Goal: Task Accomplishment & Management: Manage account settings

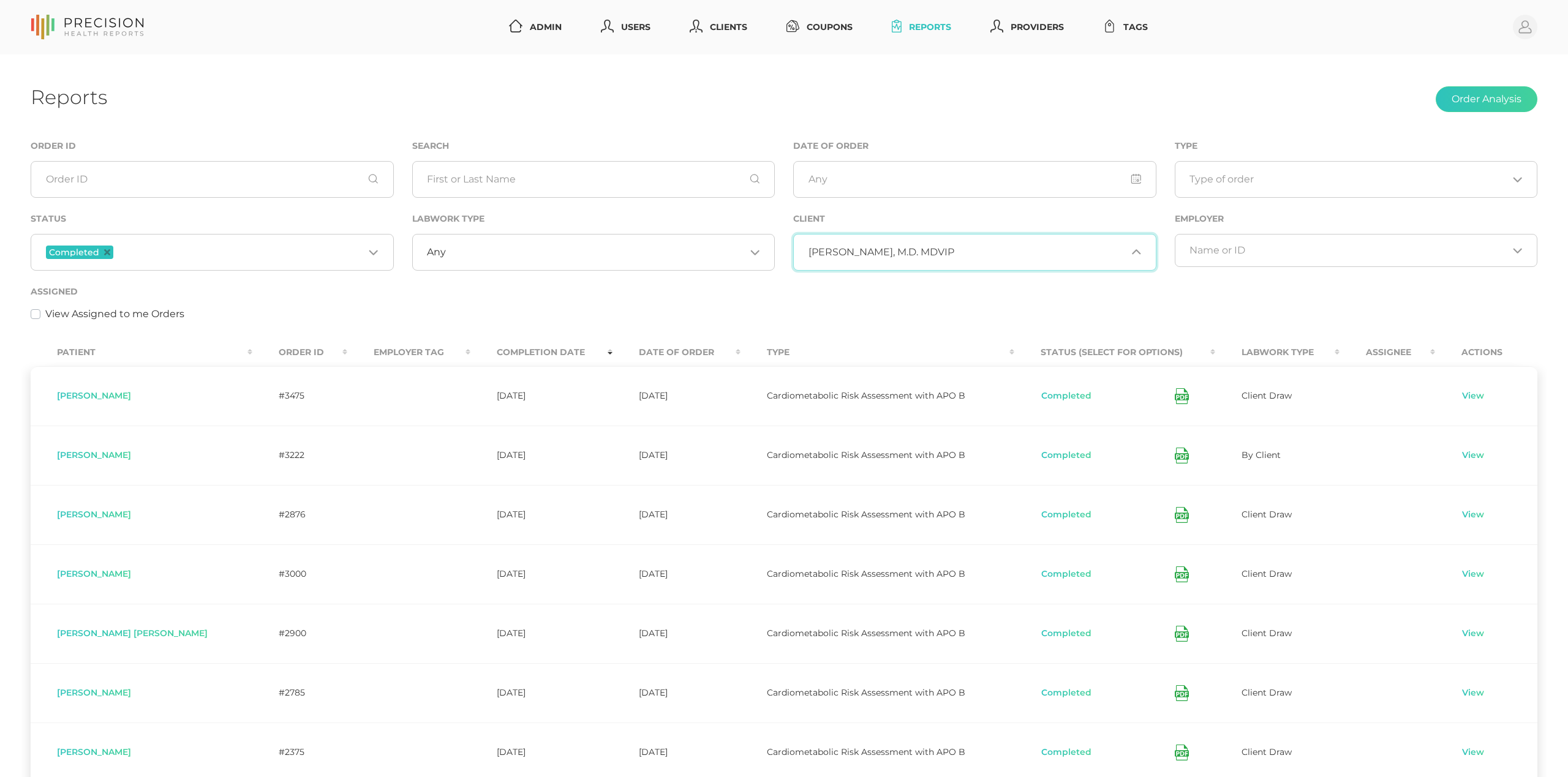
click at [909, 247] on span "[PERSON_NAME], M.D. MDVIP" at bounding box center [882, 252] width 146 height 13
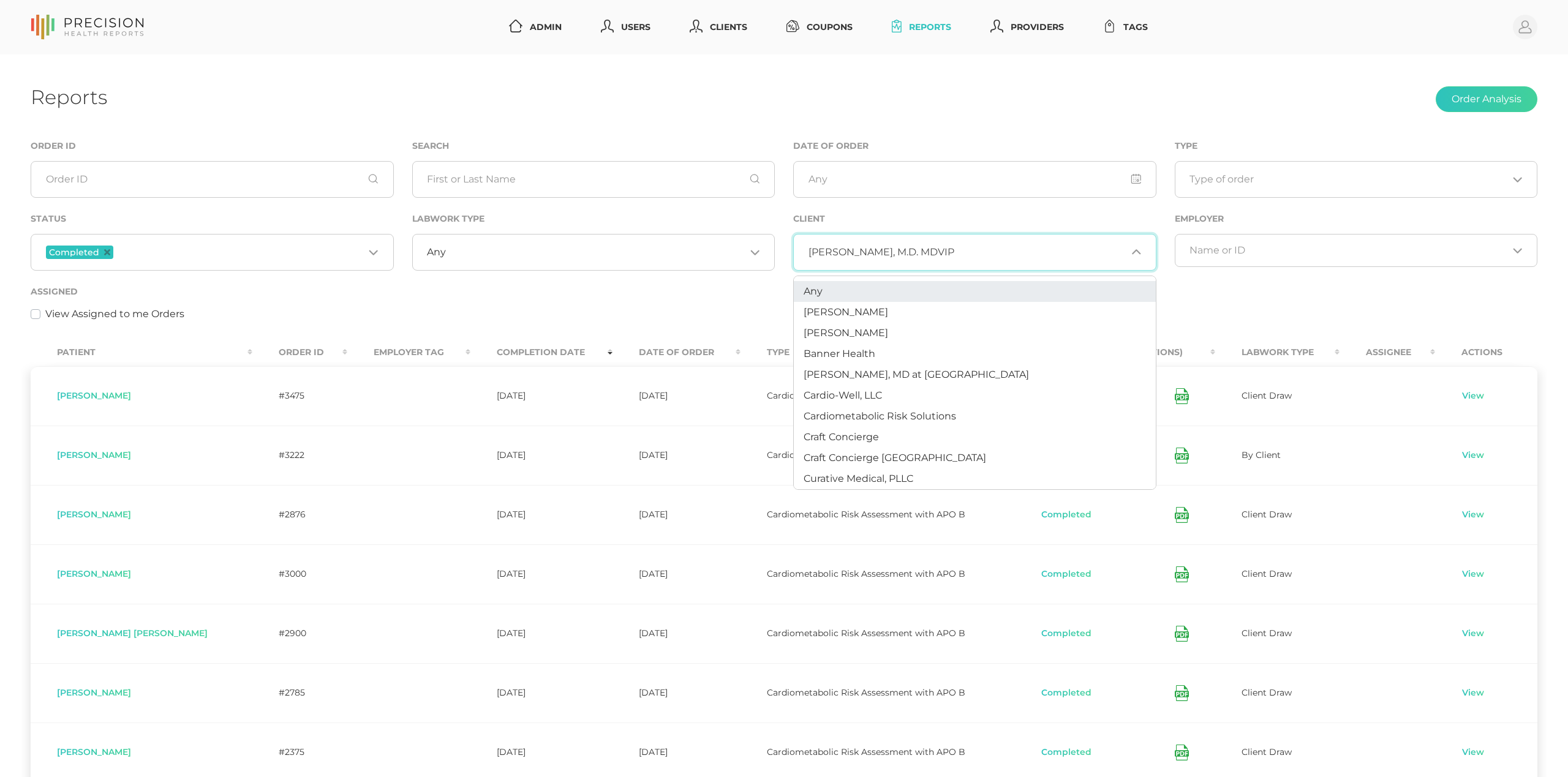
scroll to position [-1, 0]
click at [816, 286] on li "Any" at bounding box center [974, 291] width 362 height 21
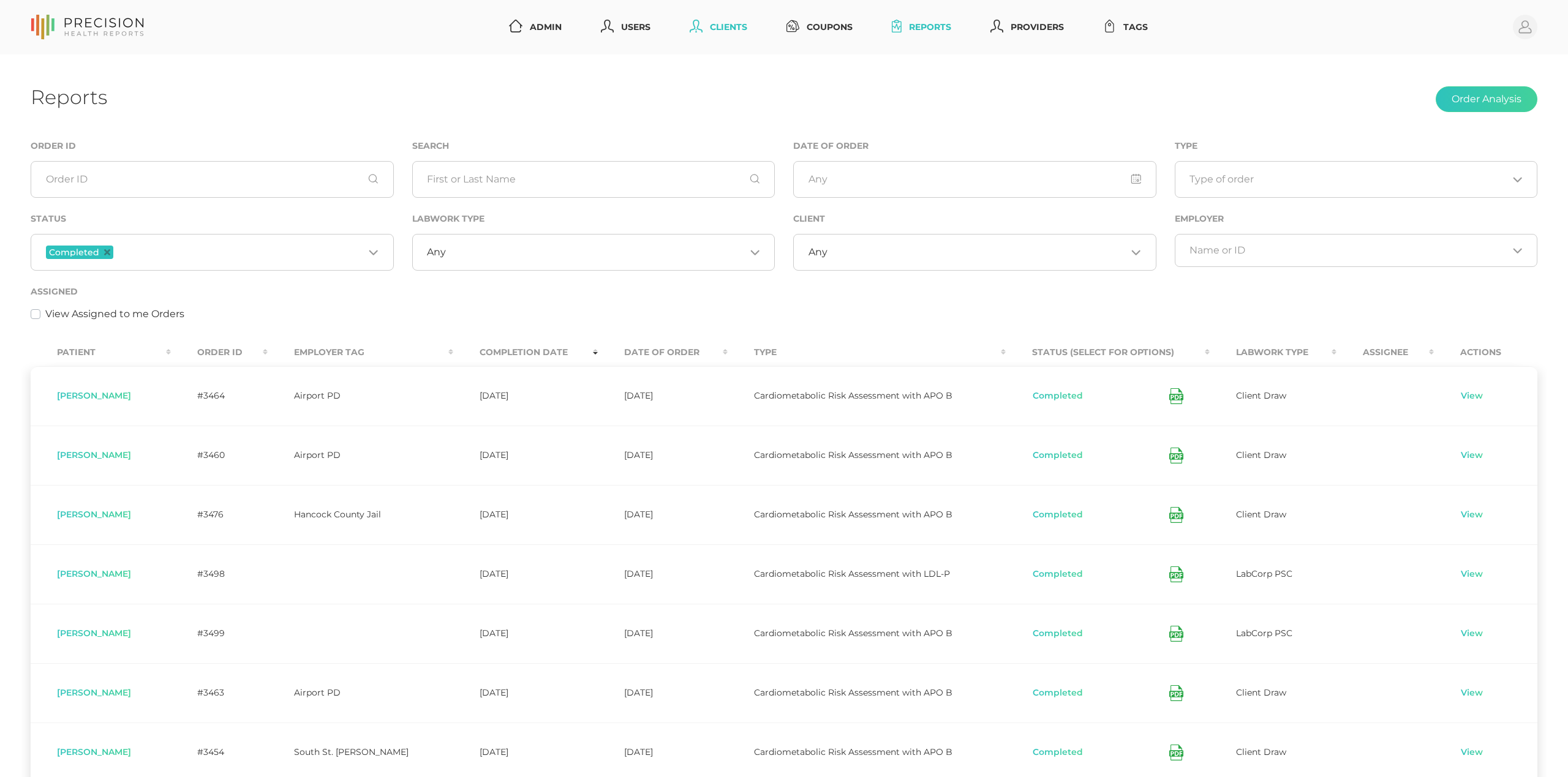
click at [740, 27] on link "Clients" at bounding box center [718, 27] width 68 height 23
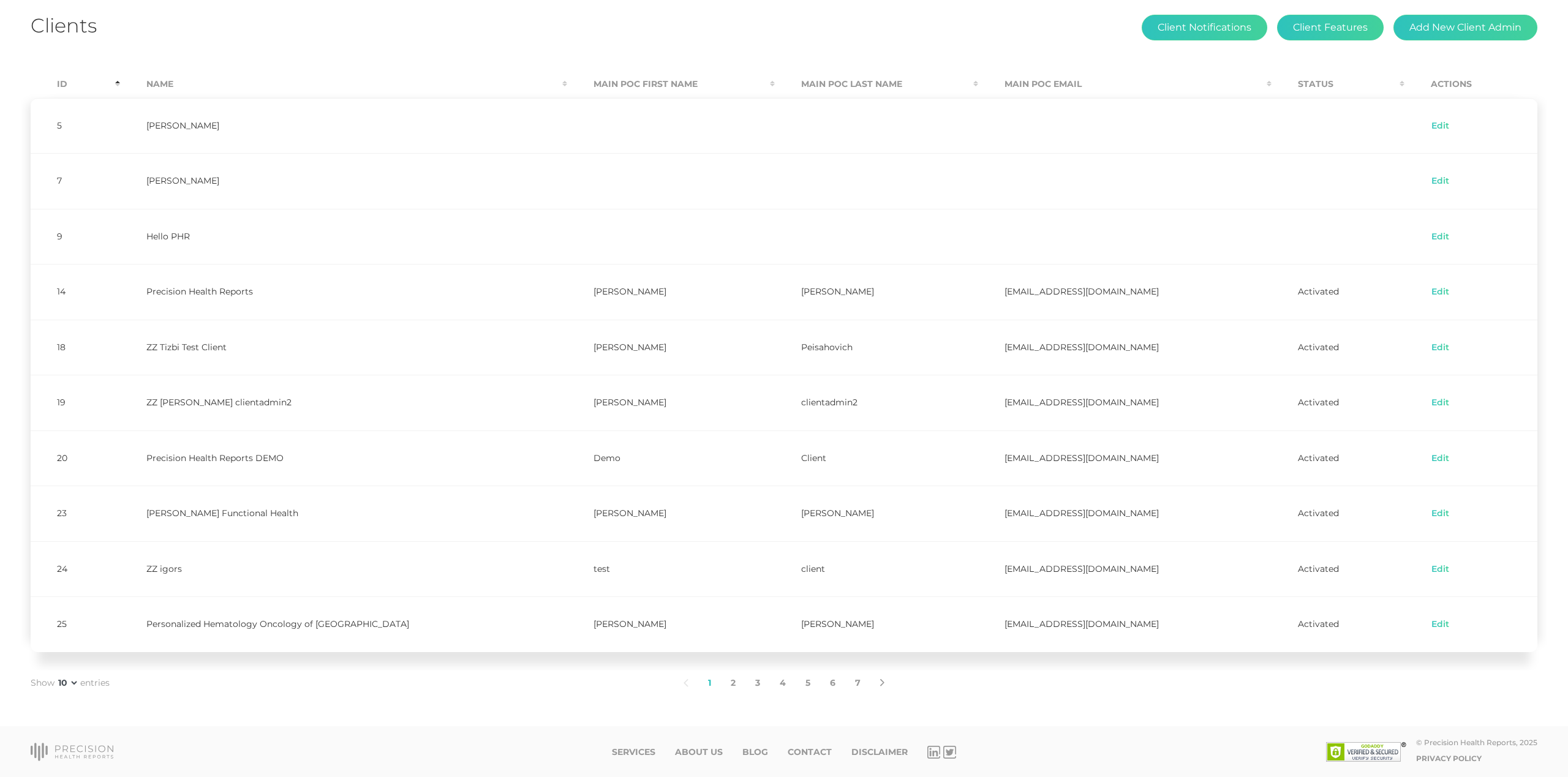
scroll to position [76, 0]
select select "75"
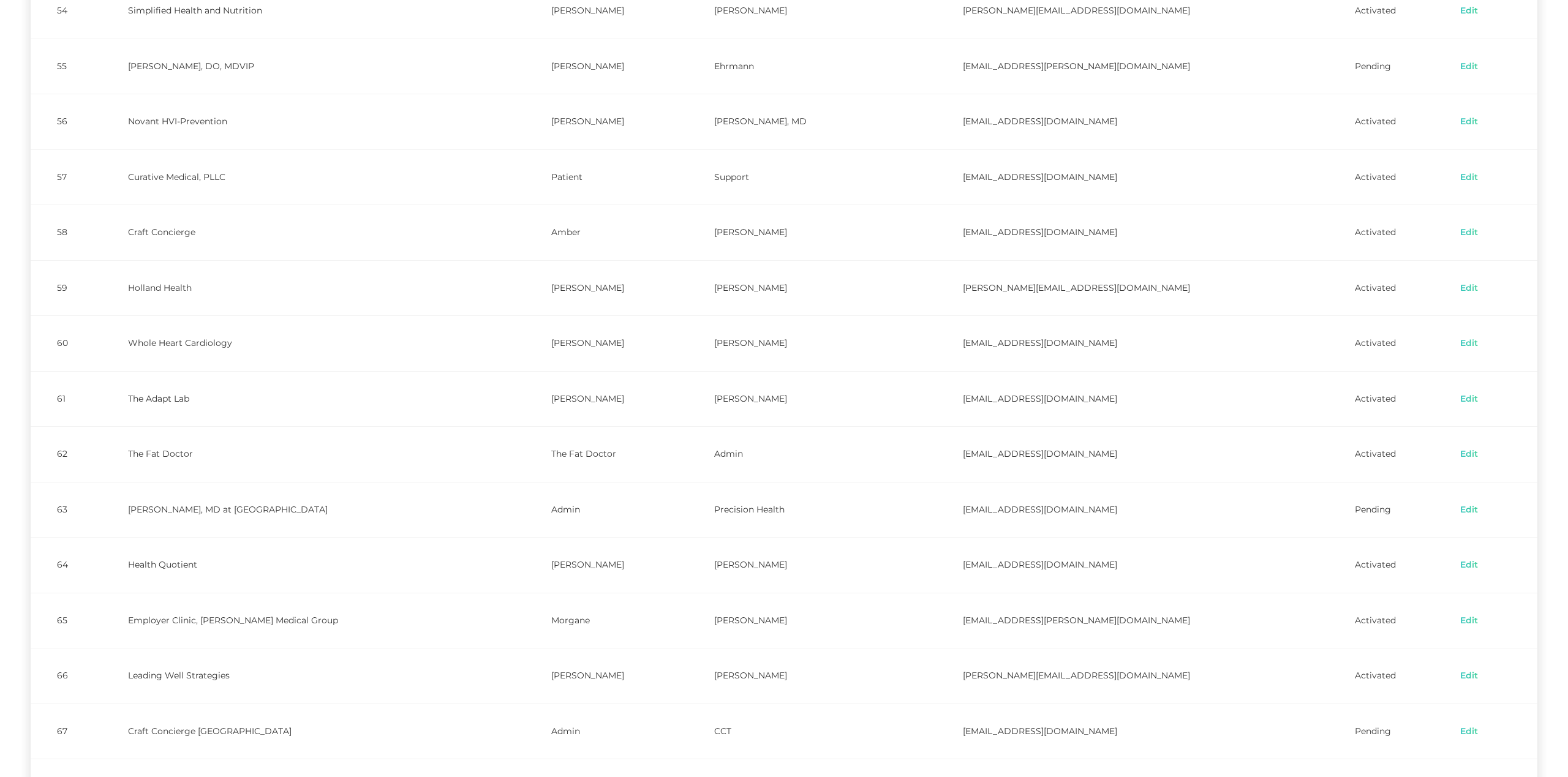
scroll to position [2173, 0]
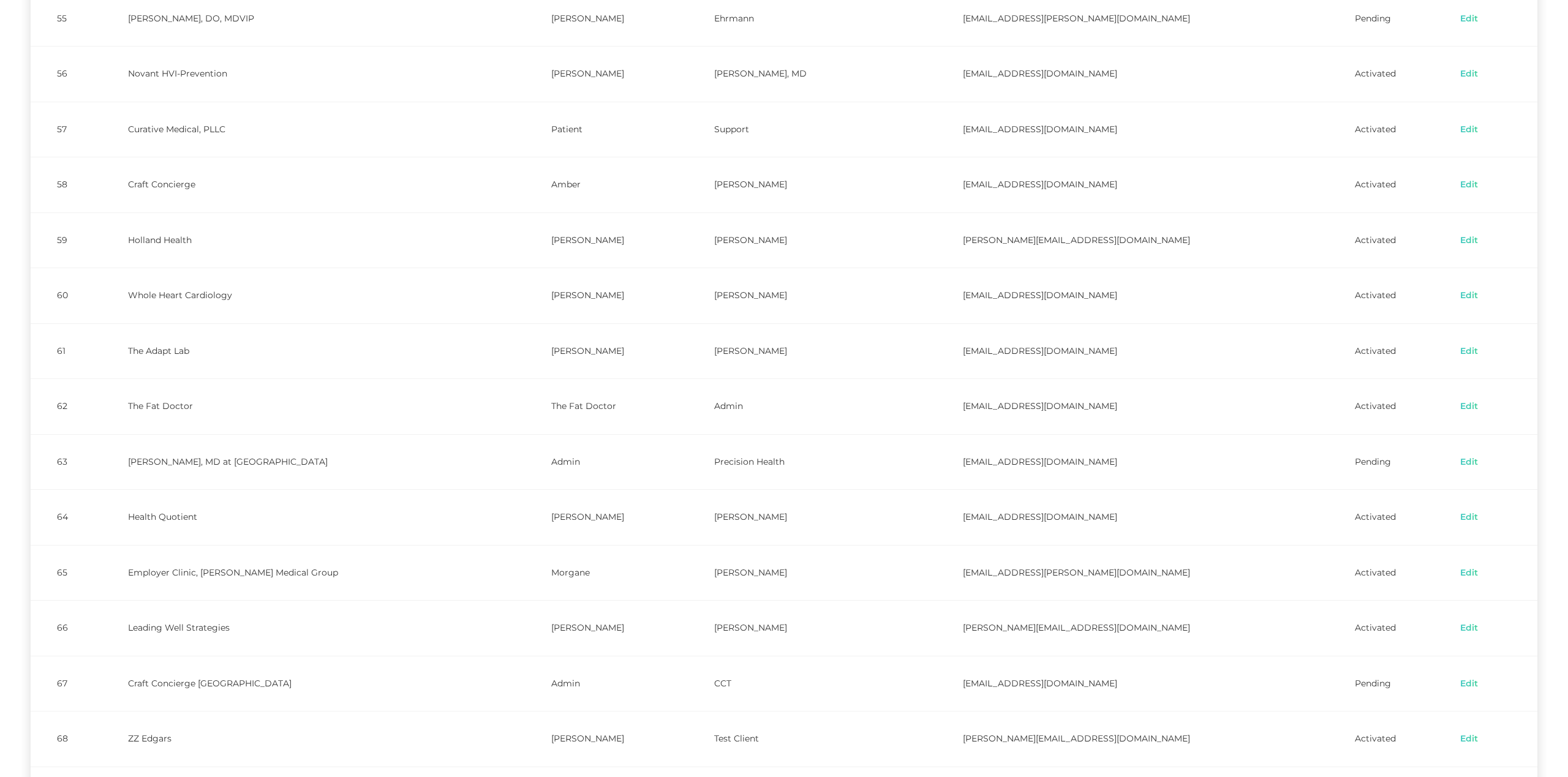
click at [264, 464] on td "[PERSON_NAME], MD at [GEOGRAPHIC_DATA]" at bounding box center [313, 462] width 423 height 56
drag, startPoint x: 136, startPoint y: 202, endPoint x: 253, endPoint y: 209, distance: 117.2
click at [253, 209] on td "Craft Concierge" at bounding box center [313, 185] width 423 height 56
copy td "Craft Concierge"
drag, startPoint x: 135, startPoint y: 537, endPoint x: 262, endPoint y: 539, distance: 127.0
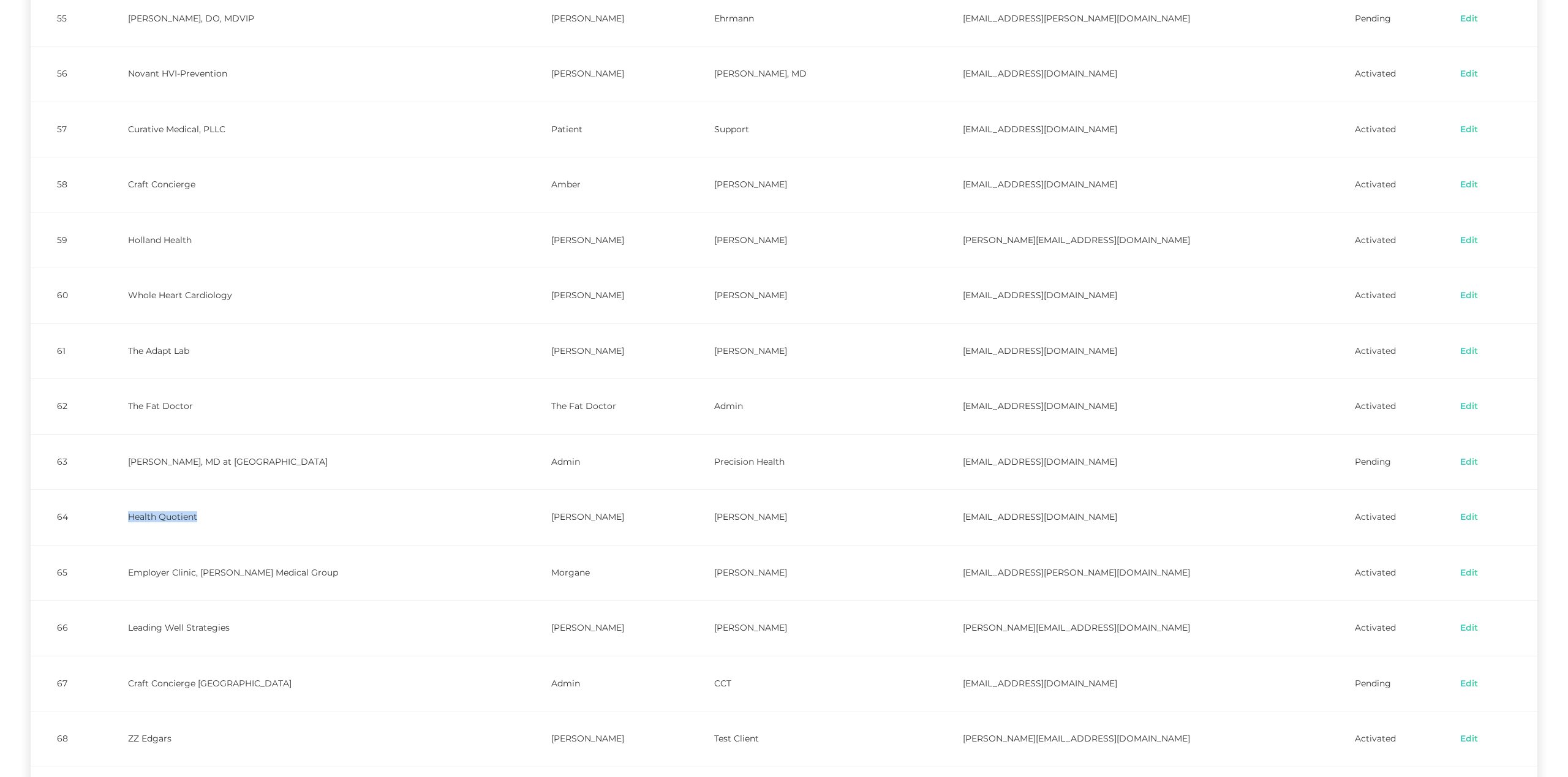
click at [262, 539] on td "Health Quotient" at bounding box center [313, 517] width 423 height 56
copy td "Health Quotient"
drag, startPoint x: 137, startPoint y: 706, endPoint x: 294, endPoint y: 712, distance: 157.1
click at [294, 711] on td "Craft Concierge [GEOGRAPHIC_DATA]" at bounding box center [313, 684] width 423 height 56
copy td "Craft Concierge [GEOGRAPHIC_DATA]"
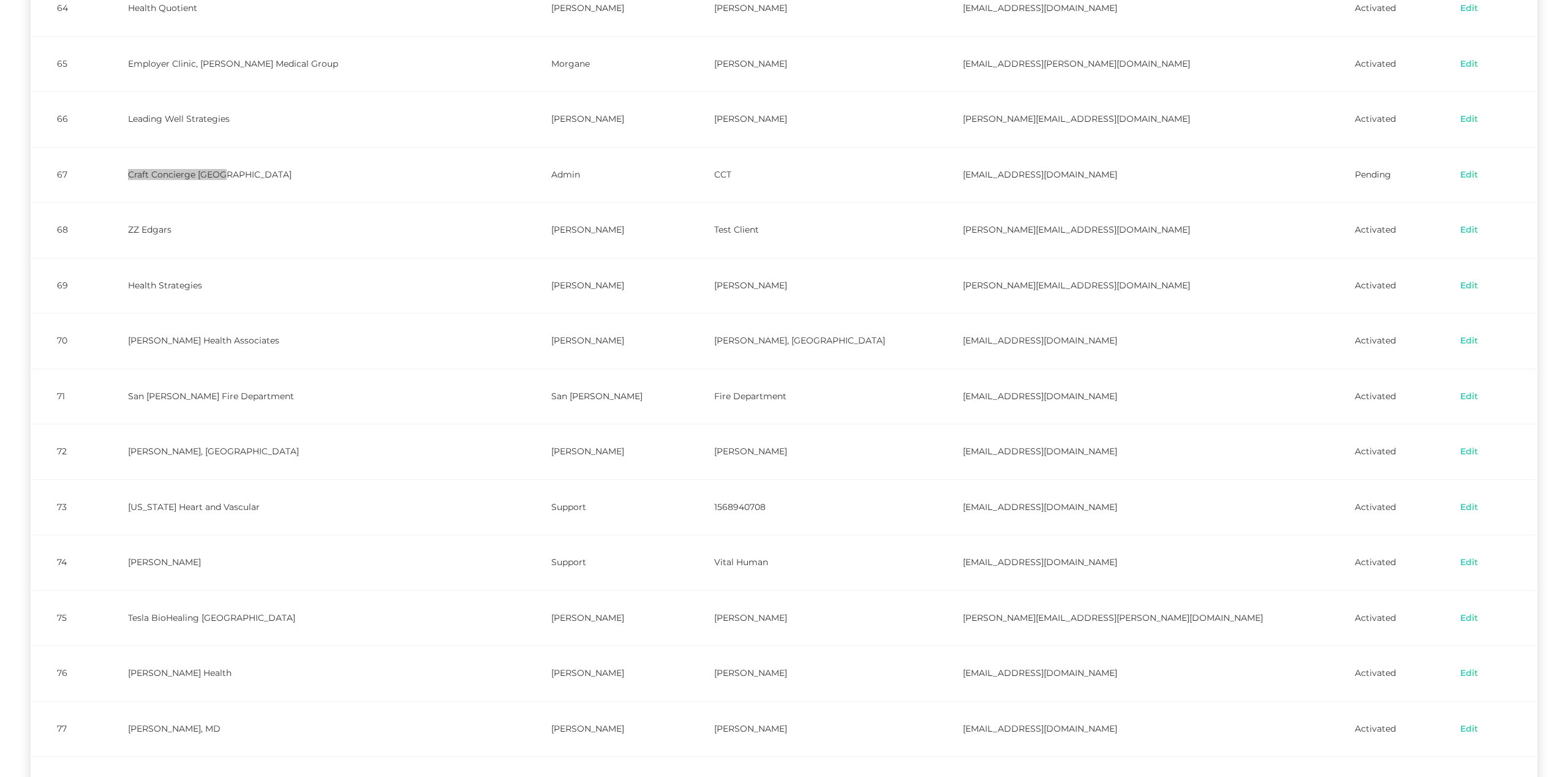
scroll to position [2682, 0]
drag, startPoint x: 133, startPoint y: 589, endPoint x: 362, endPoint y: 600, distance: 229.3
click at [362, 591] on td "[PERSON_NAME]" at bounding box center [313, 563] width 423 height 56
copy td "[PERSON_NAME]"
drag, startPoint x: 137, startPoint y: 701, endPoint x: 359, endPoint y: 708, distance: 222.1
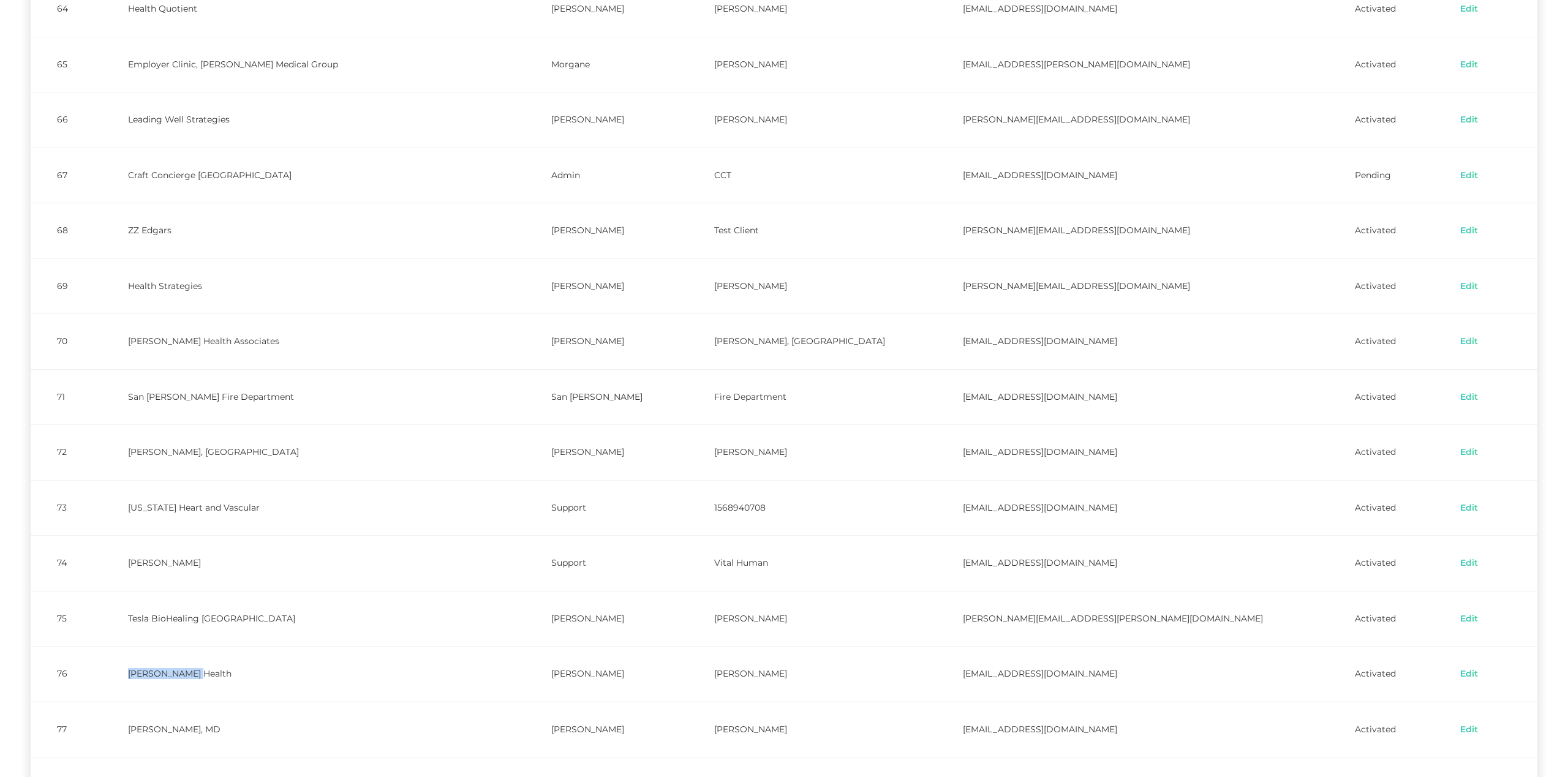
click at [359, 701] on td "[PERSON_NAME] Health" at bounding box center [313, 674] width 423 height 56
copy td "[PERSON_NAME] Health"
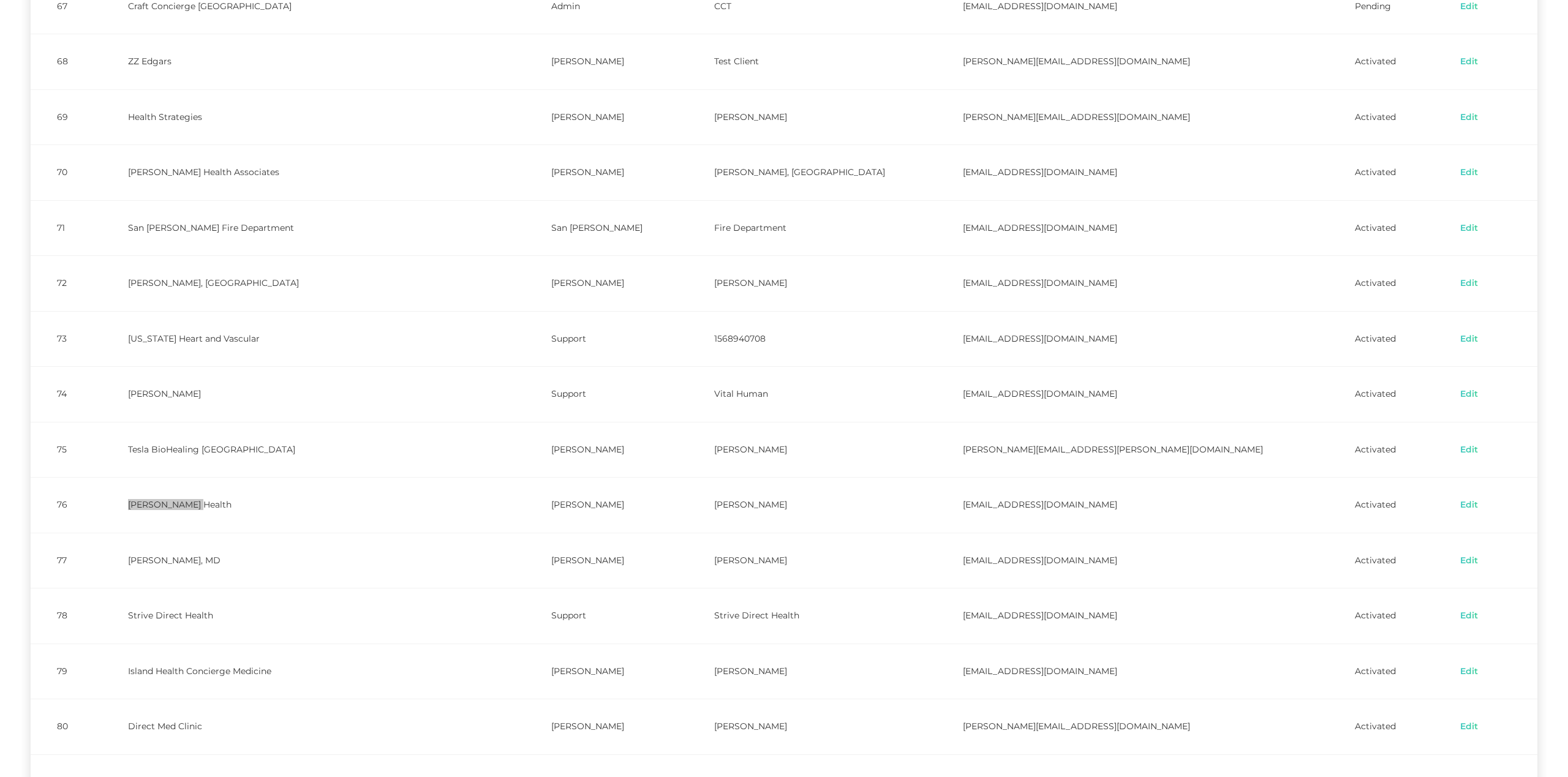
scroll to position [2857, 0]
drag, startPoint x: 137, startPoint y: 583, endPoint x: 371, endPoint y: 586, distance: 234.0
click at [371, 583] on td "[PERSON_NAME], MD" at bounding box center [313, 555] width 423 height 56
copy td "[PERSON_NAME], MD"
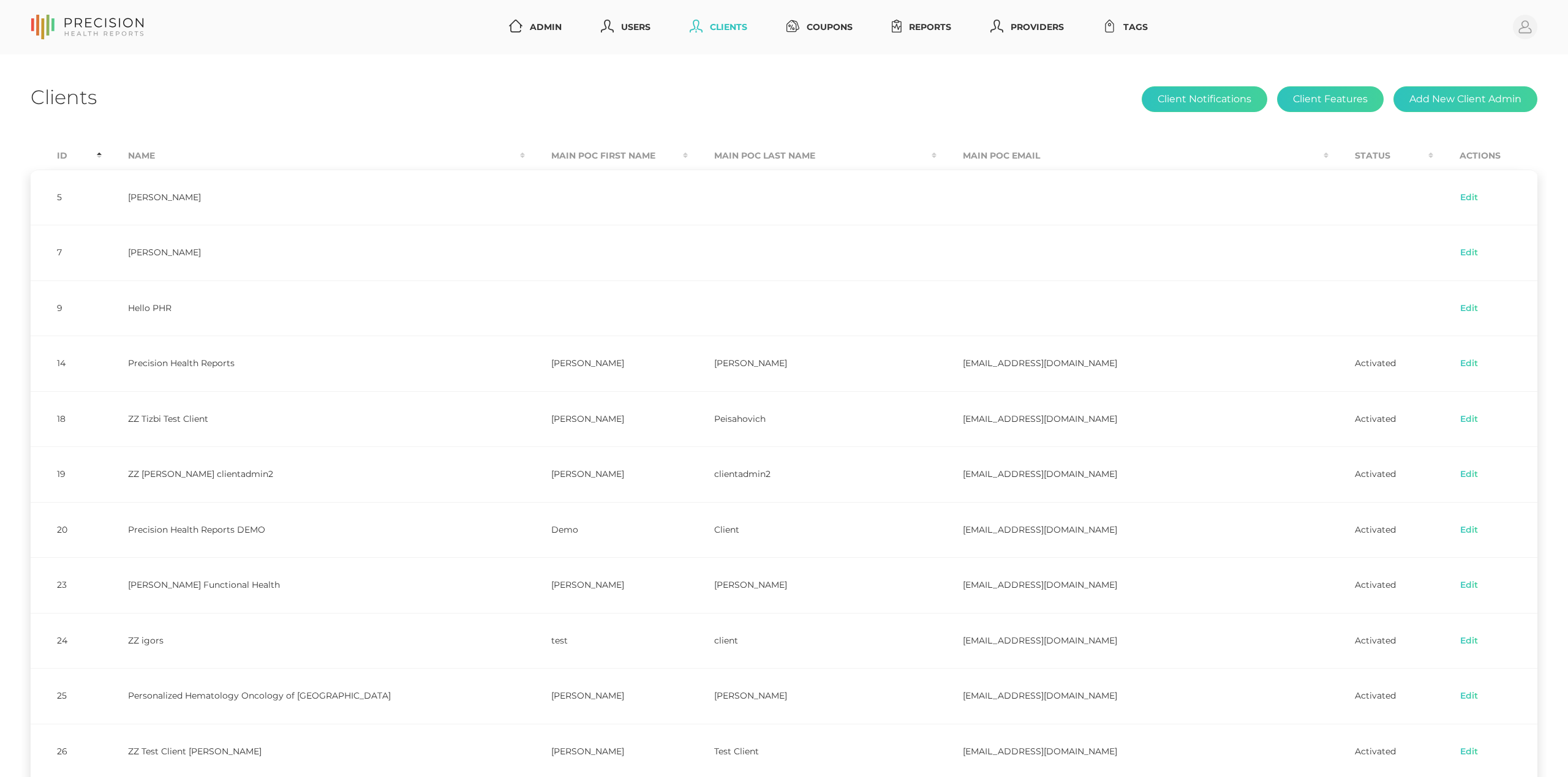
scroll to position [0, 0]
drag, startPoint x: 746, startPoint y: 126, endPoint x: 760, endPoint y: 71, distance: 56.8
click at [944, 24] on link "Reports" at bounding box center [922, 27] width 69 height 23
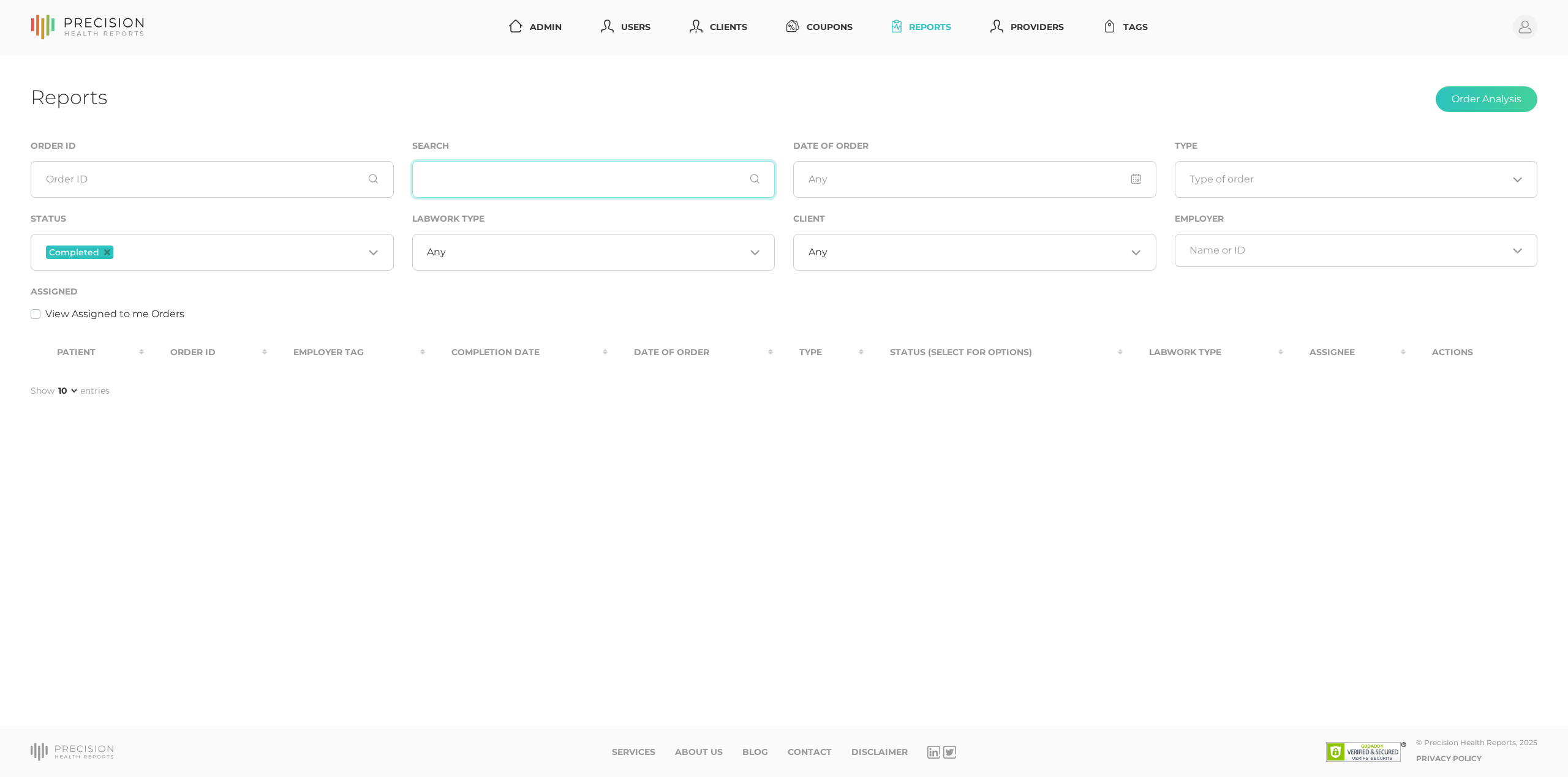
click at [534, 175] on input "text" at bounding box center [593, 179] width 363 height 37
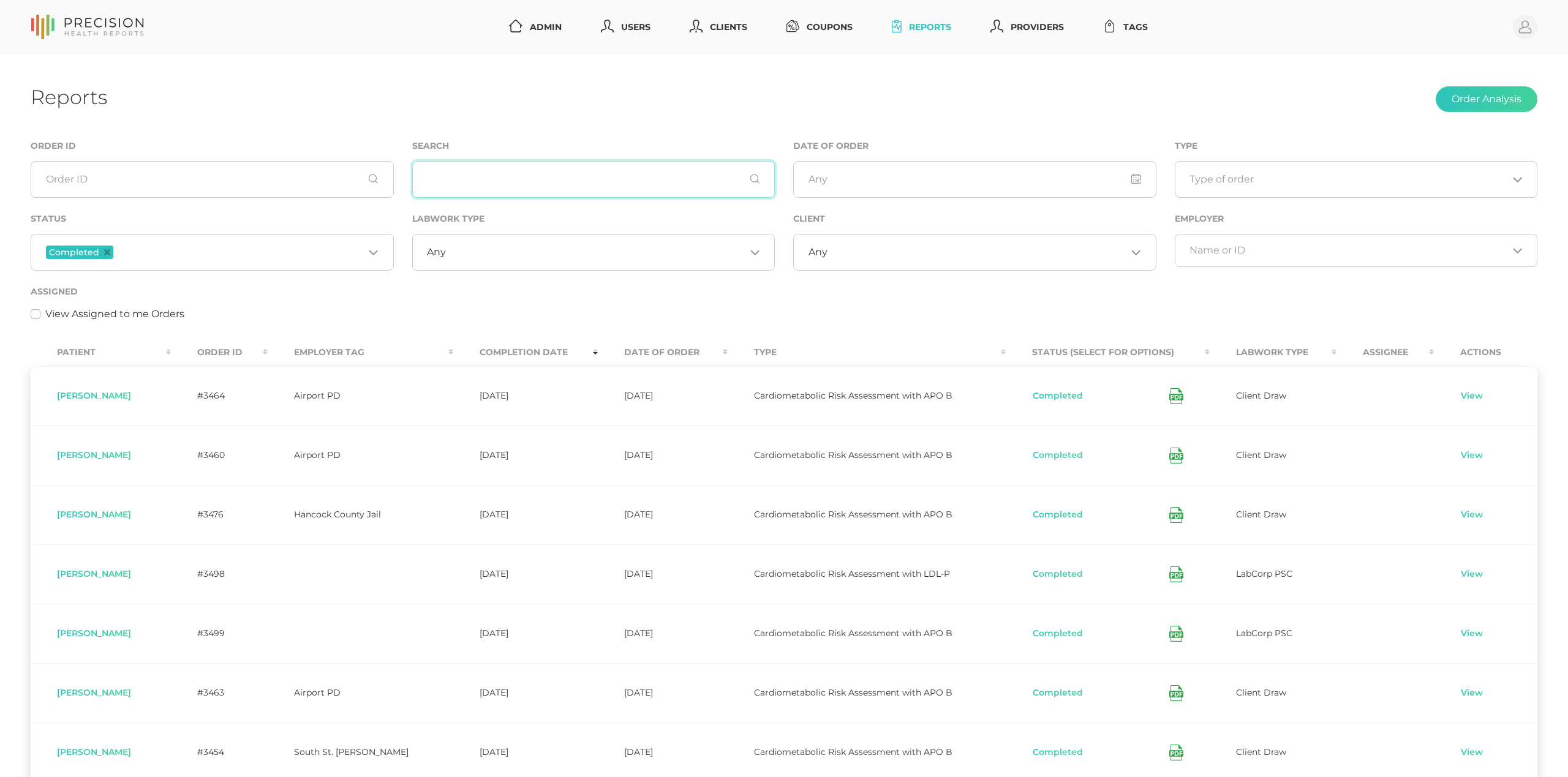
paste input "Sinouthasy"
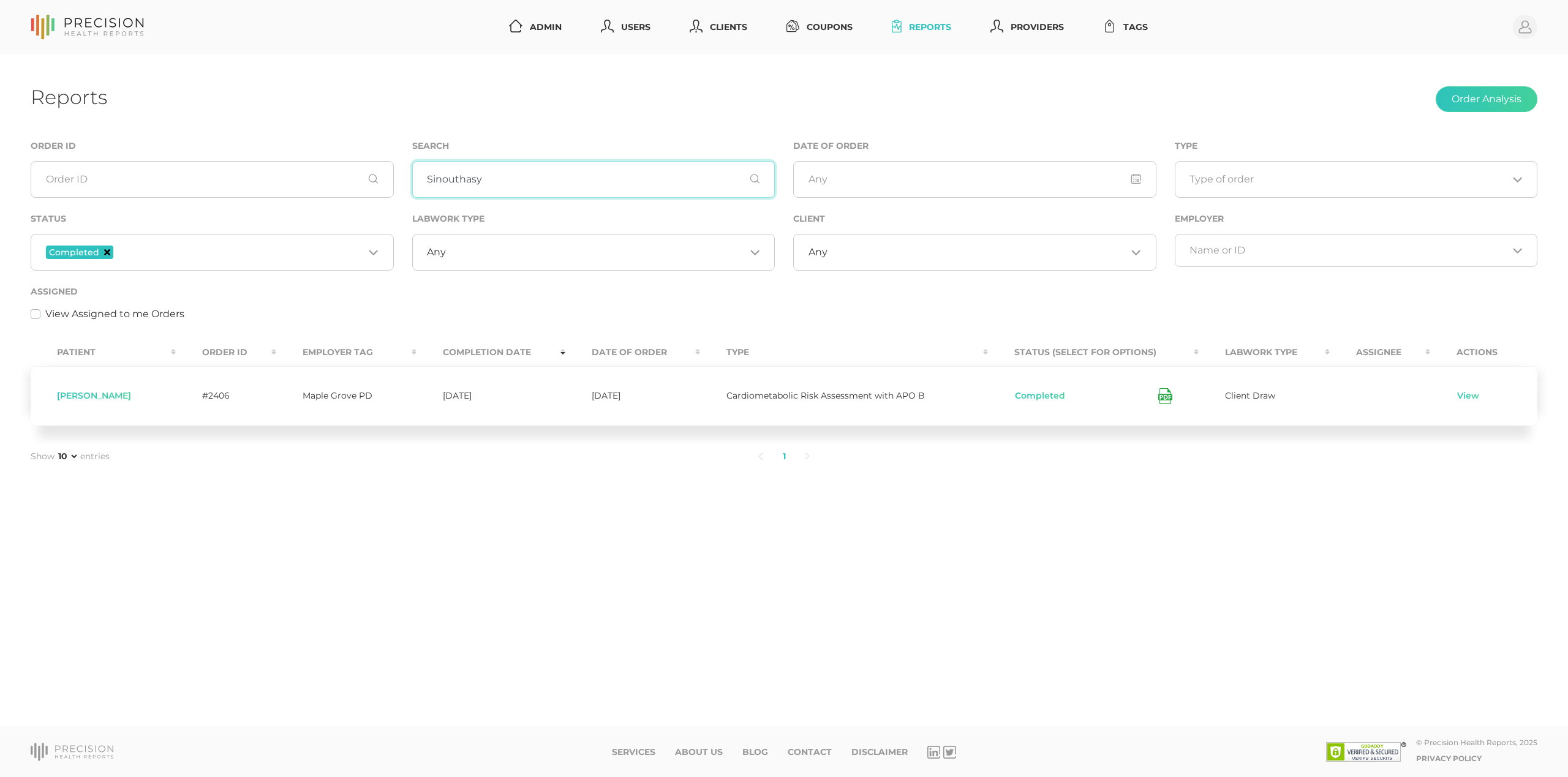
click at [106, 251] on icon "Deselect Completed" at bounding box center [106, 251] width 6 height 6
type input "Sinouthasy"
click at [102, 394] on span "[PERSON_NAME]" at bounding box center [94, 396] width 74 height 11
copy span "Sinouthasy"
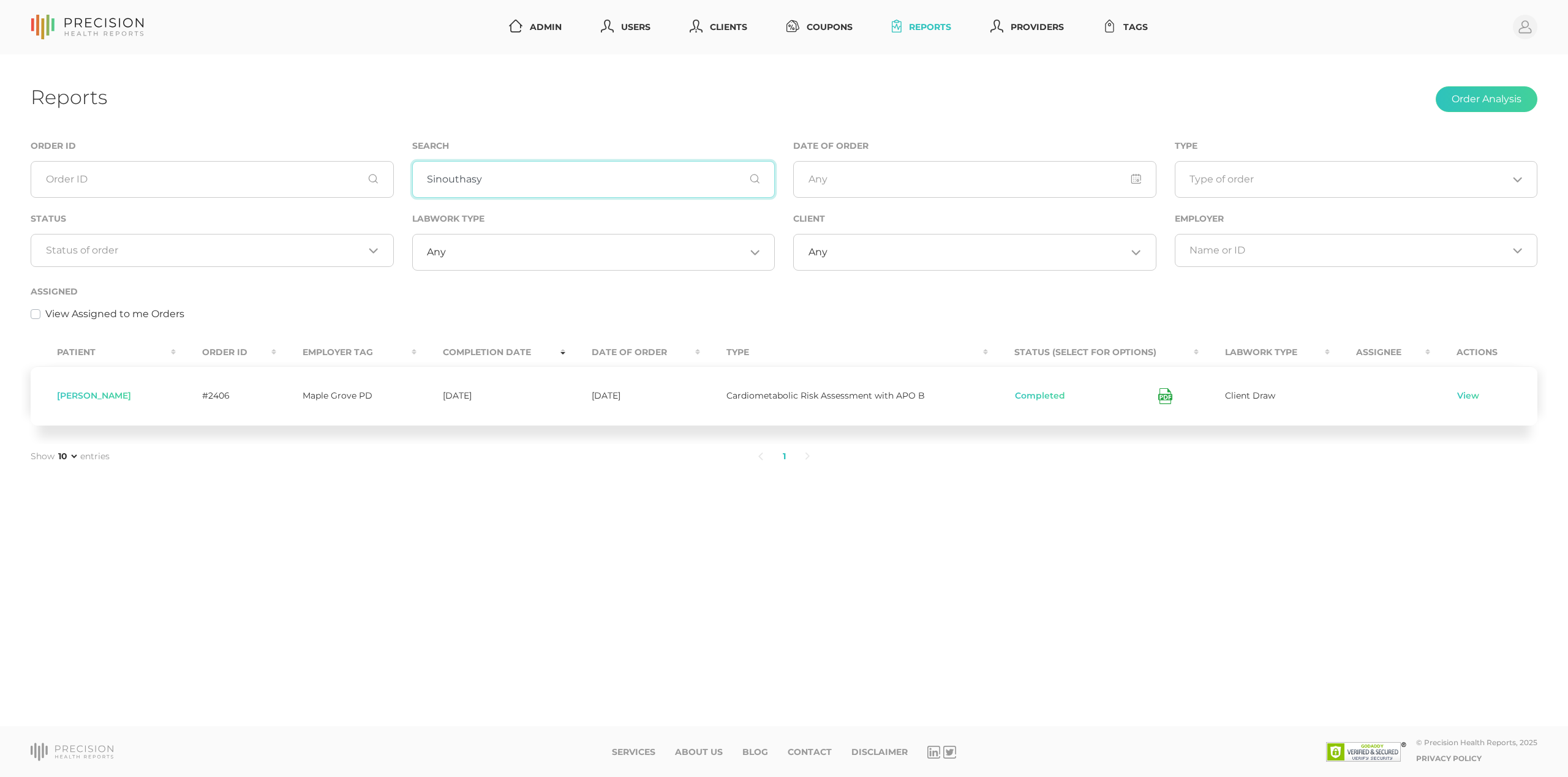
click at [516, 184] on input "Sinouthasy" at bounding box center [593, 179] width 363 height 37
drag, startPoint x: 525, startPoint y: 181, endPoint x: 320, endPoint y: 169, distance: 205.4
click at [320, 169] on div "Order ID Search Sinouthasy Date of Order Type Loading... Status Loading... Labw…" at bounding box center [784, 237] width 1525 height 197
click at [305, 253] on input "Search for option" at bounding box center [205, 251] width 318 height 13
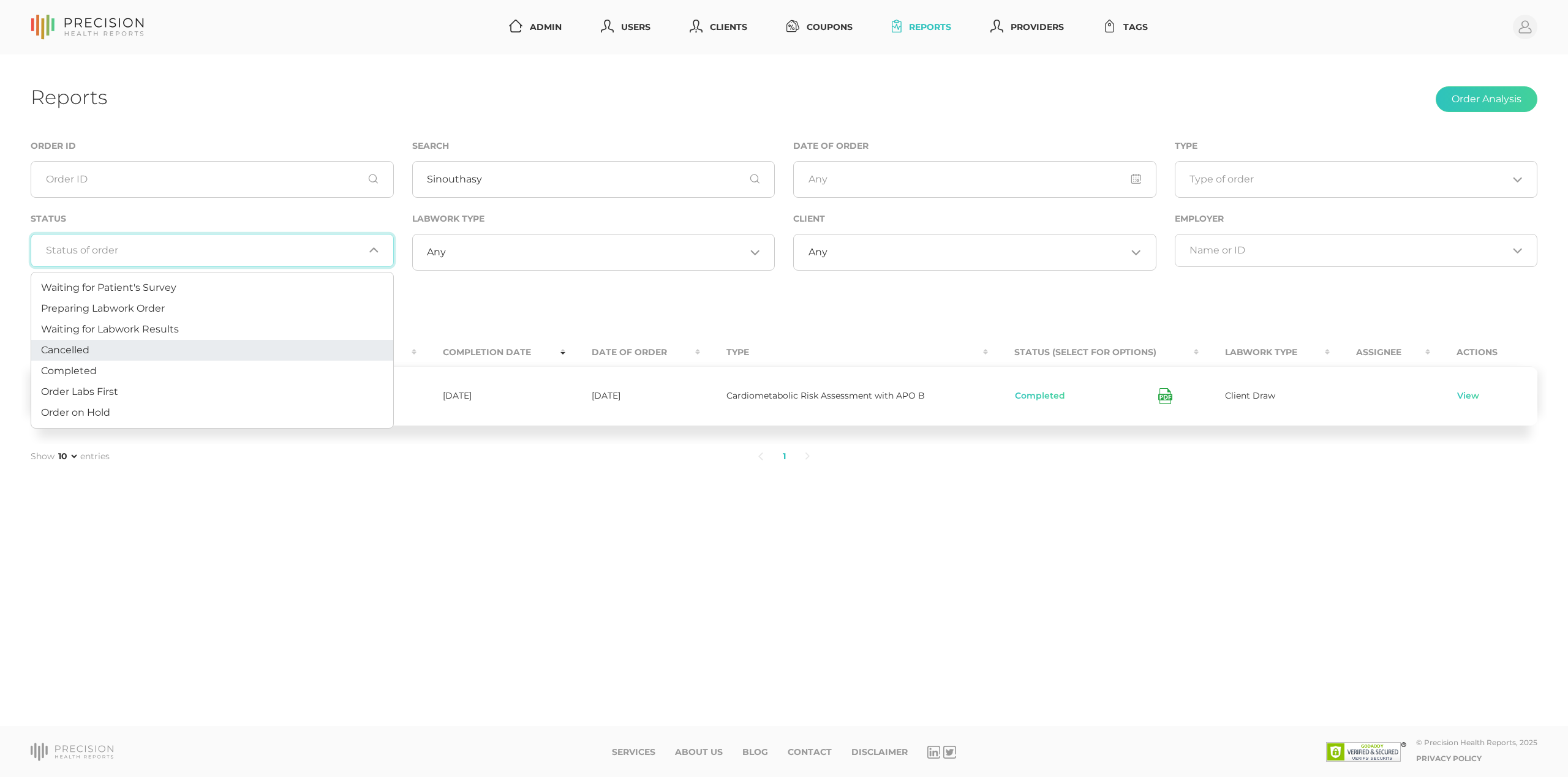
click at [238, 342] on li "Cancelled" at bounding box center [212, 350] width 362 height 21
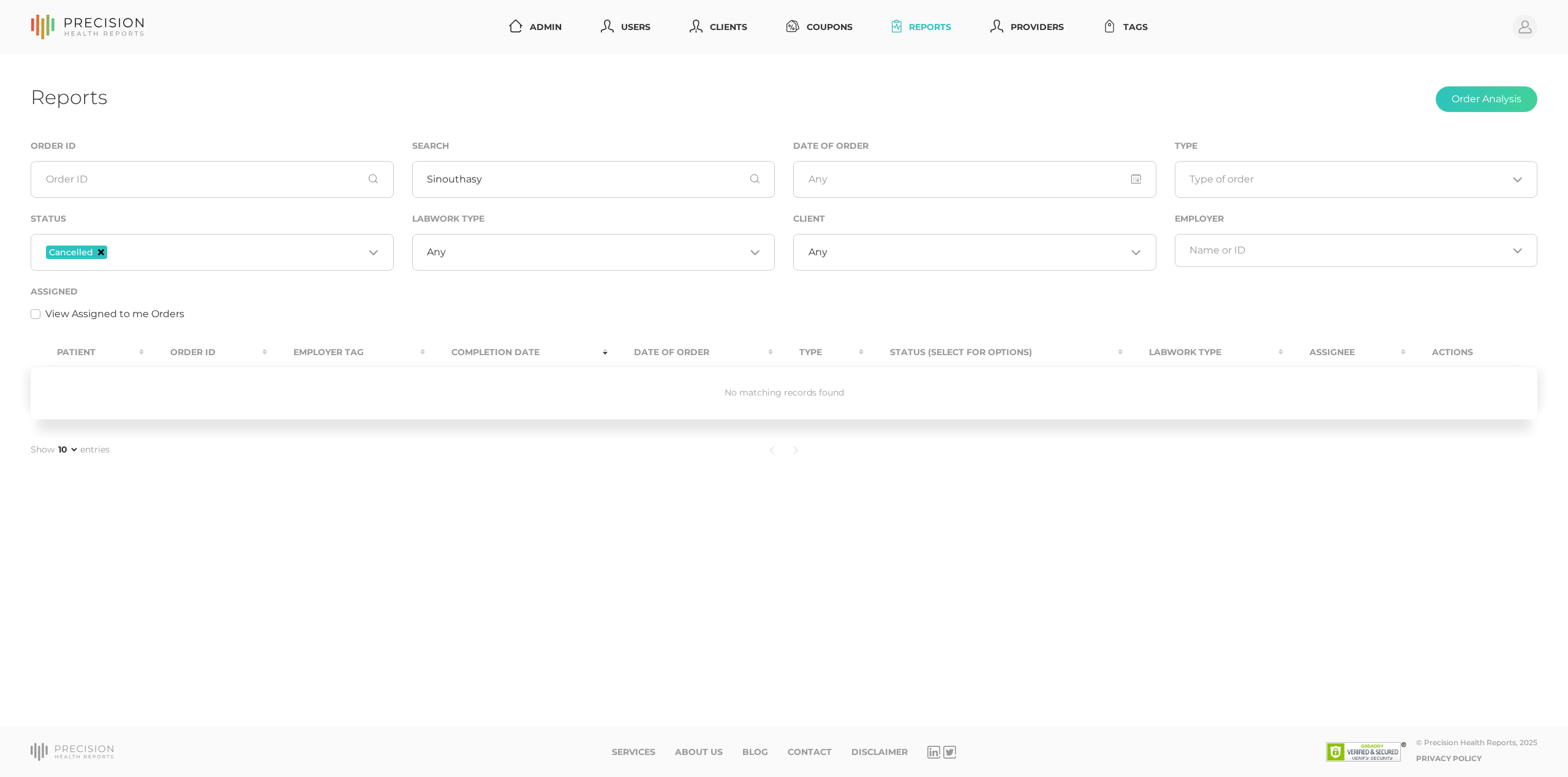
click at [101, 251] on icon "Deselect Cancelled" at bounding box center [101, 251] width 6 height 6
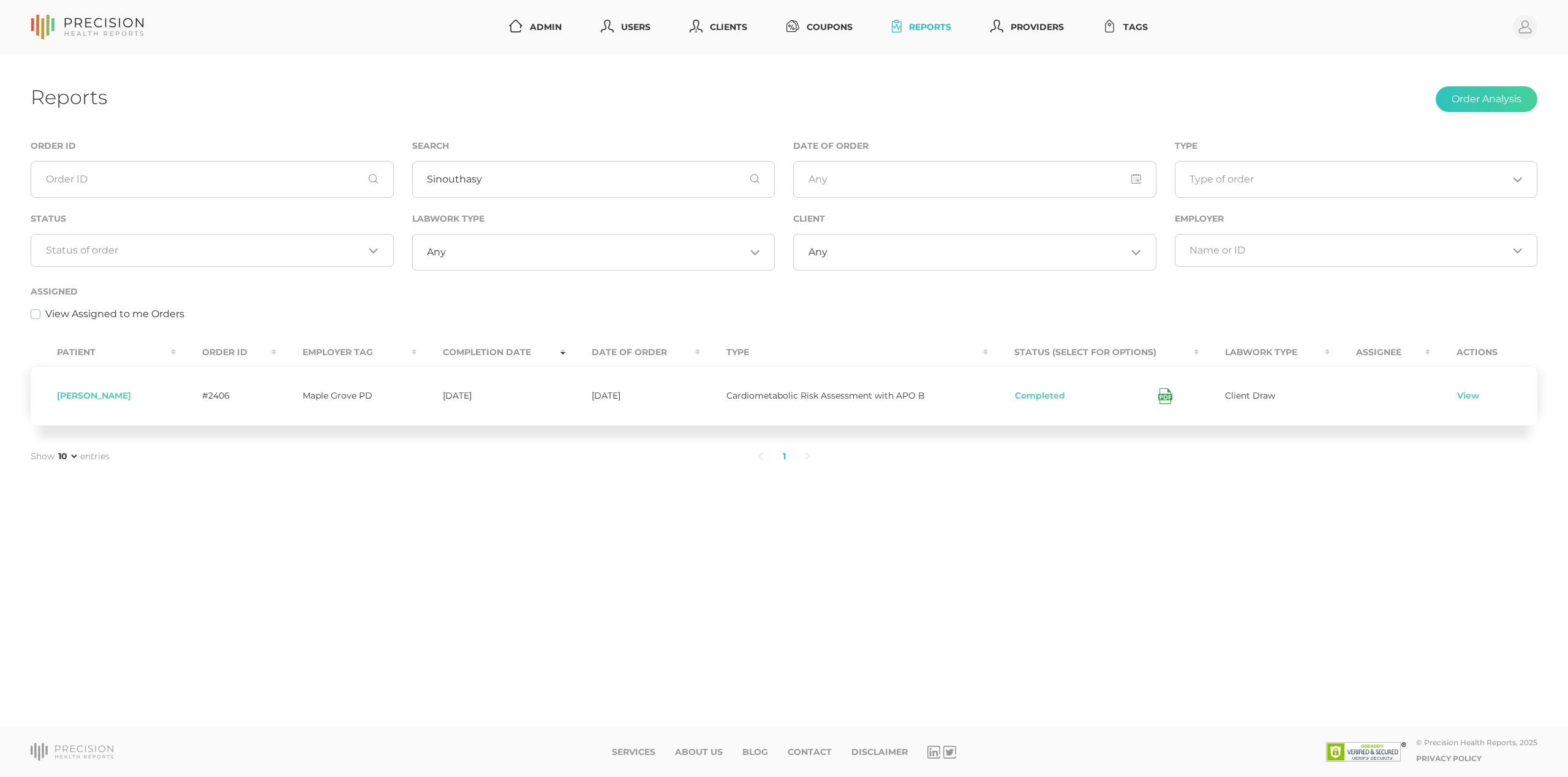
click at [278, 305] on div "Assigned View Assigned to me Orders" at bounding box center [784, 302] width 1507 height 37
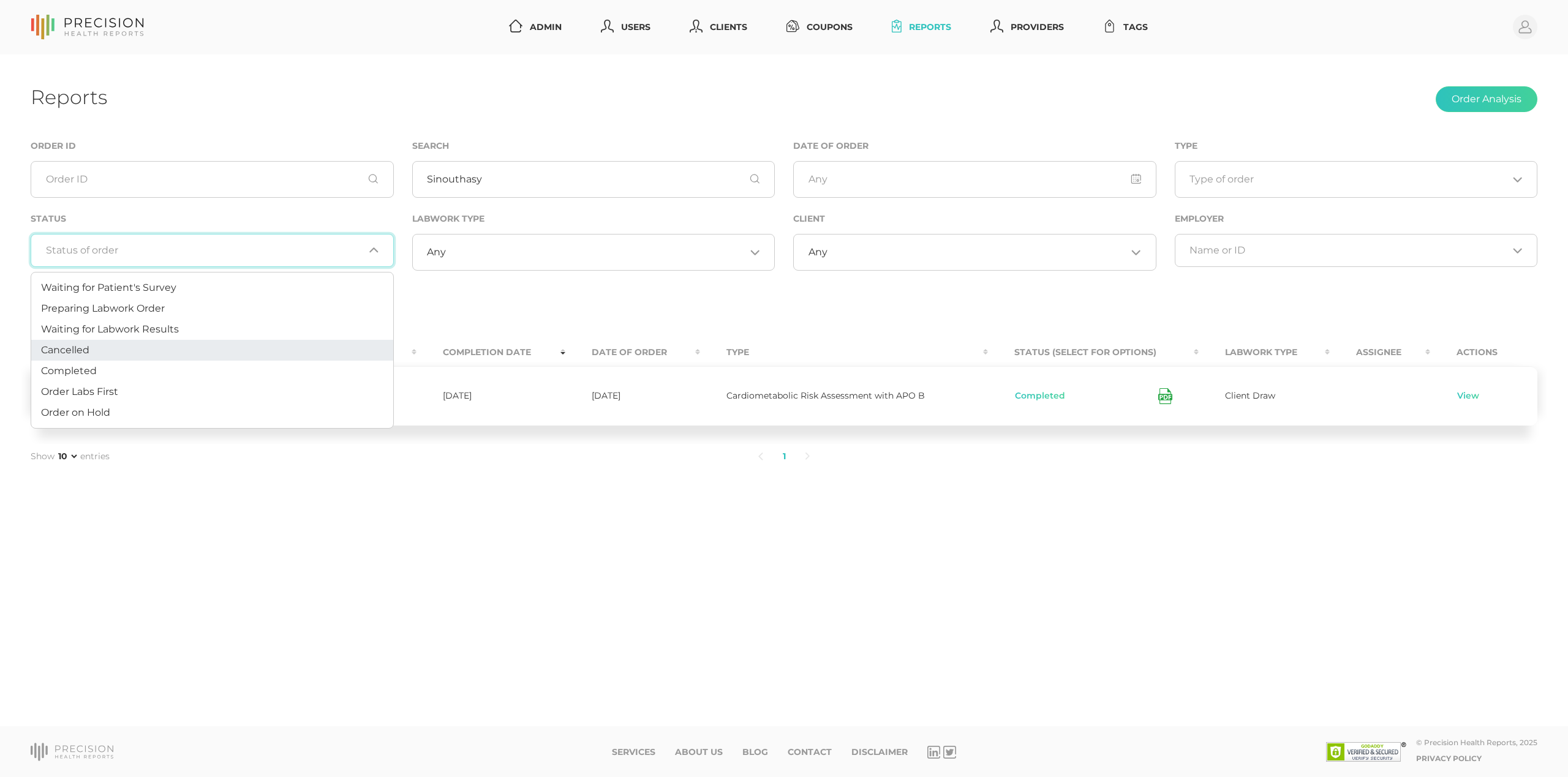
click at [351, 252] on input "Search for option" at bounding box center [205, 251] width 318 height 13
click at [320, 328] on li "Waiting for Labwork Results" at bounding box center [212, 329] width 362 height 21
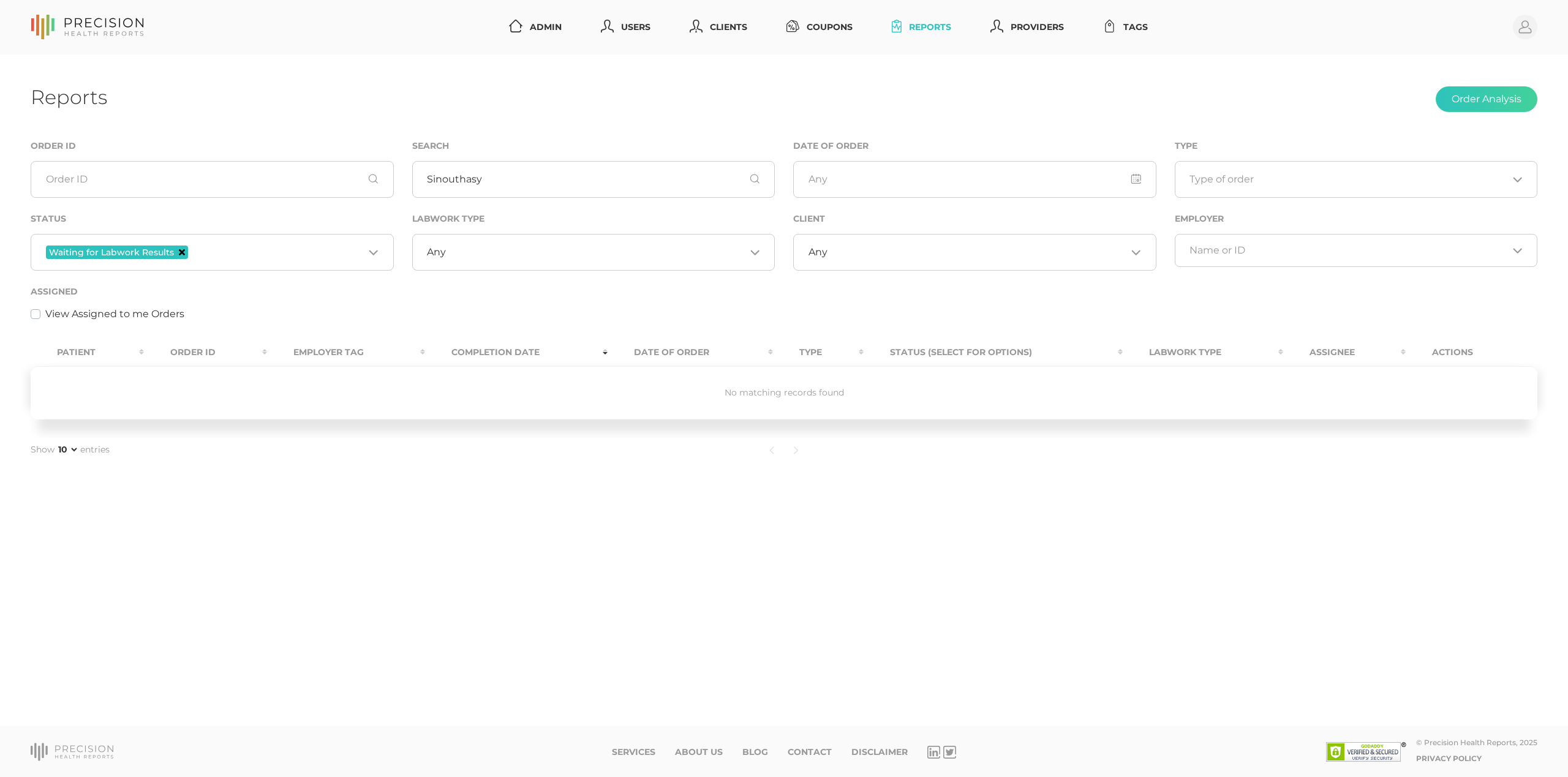
click at [182, 252] on icon "Deselect Waiting for Labwork Results" at bounding box center [181, 251] width 6 height 6
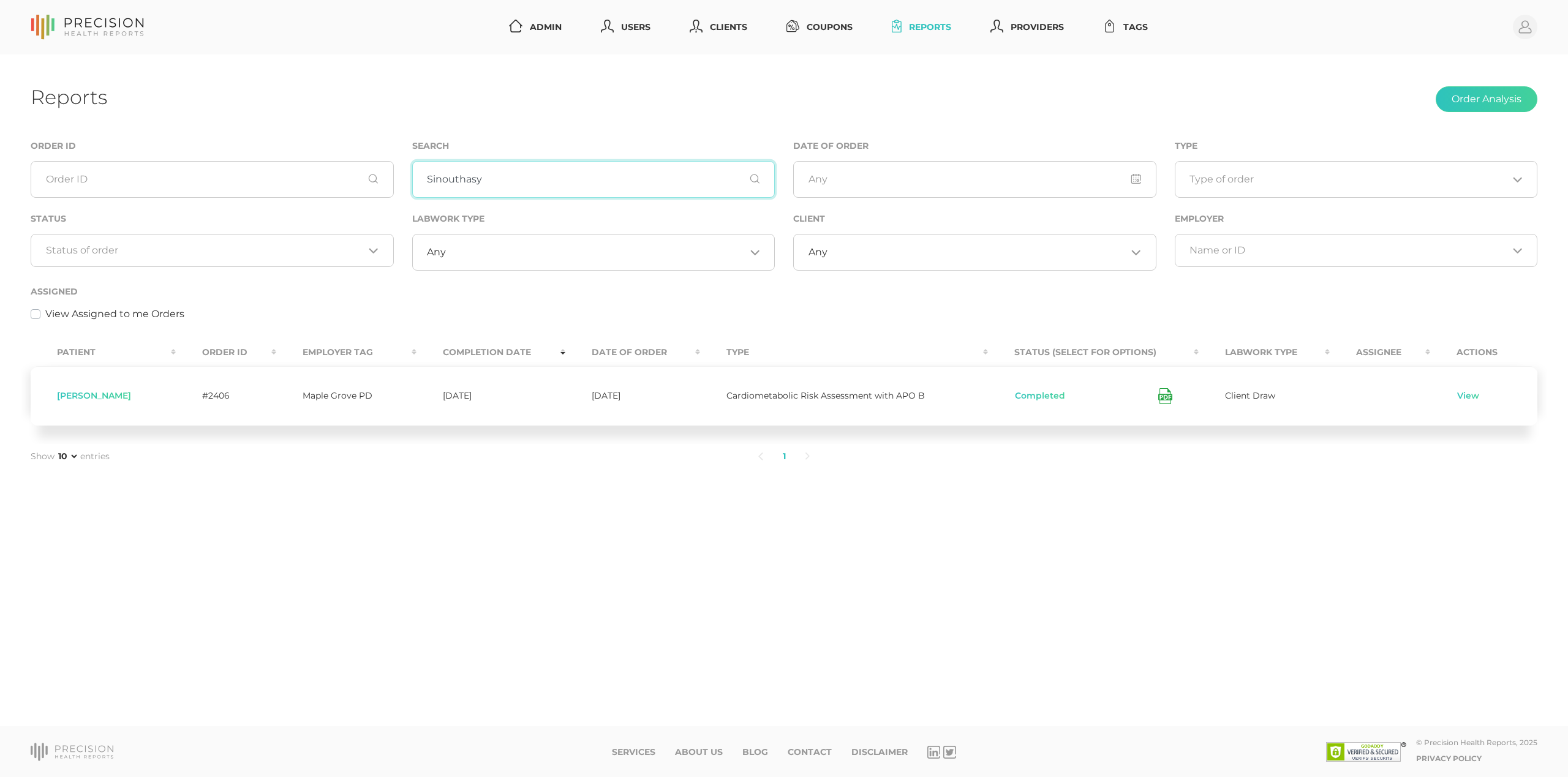
click at [507, 180] on input "Sinouthasy" at bounding box center [593, 179] width 363 height 37
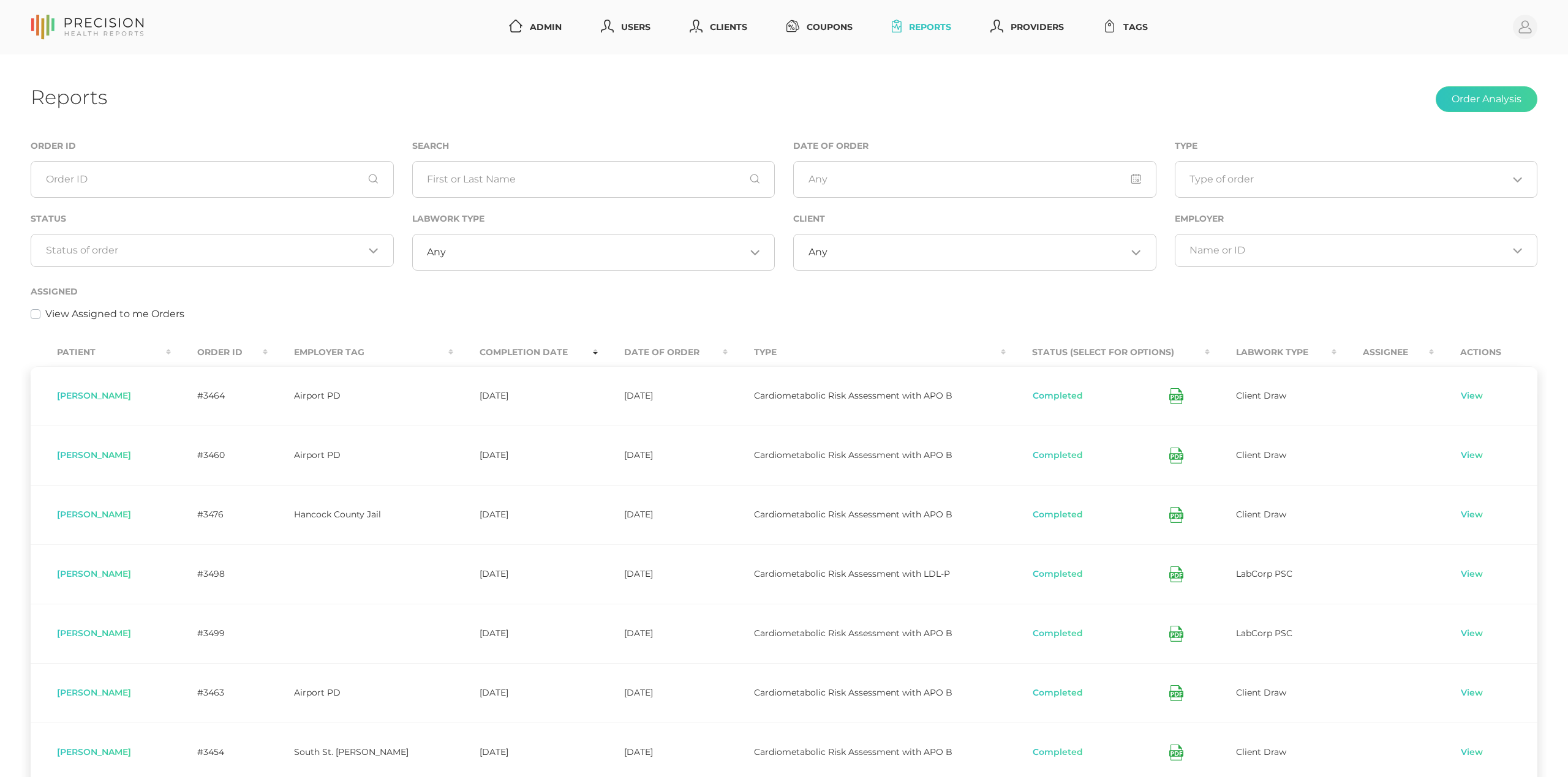
click at [378, 269] on div "Status Loading..." at bounding box center [212, 247] width 381 height 73
click at [496, 349] on th "Completion Date" at bounding box center [526, 352] width 144 height 28
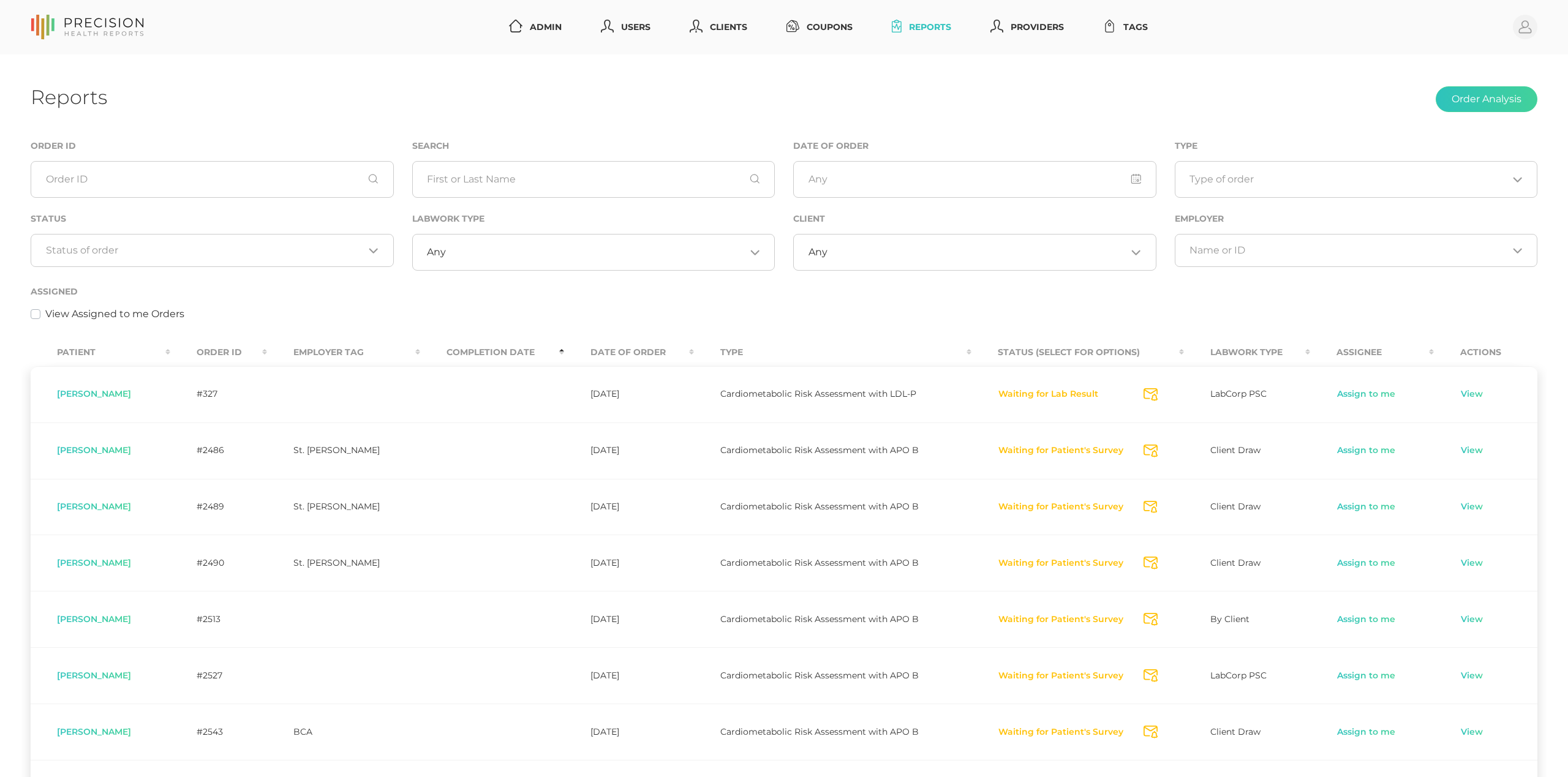
click at [496, 349] on th "Completion Date" at bounding box center [492, 352] width 144 height 28
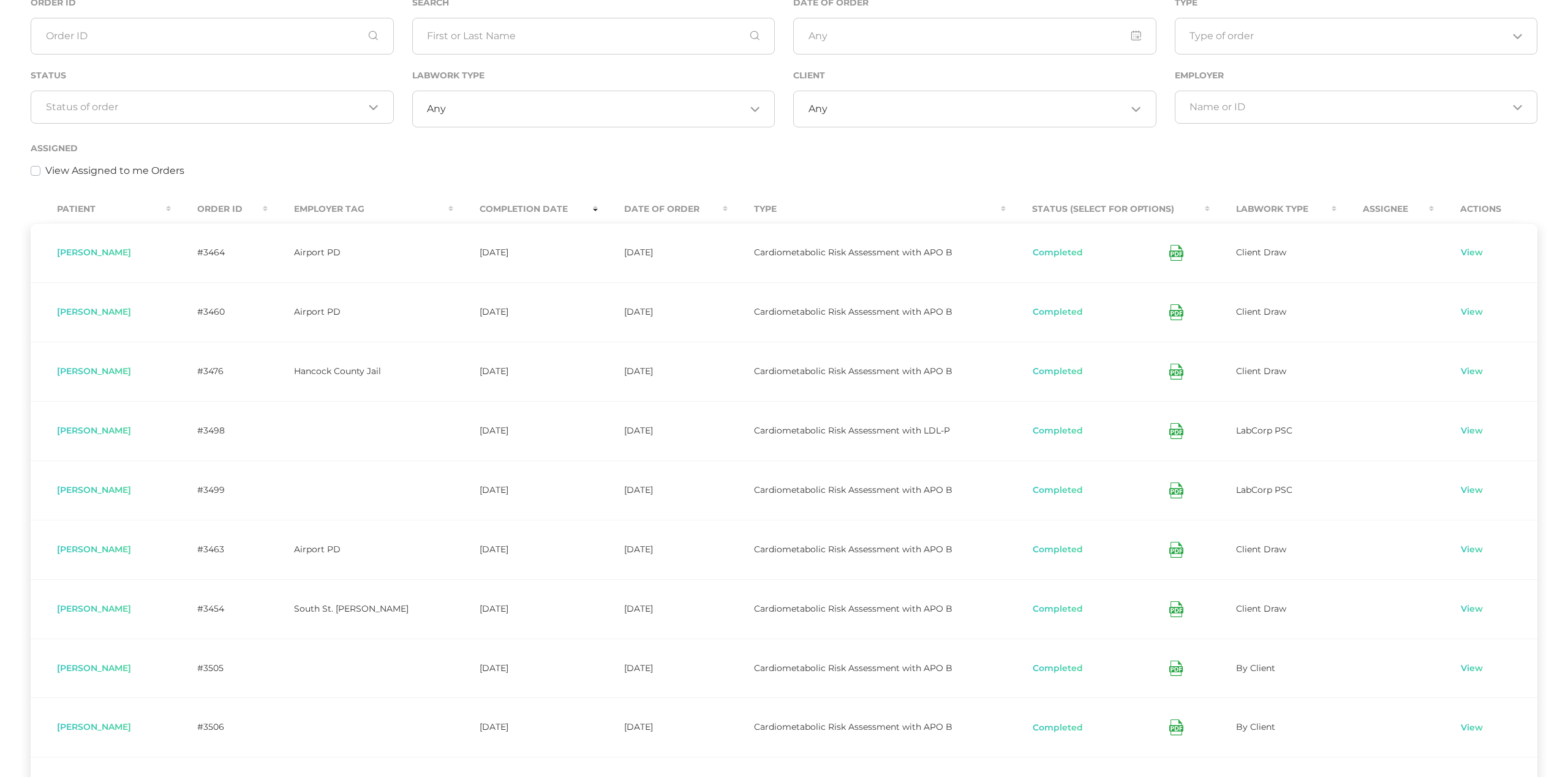
scroll to position [127, 0]
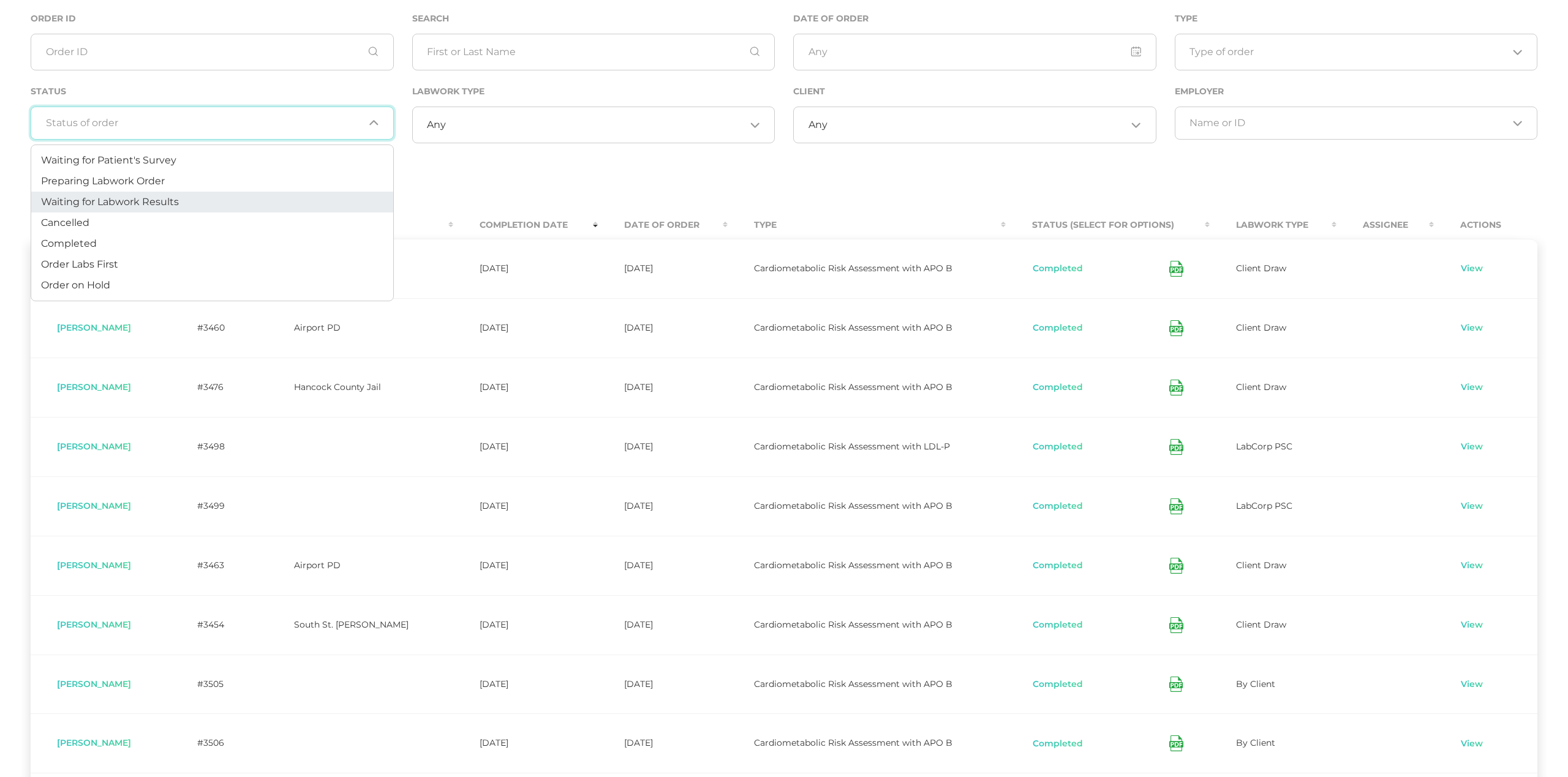
click at [278, 117] on input "Search for option" at bounding box center [205, 123] width 318 height 13
drag, startPoint x: 807, startPoint y: 164, endPoint x: 846, endPoint y: 137, distance: 47.4
click at [826, 150] on div "Order ID Search Date of Order Type Loading... Status Loading... Labwork Type An…" at bounding box center [784, 109] width 1525 height 197
click at [867, 119] on input "Search for option" at bounding box center [977, 125] width 299 height 13
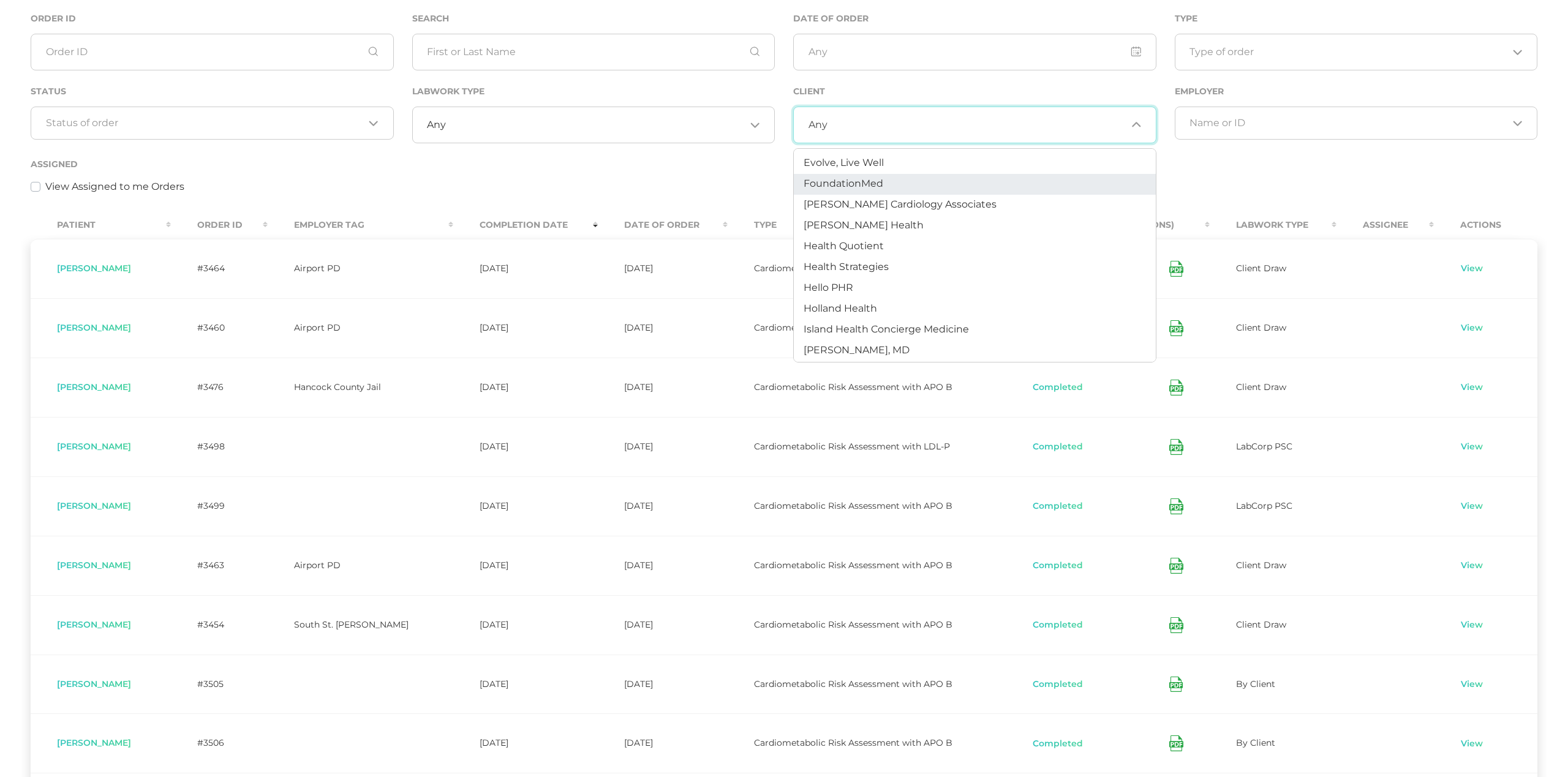
scroll to position [341, 0]
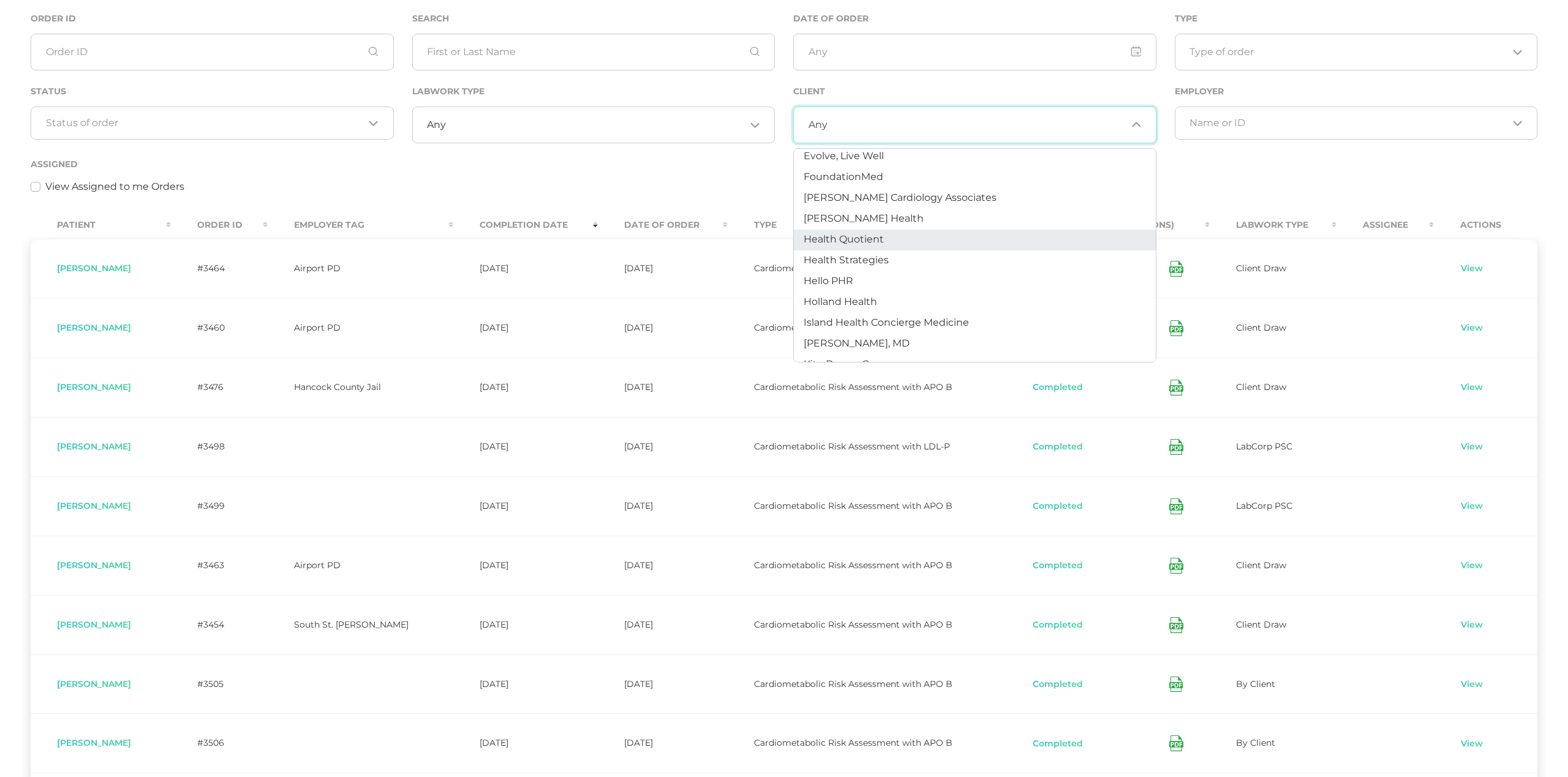
click at [893, 241] on li "Health Quotient" at bounding box center [974, 240] width 362 height 21
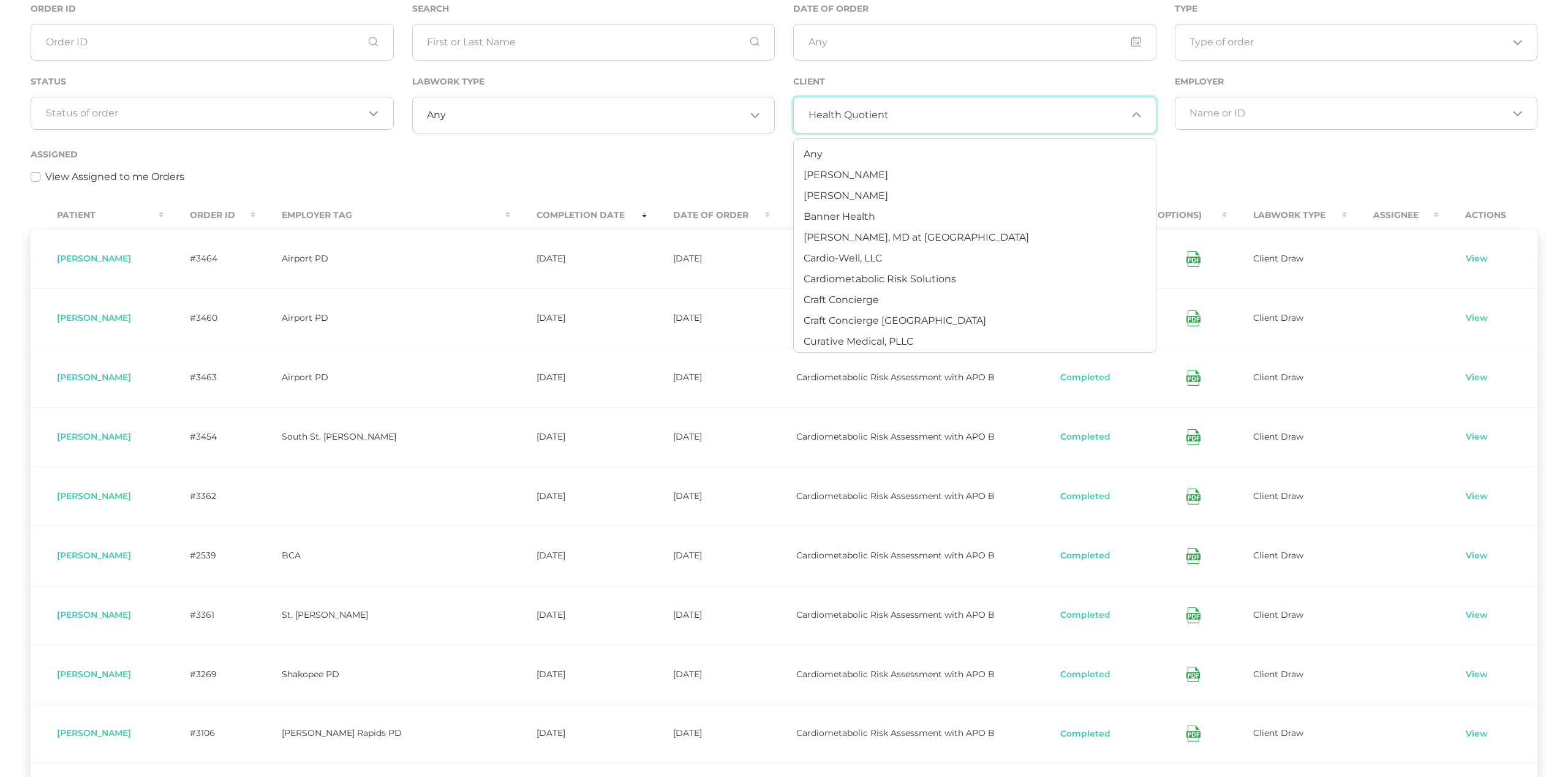
scroll to position [225, 0]
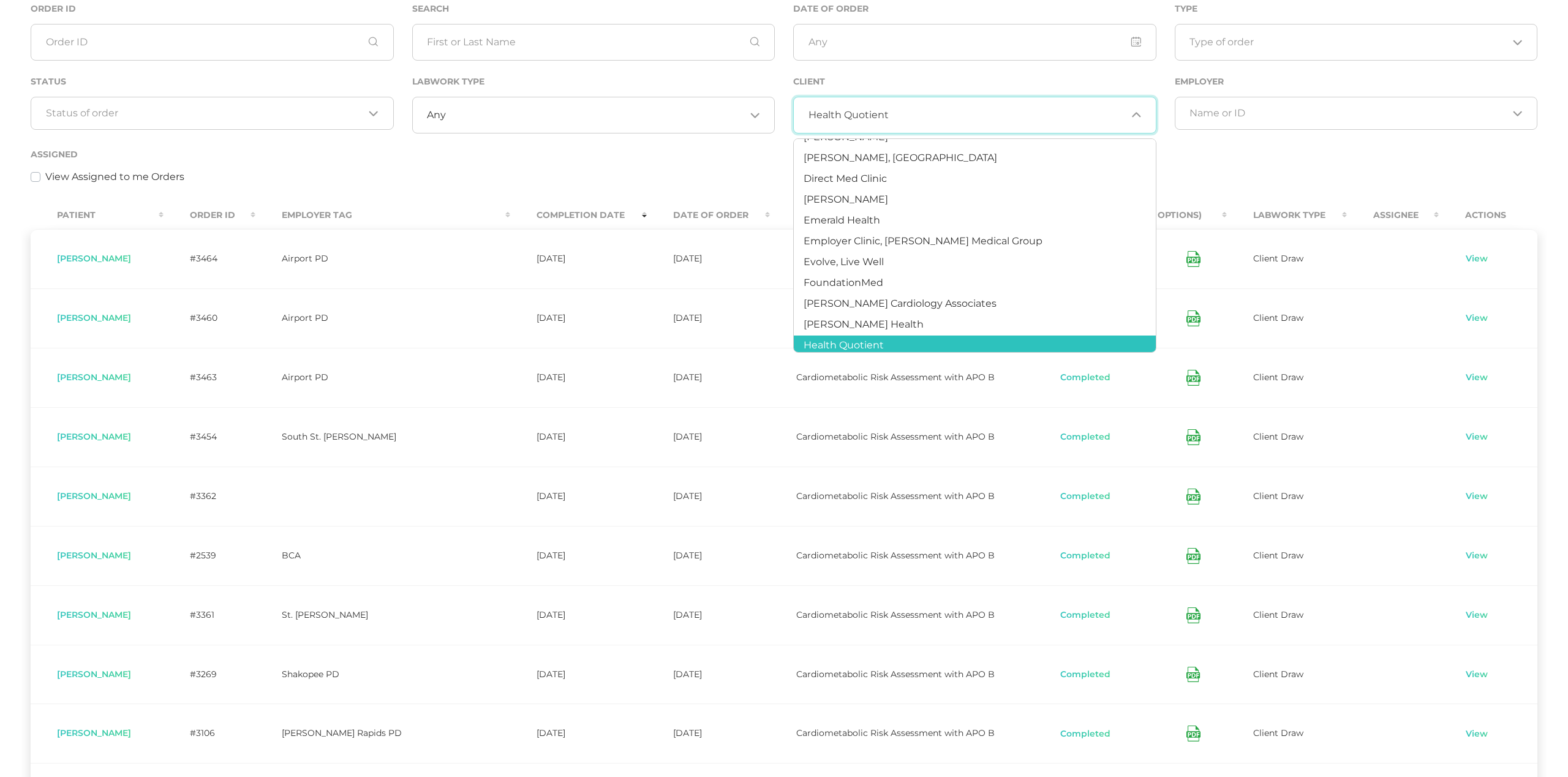
click at [256, 162] on div "Assigned View Assigned to me Orders" at bounding box center [784, 165] width 1507 height 37
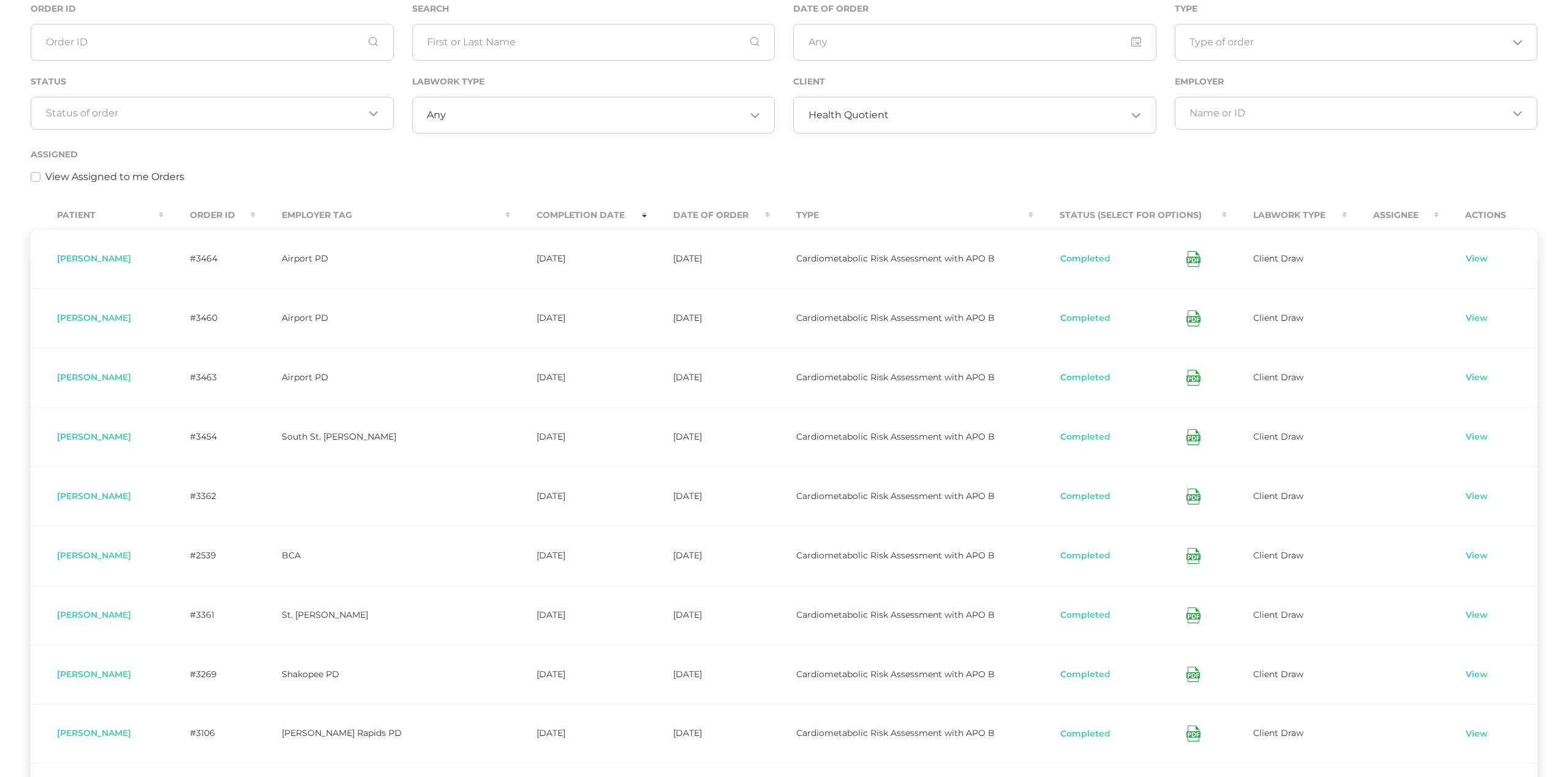
click at [226, 133] on div "Status Loading..." at bounding box center [212, 110] width 381 height 73
click at [230, 123] on div "Loading..." at bounding box center [212, 113] width 363 height 33
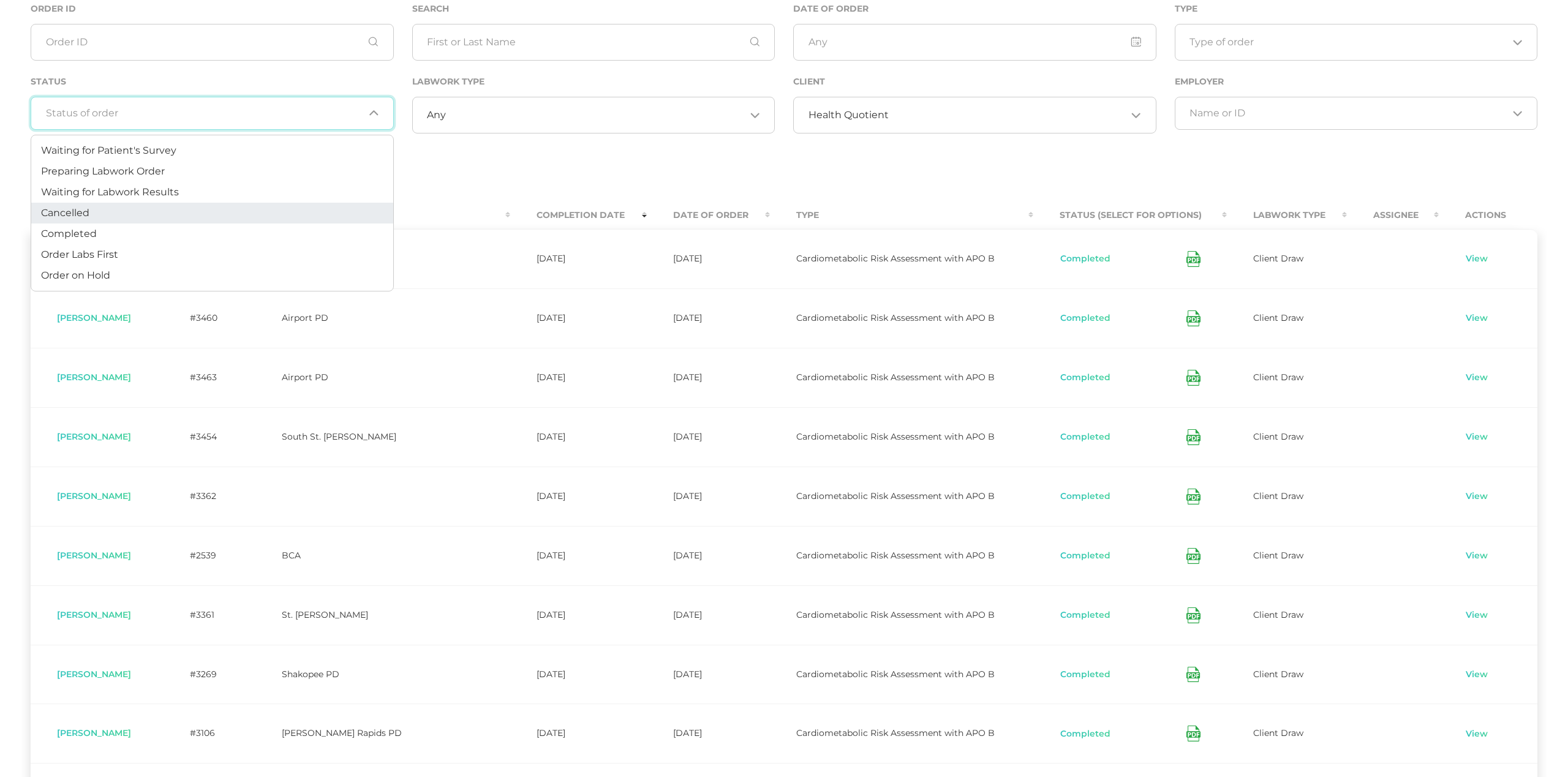
click at [199, 211] on li "Cancelled" at bounding box center [212, 213] width 362 height 21
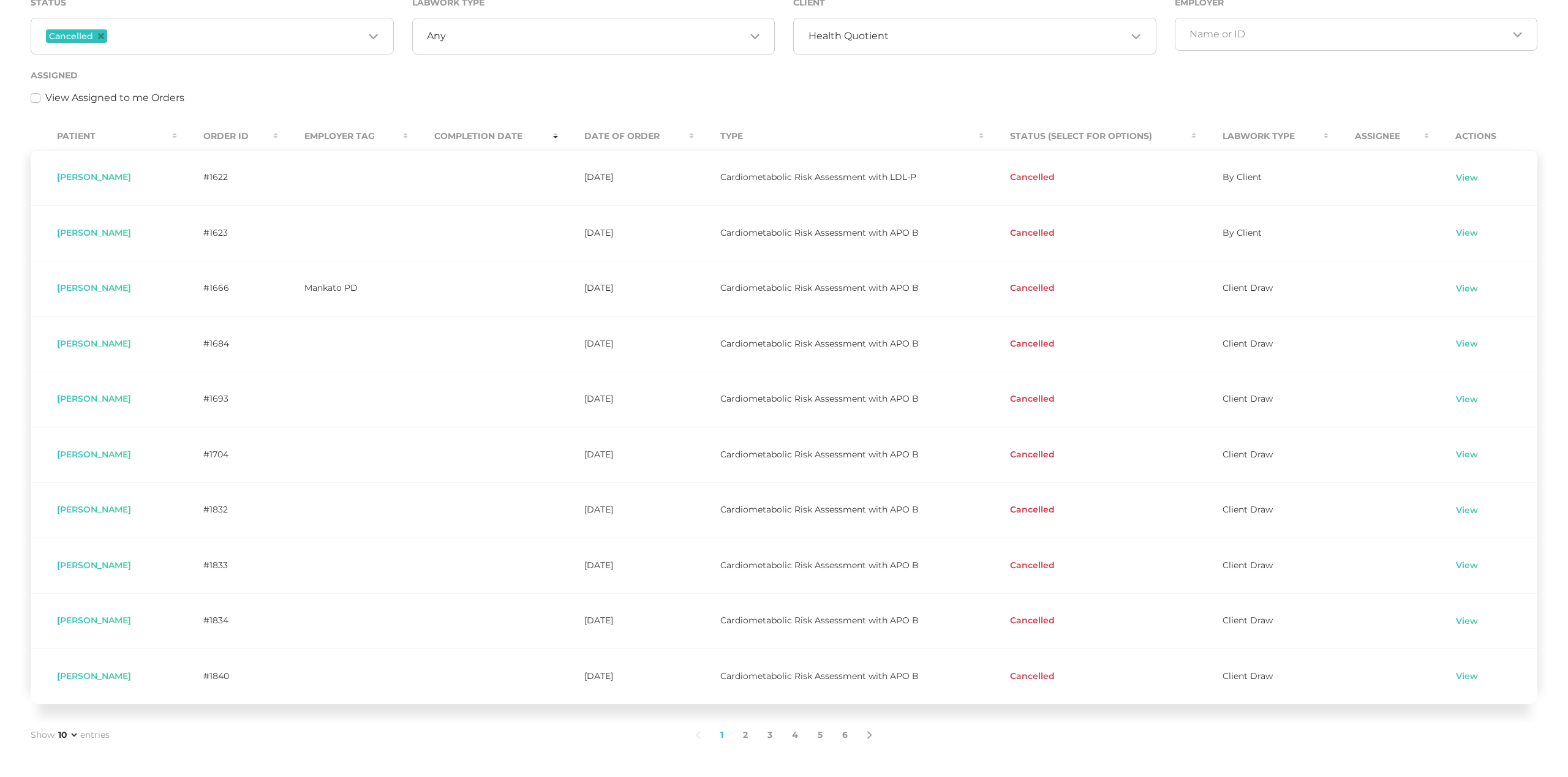
scroll to position [219, 0]
click at [593, 127] on th "Date Of Order" at bounding box center [626, 133] width 135 height 28
click at [603, 127] on th "Date Of Order" at bounding box center [626, 133] width 135 height 28
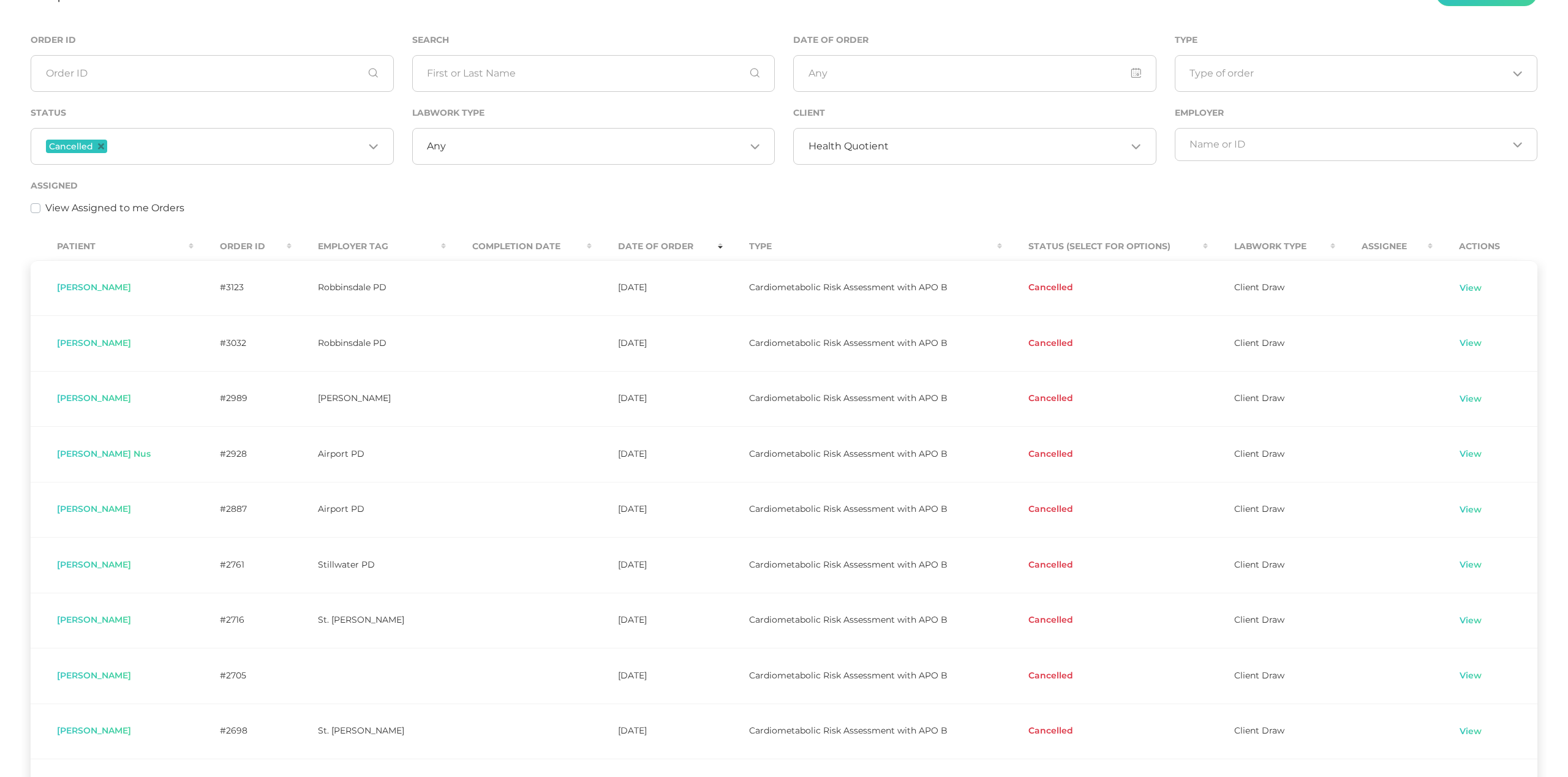
scroll to position [62, 0]
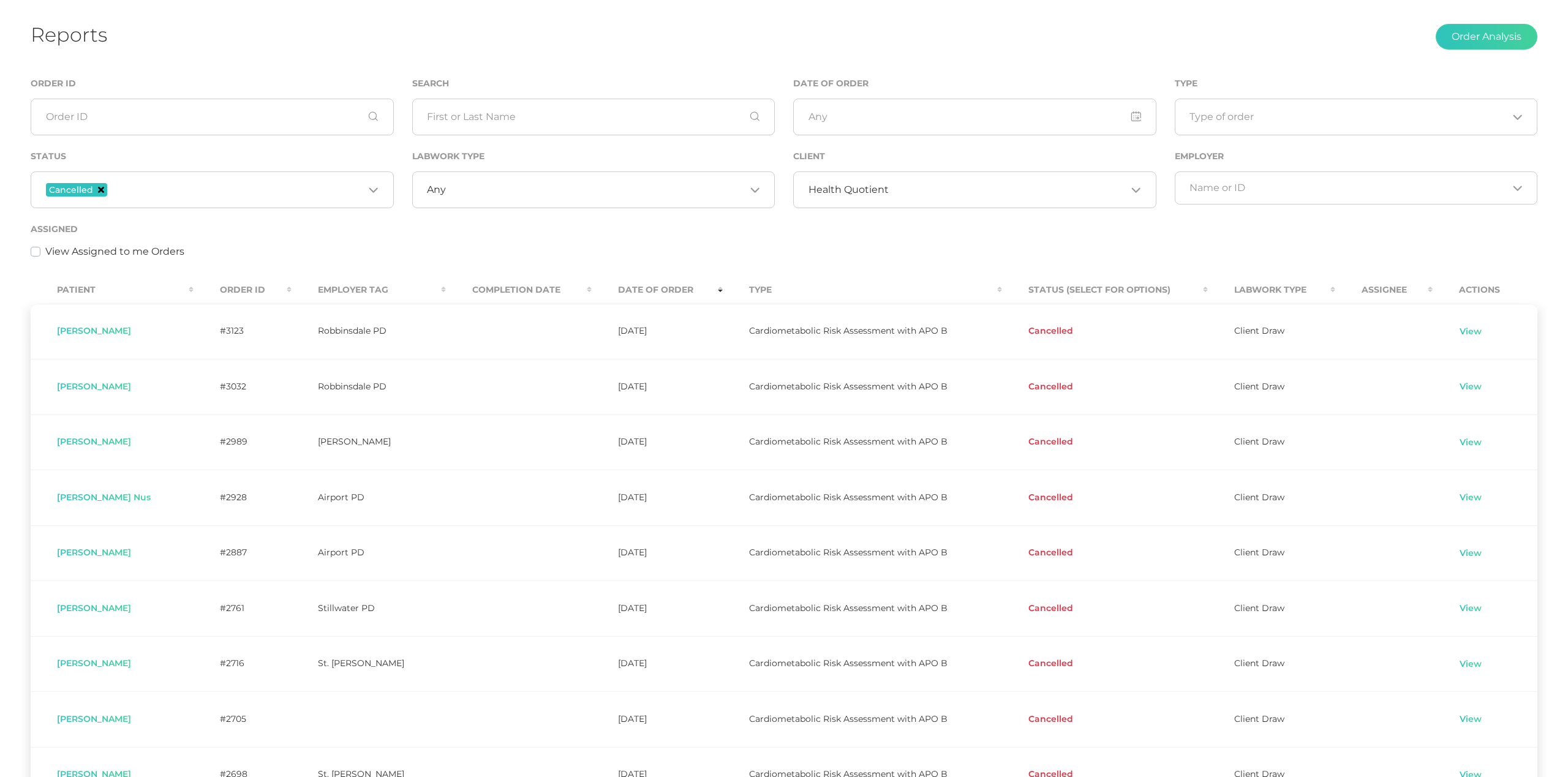
click at [102, 188] on icon "Deselect Cancelled" at bounding box center [101, 189] width 6 height 6
click at [520, 122] on input "text" at bounding box center [593, 116] width 363 height 37
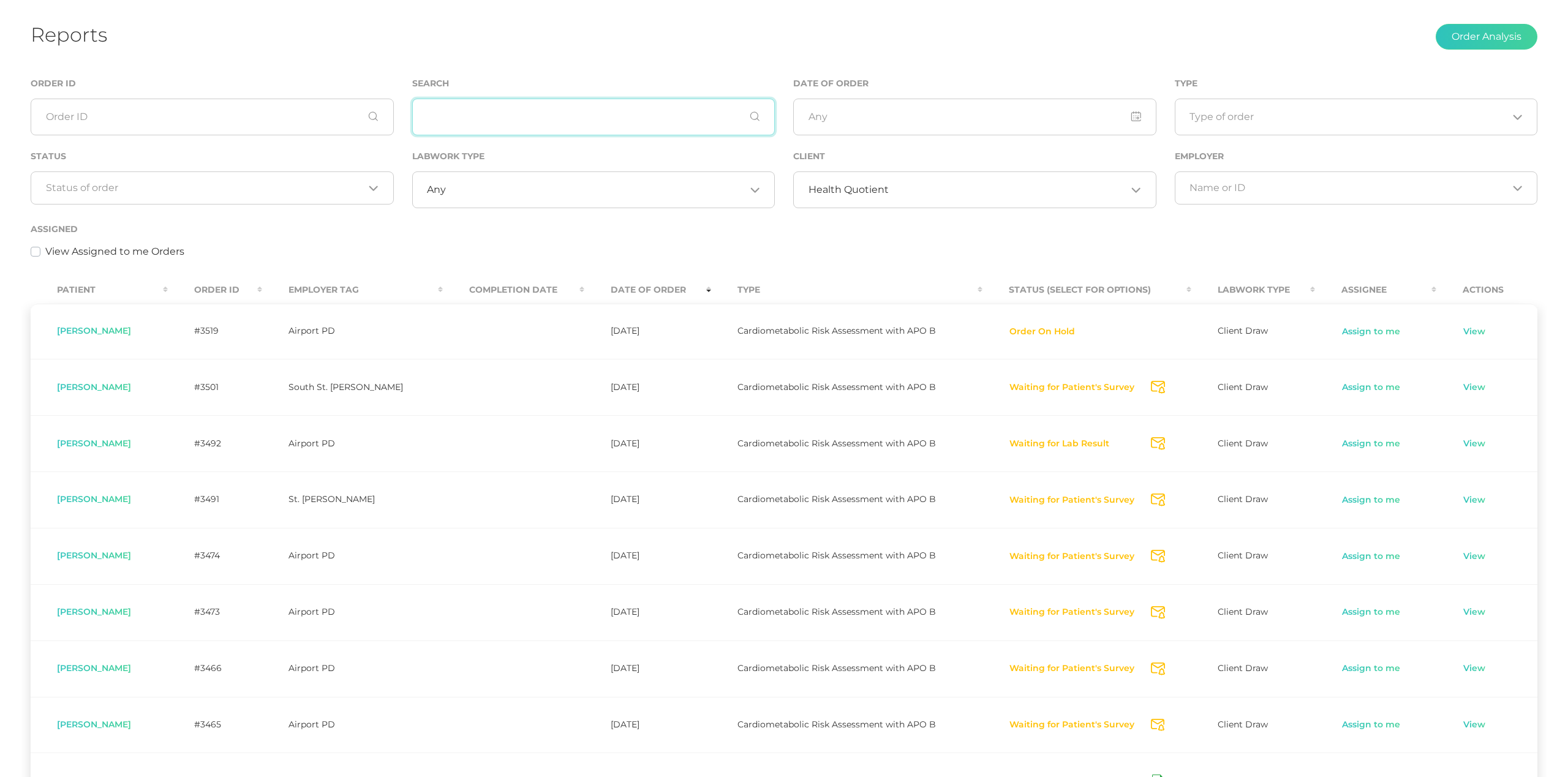
paste input "Sinouthasy"
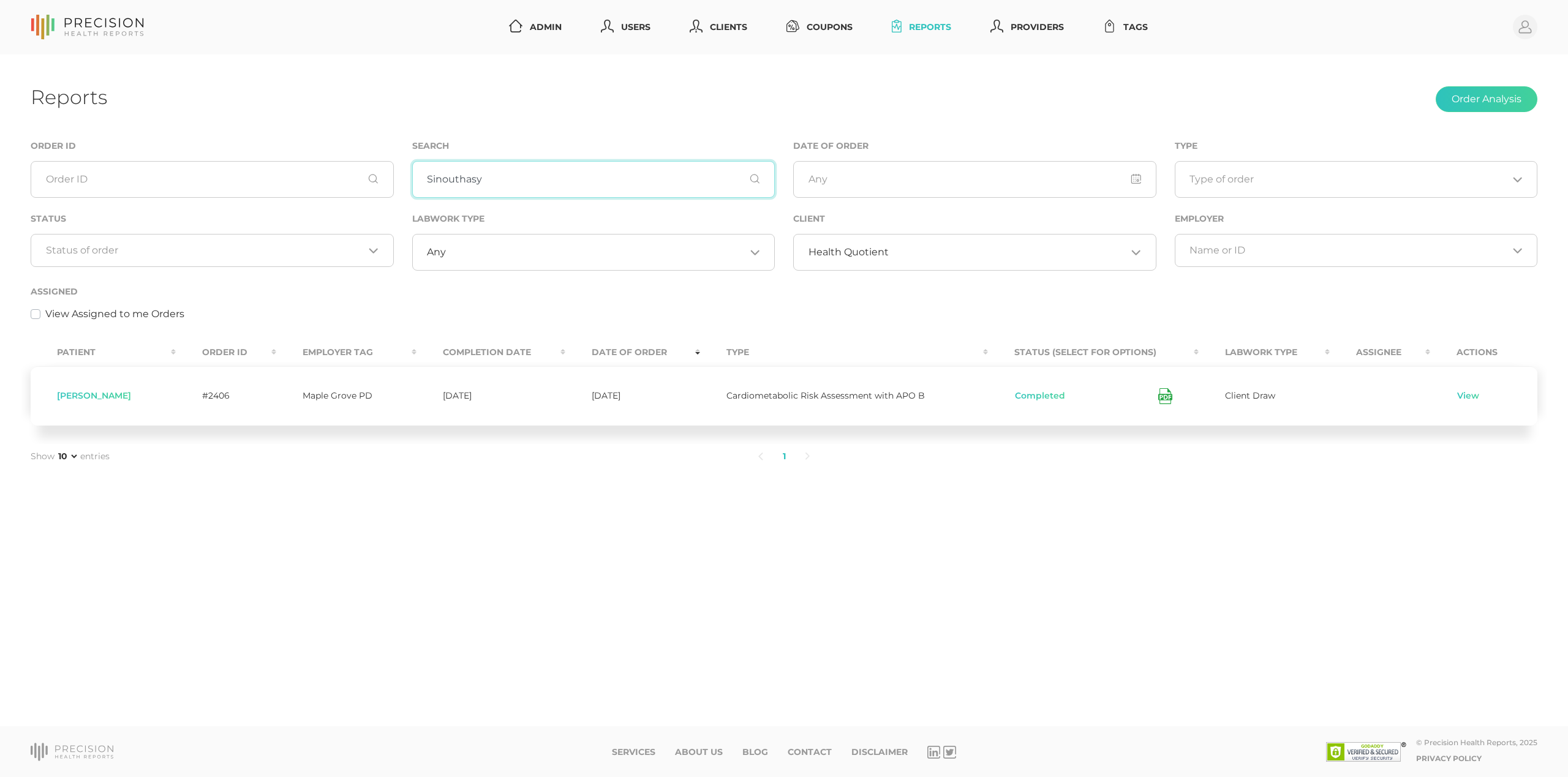
type input "Sinouthasy"
click at [363, 312] on div "View Assigned to me Orders" at bounding box center [784, 314] width 1507 height 14
click at [543, 177] on input "Sinouthasy" at bounding box center [593, 179] width 363 height 37
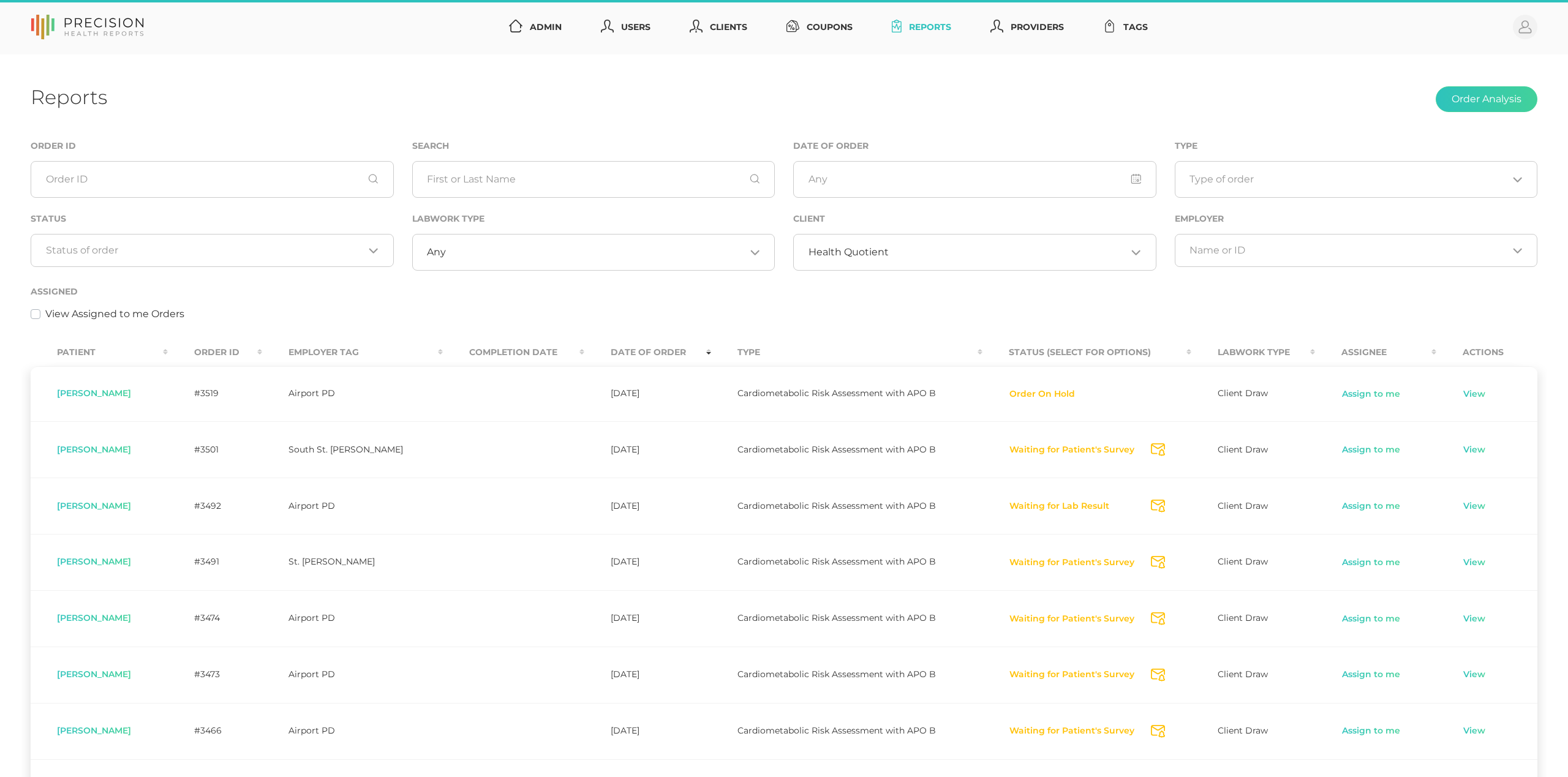
click at [861, 250] on span "Health Quotient" at bounding box center [848, 252] width 80 height 13
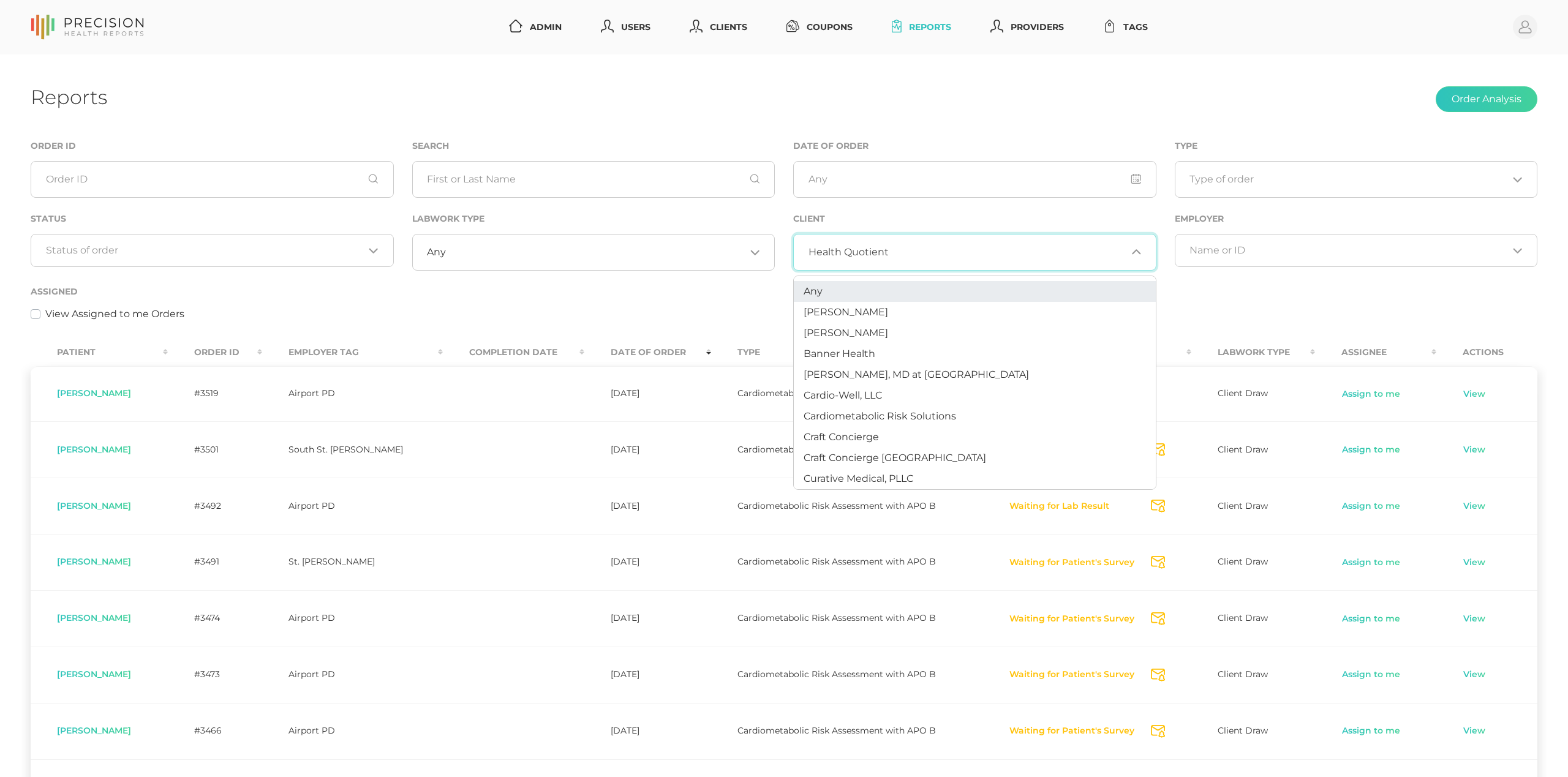
click at [831, 286] on li "Any" at bounding box center [974, 291] width 362 height 21
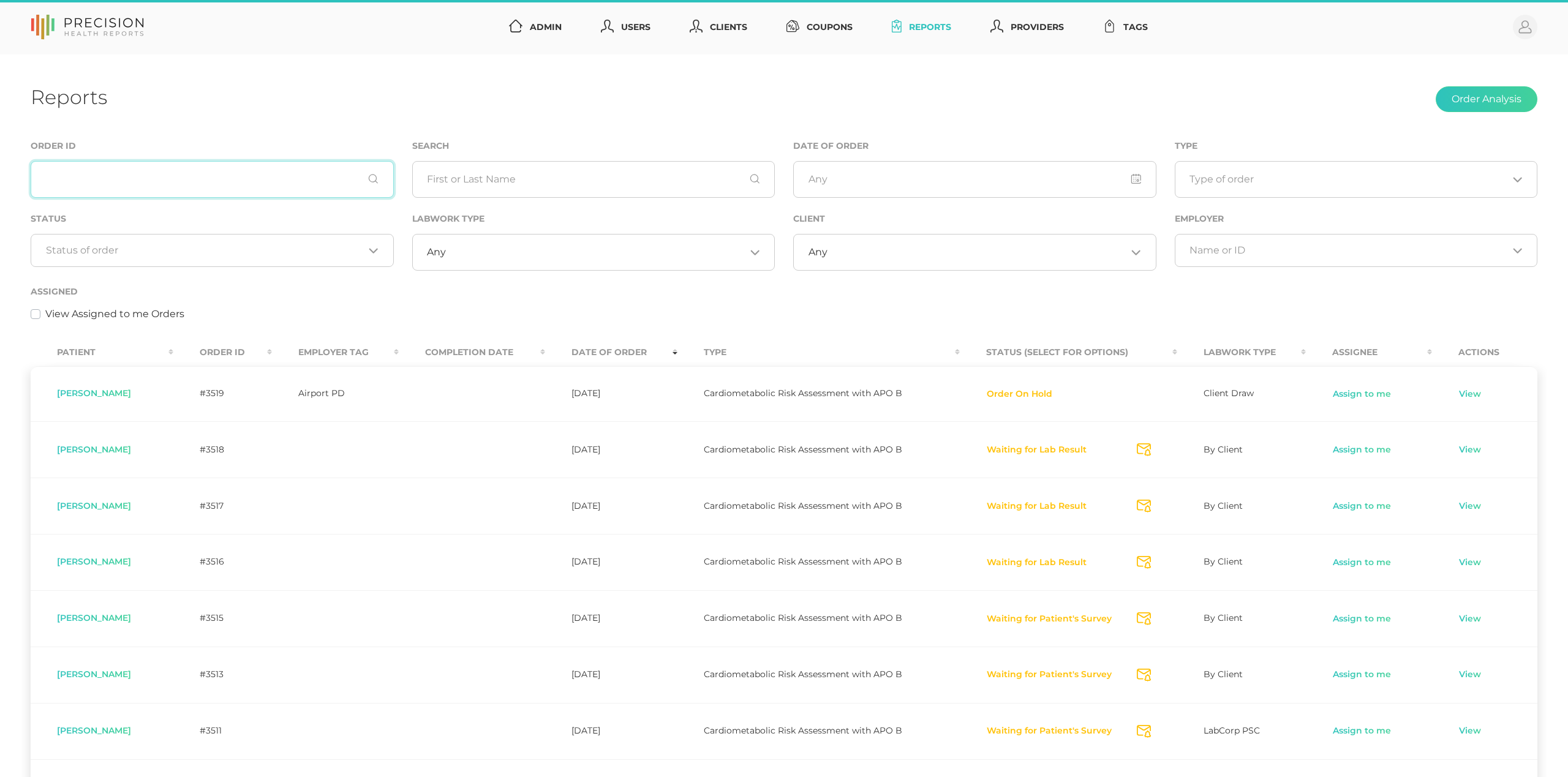
click at [194, 174] on input "text" at bounding box center [212, 179] width 363 height 37
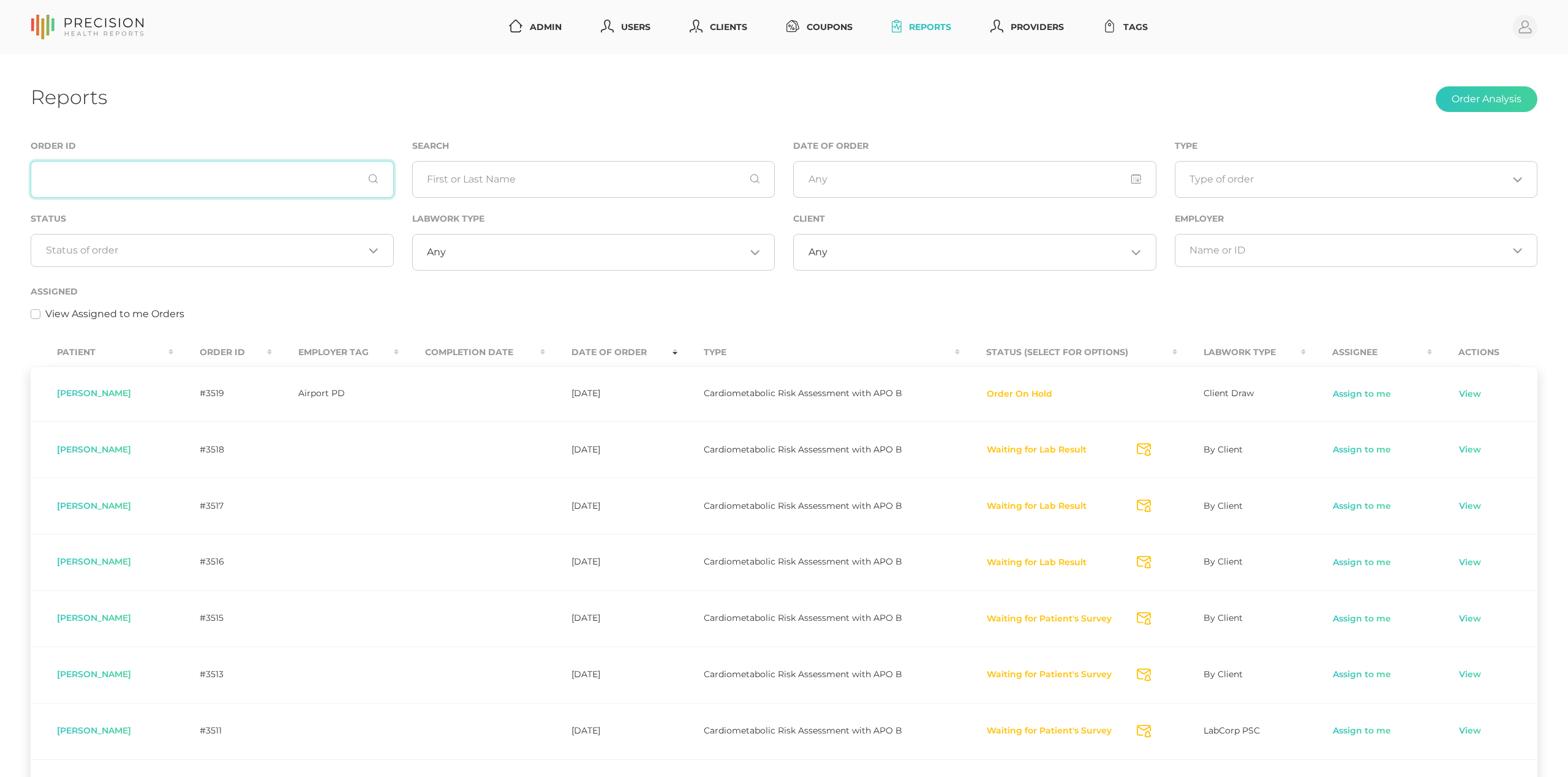
paste input "3427"
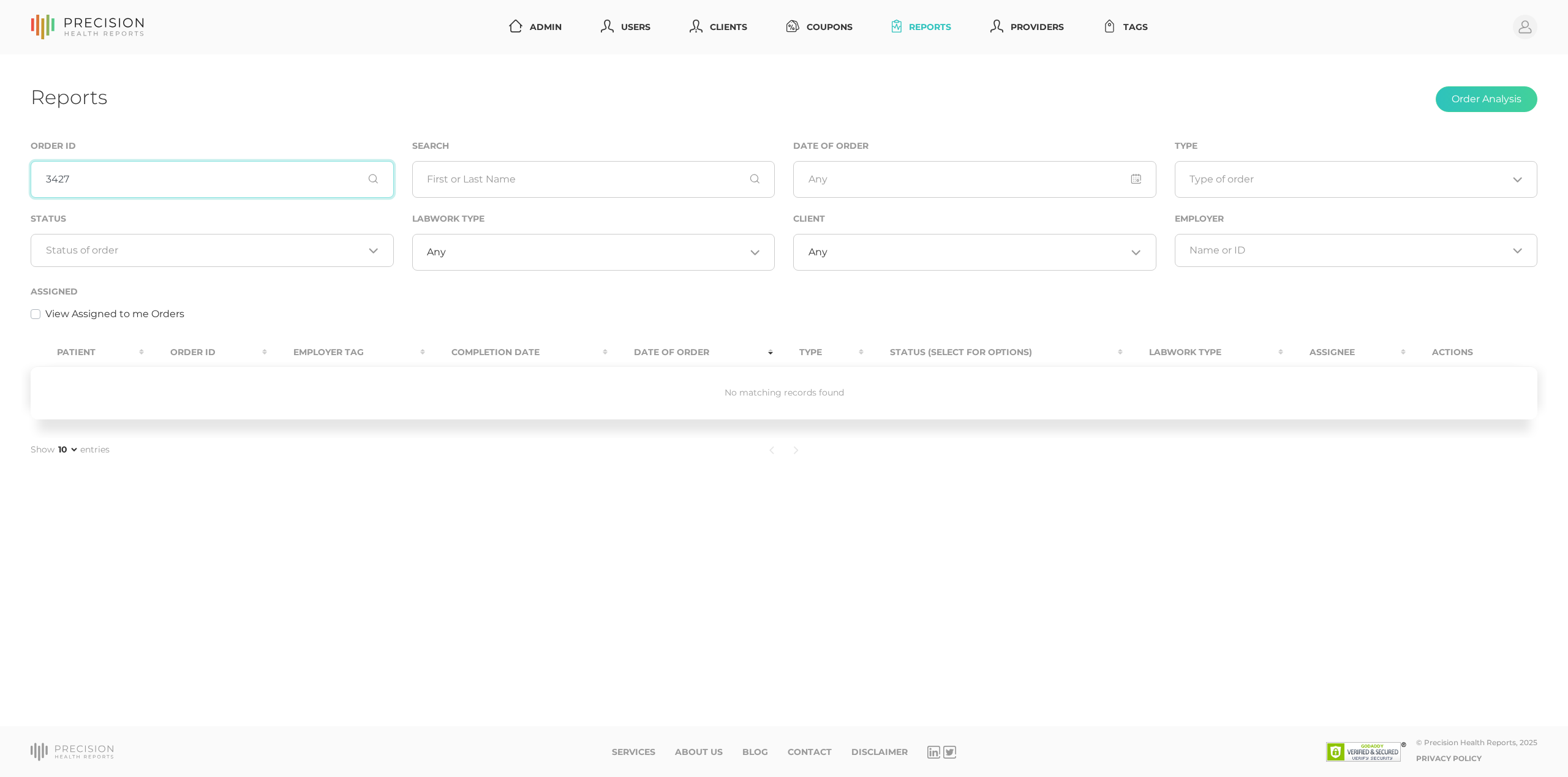
type input "3427"
click at [303, 279] on div "Status Loading..." at bounding box center [212, 247] width 381 height 73
click at [365, 253] on div "Loading..." at bounding box center [371, 251] width 14 height 13
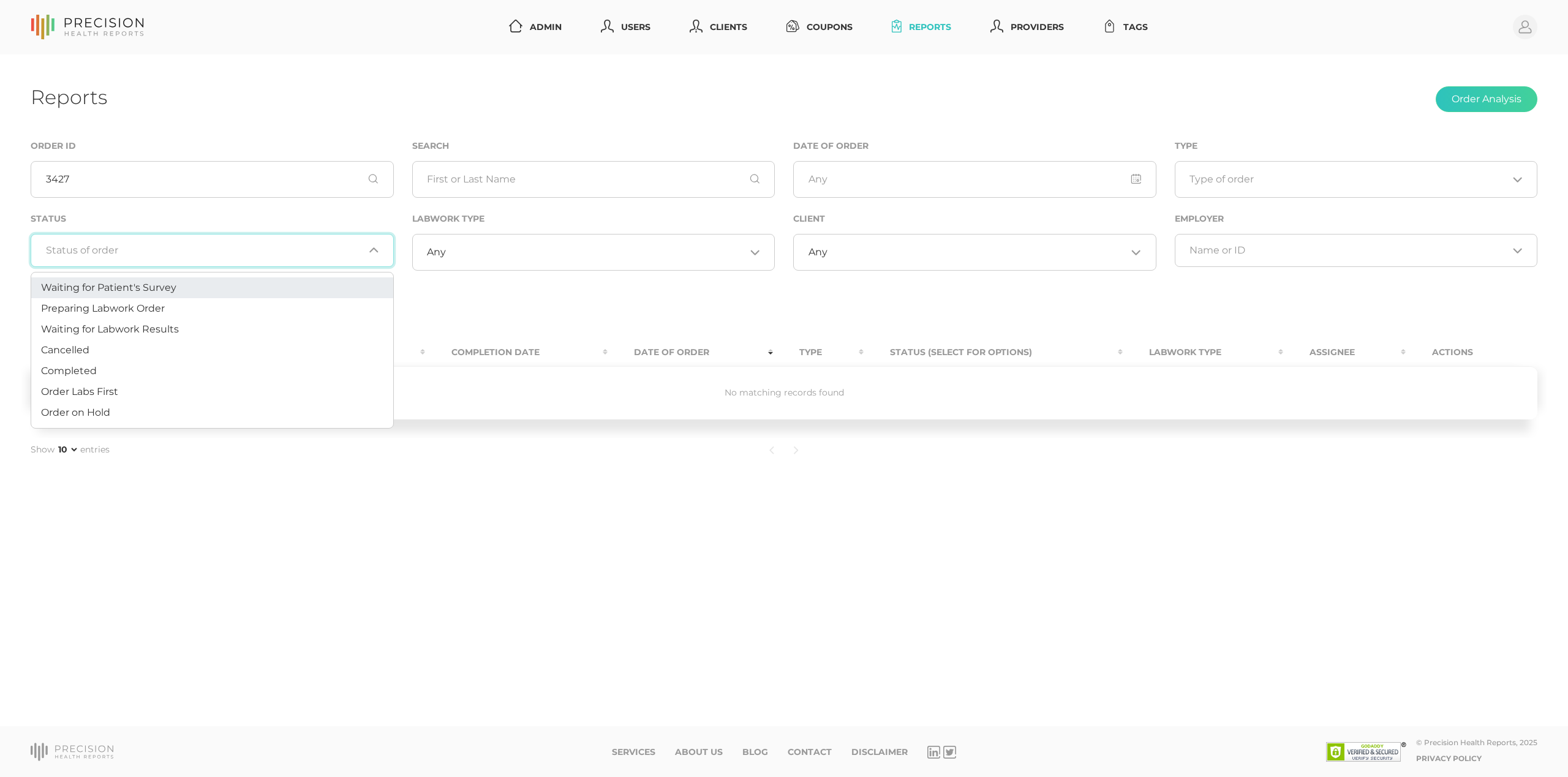
click at [307, 285] on li "Waiting for Patient's Survey" at bounding box center [212, 288] width 362 height 21
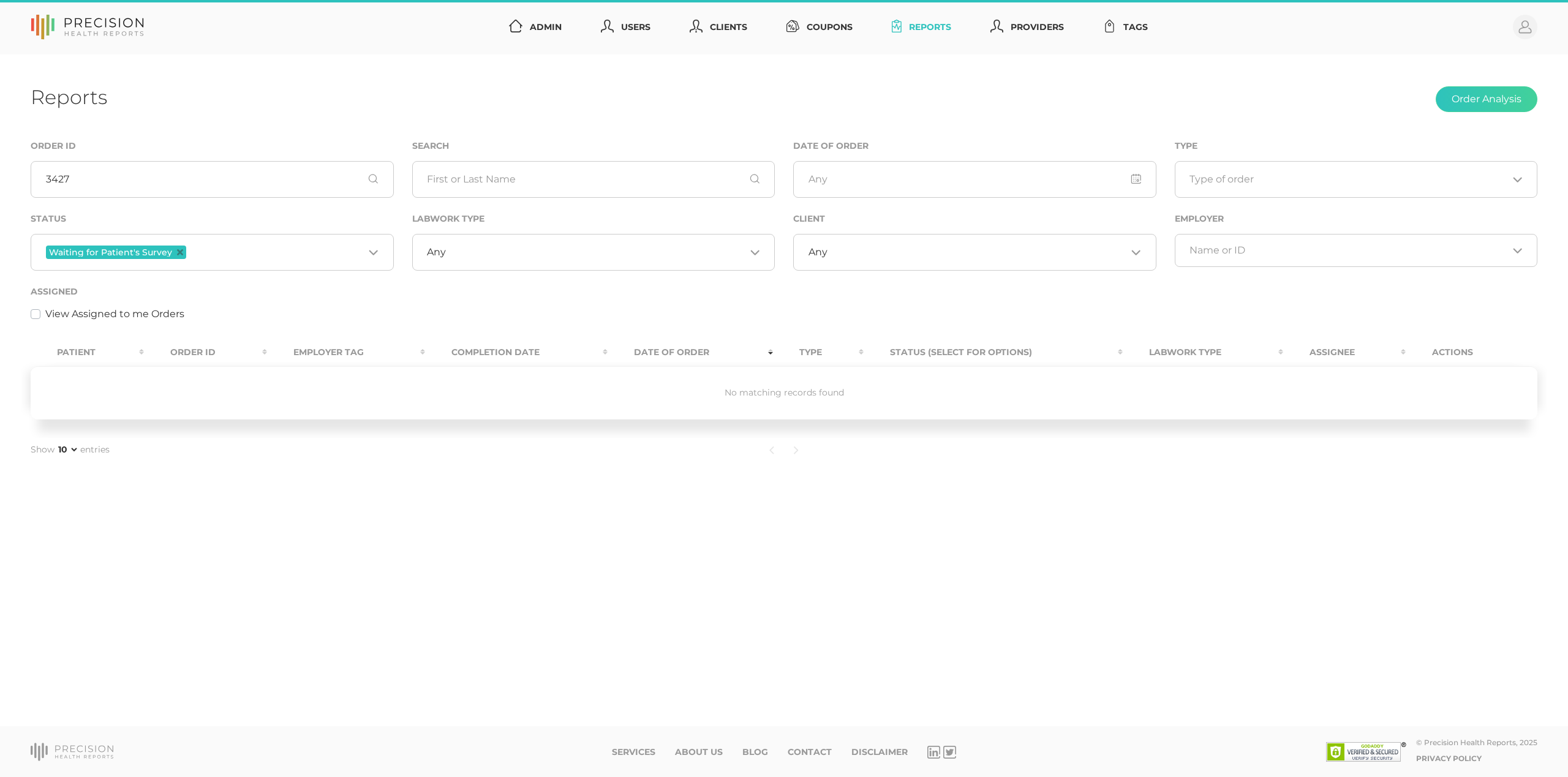
click at [301, 247] on input "Search for option" at bounding box center [276, 252] width 175 height 16
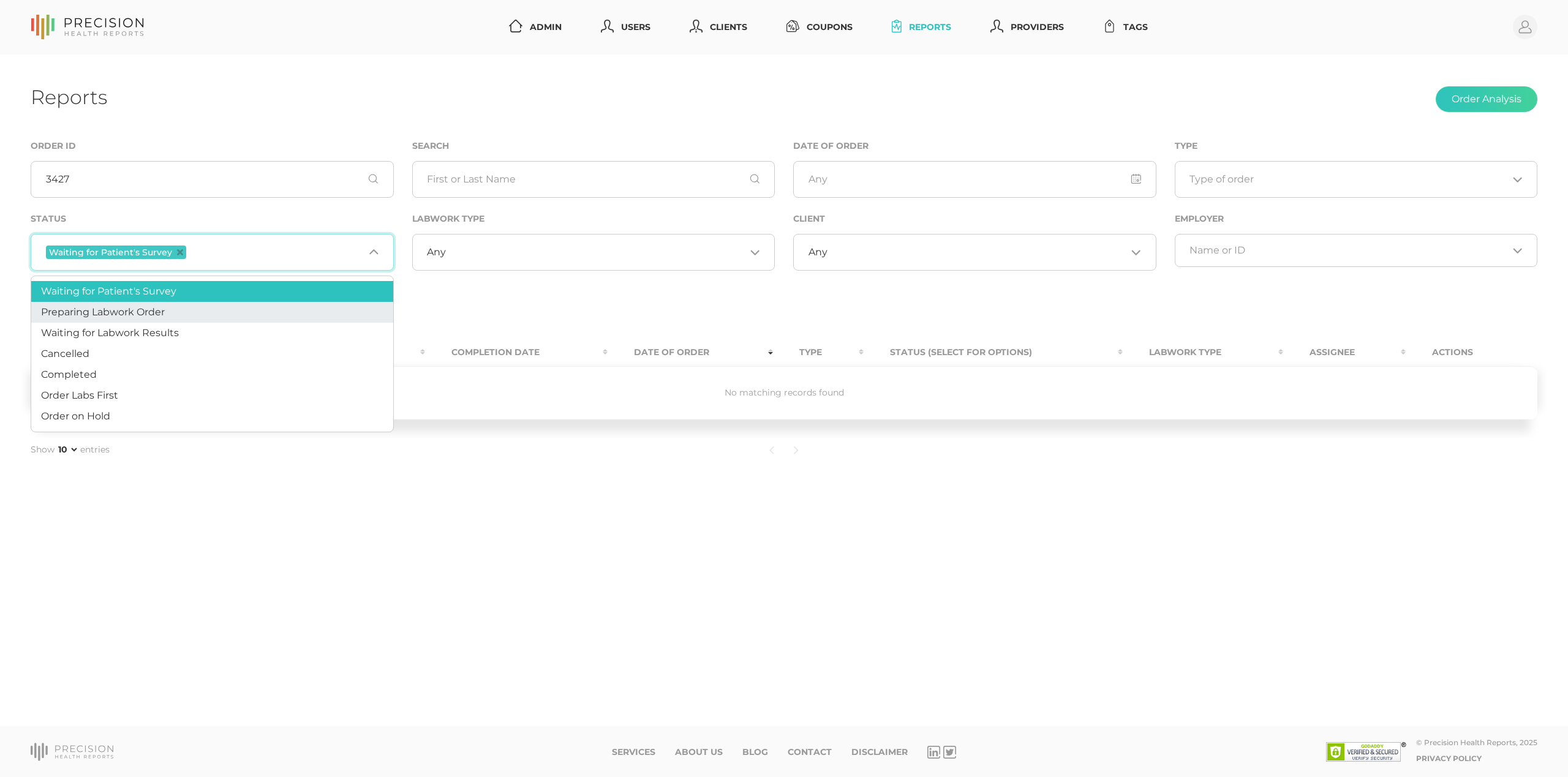
click at [268, 307] on li "Preparing Labwork Order" at bounding box center [212, 312] width 362 height 21
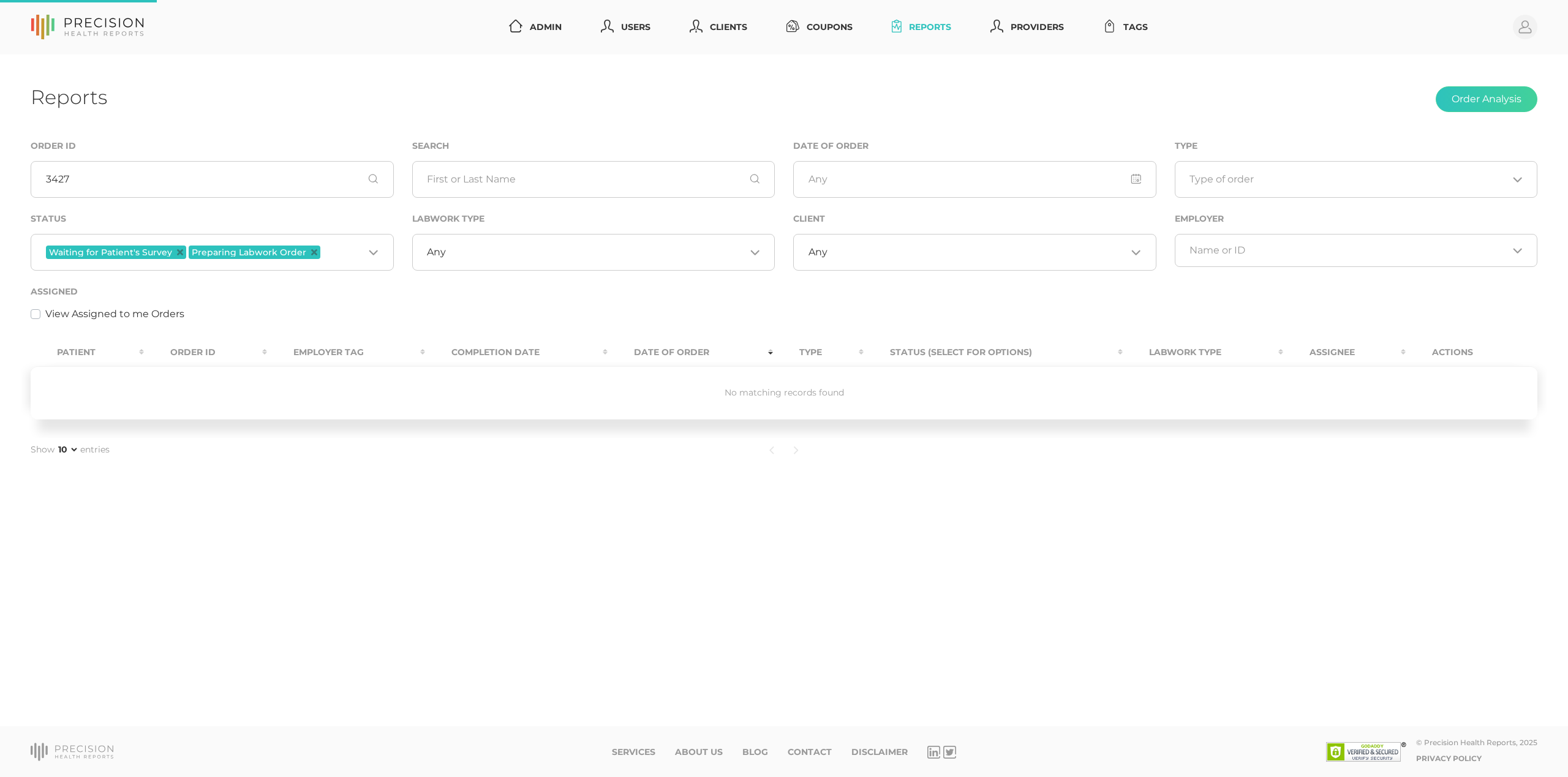
click at [326, 255] on input "Search for option" at bounding box center [344, 252] width 41 height 16
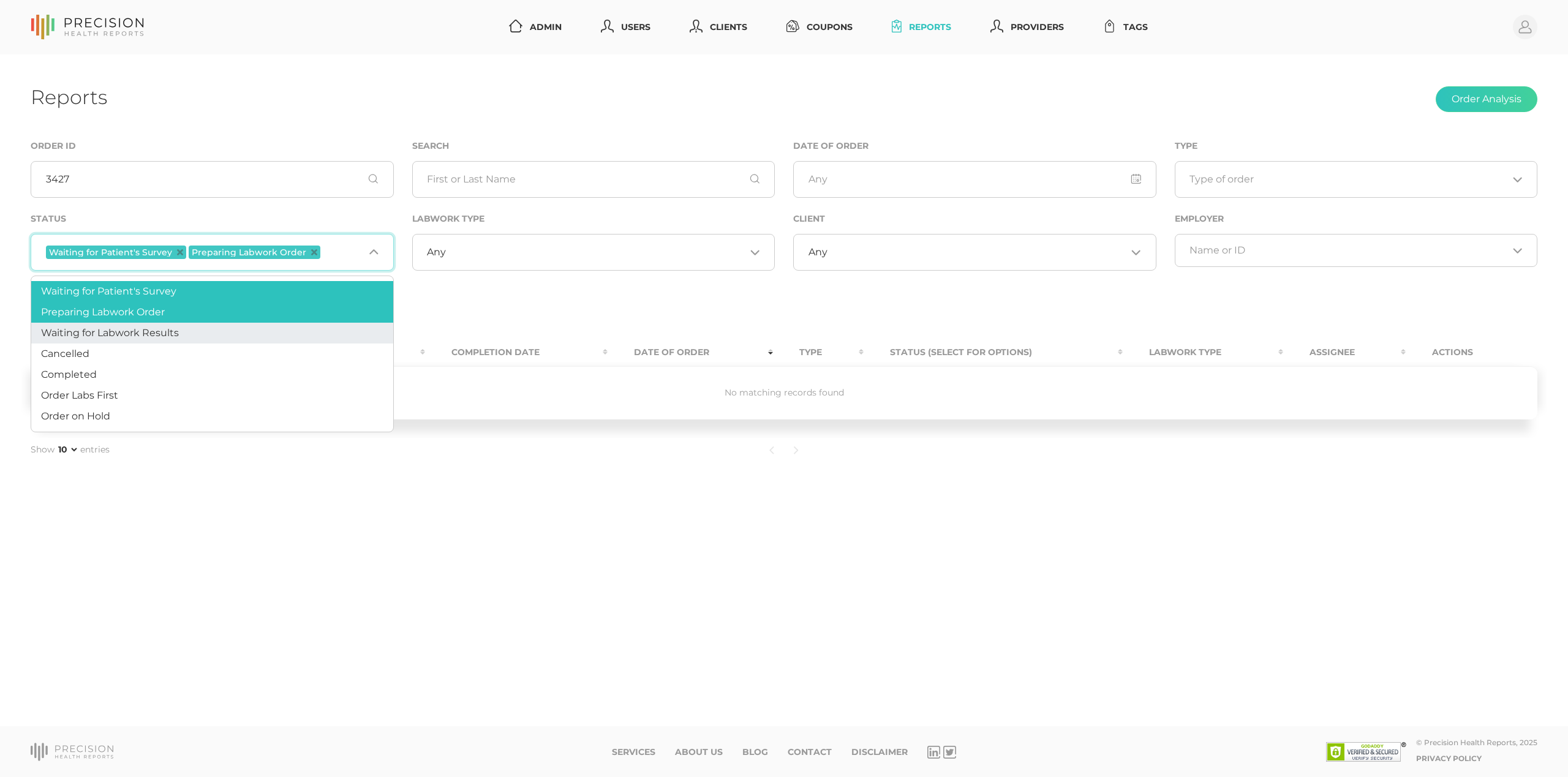
click at [245, 329] on li "Waiting for Labwork Results" at bounding box center [212, 333] width 362 height 21
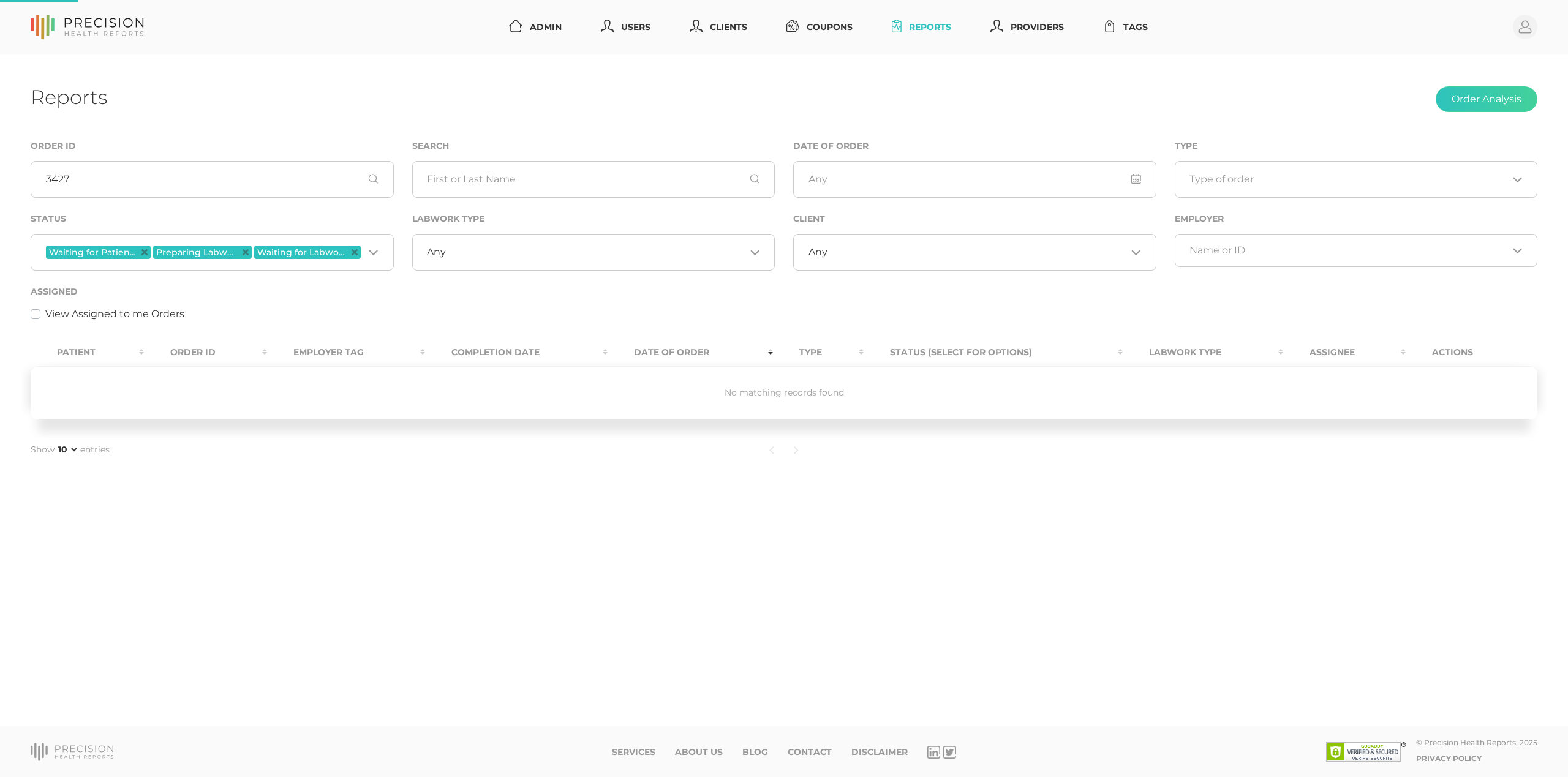
click at [285, 267] on div "Waiting for Patient's Survey Preparing Labwork Order Waiting for Labwork Result…" at bounding box center [212, 251] width 363 height 37
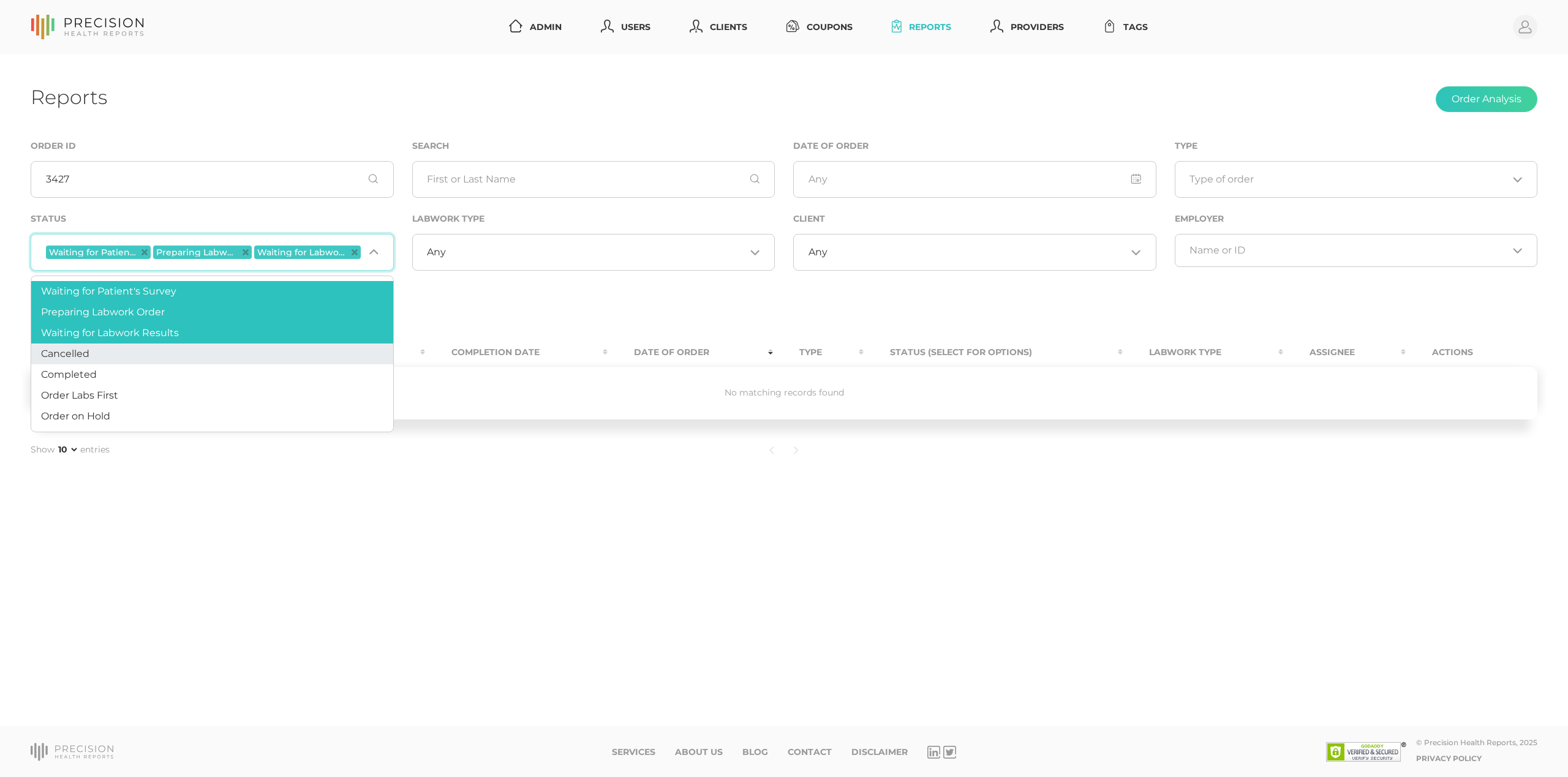
click at [228, 356] on li "Cancelled" at bounding box center [212, 353] width 362 height 21
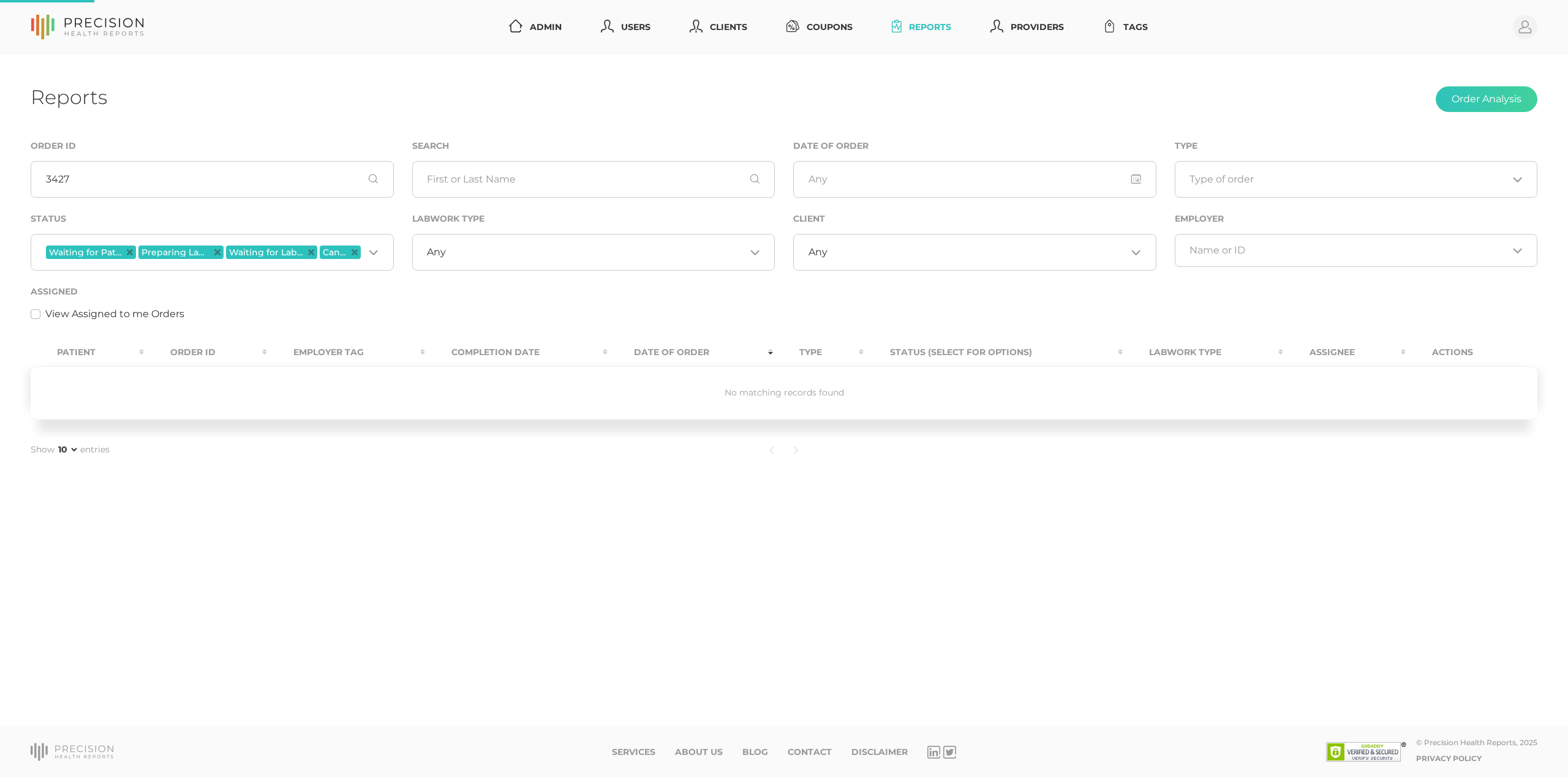
click at [280, 267] on div "Waiting for Patient's Survey Preparing Labwork Order Waiting for Labwork Result…" at bounding box center [212, 251] width 363 height 37
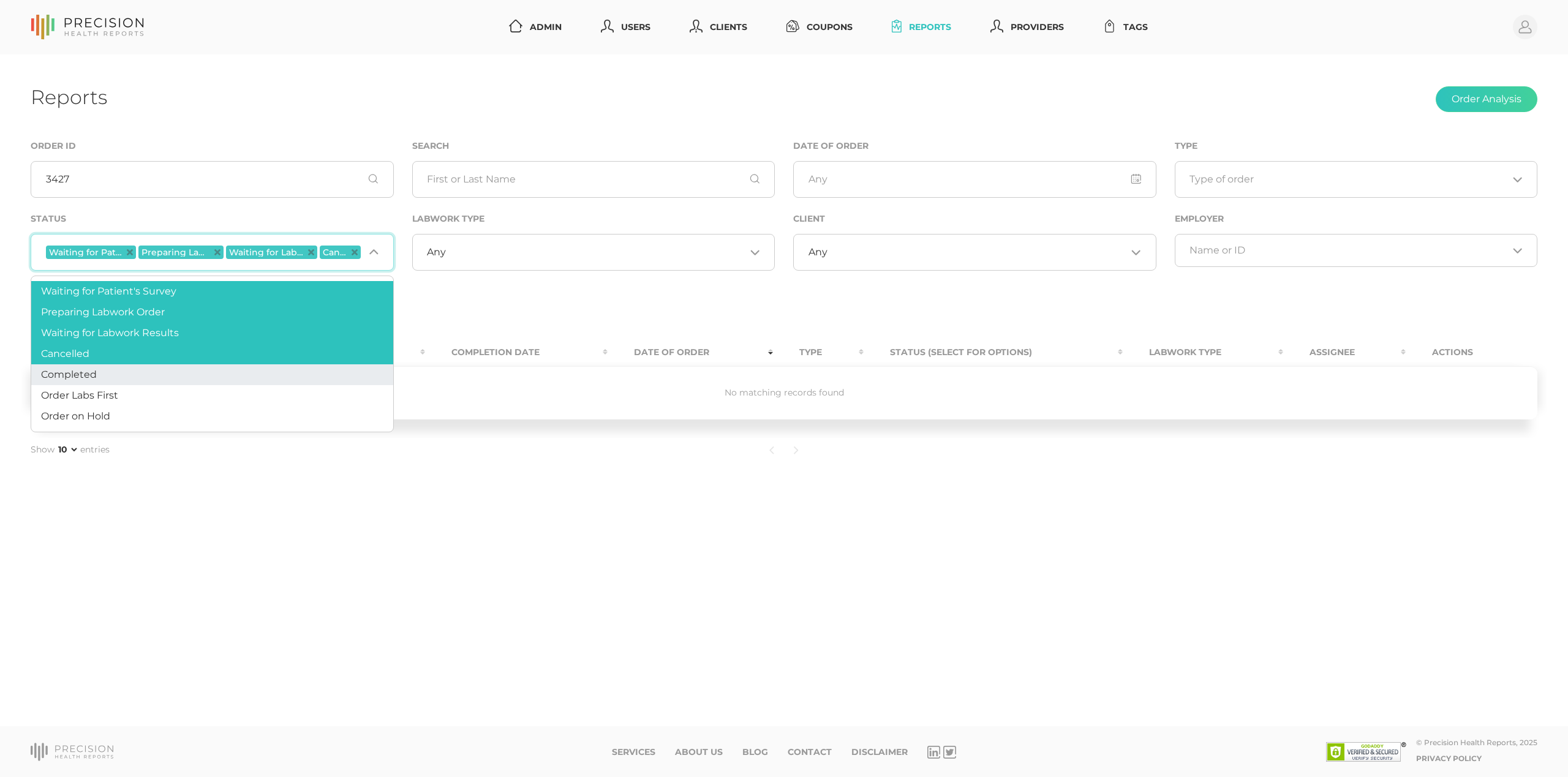
click at [204, 382] on li "Completed" at bounding box center [212, 374] width 362 height 21
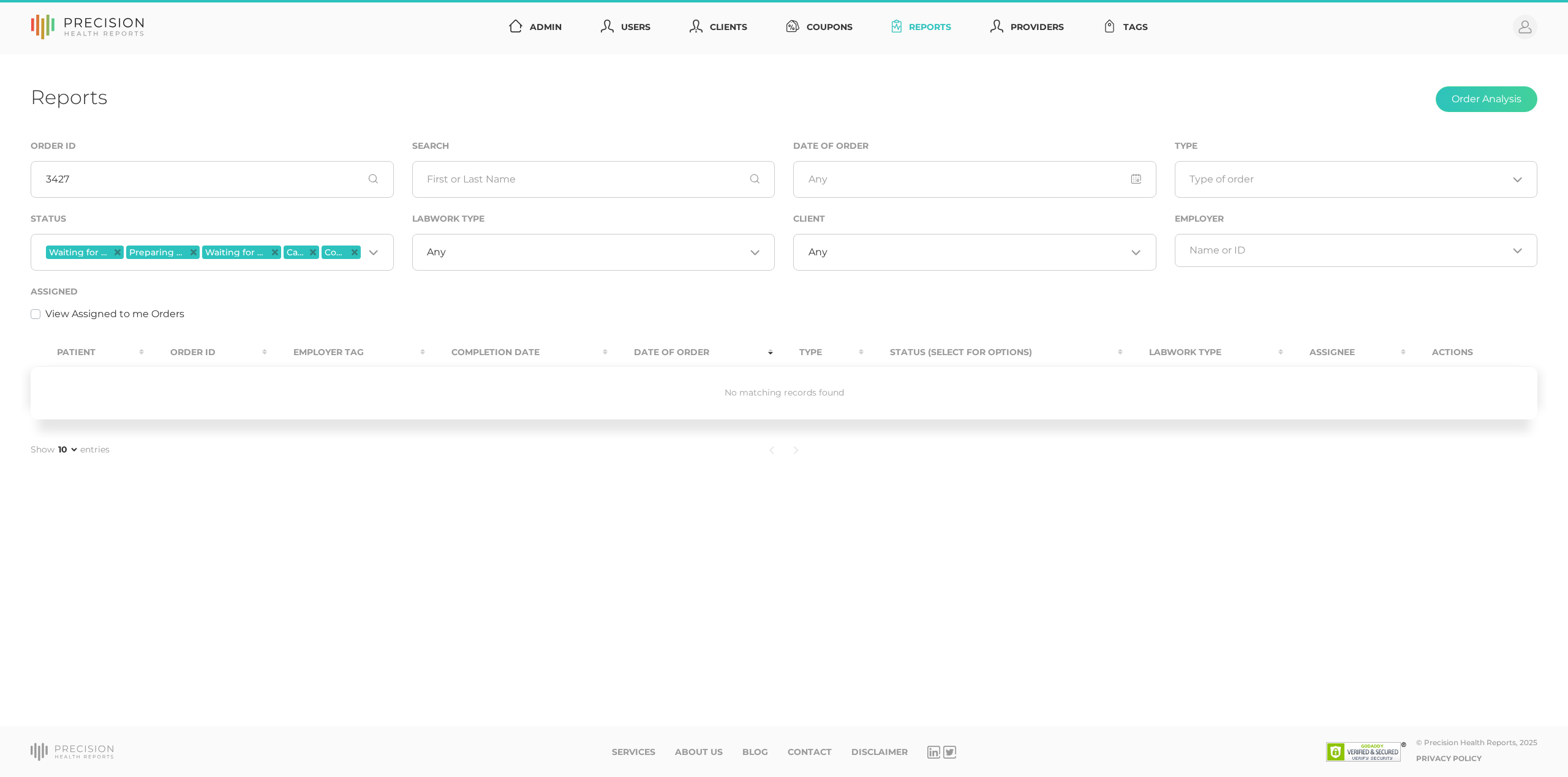
click at [283, 270] on div "Status Waiting for Patient's Survey Preparing Labwork Order Waiting for Labwork…" at bounding box center [212, 247] width 381 height 73
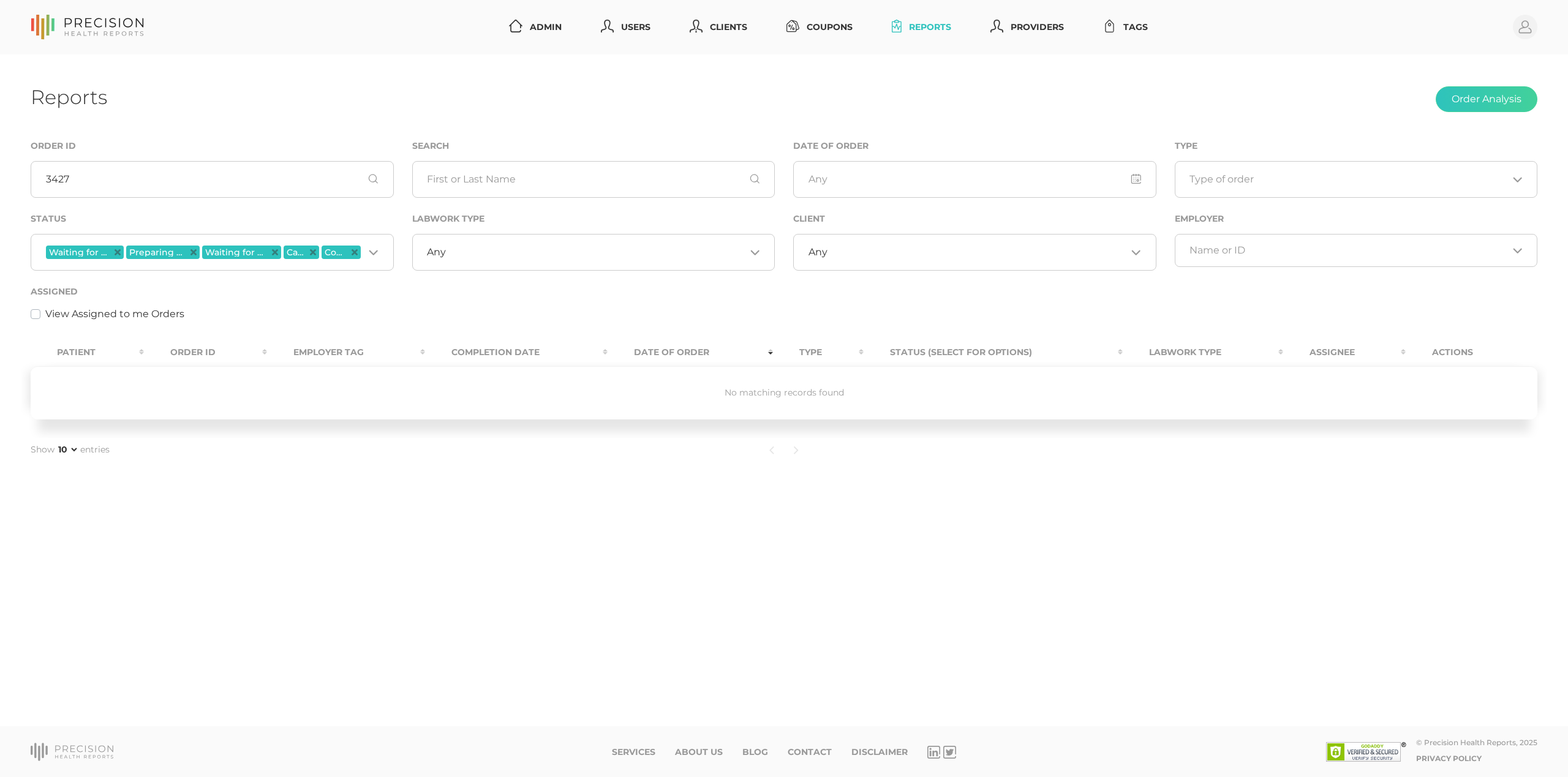
click at [282, 272] on div "Status Waiting for Patient's Survey Preparing Labwork Order Waiting for Labwork…" at bounding box center [212, 247] width 381 height 73
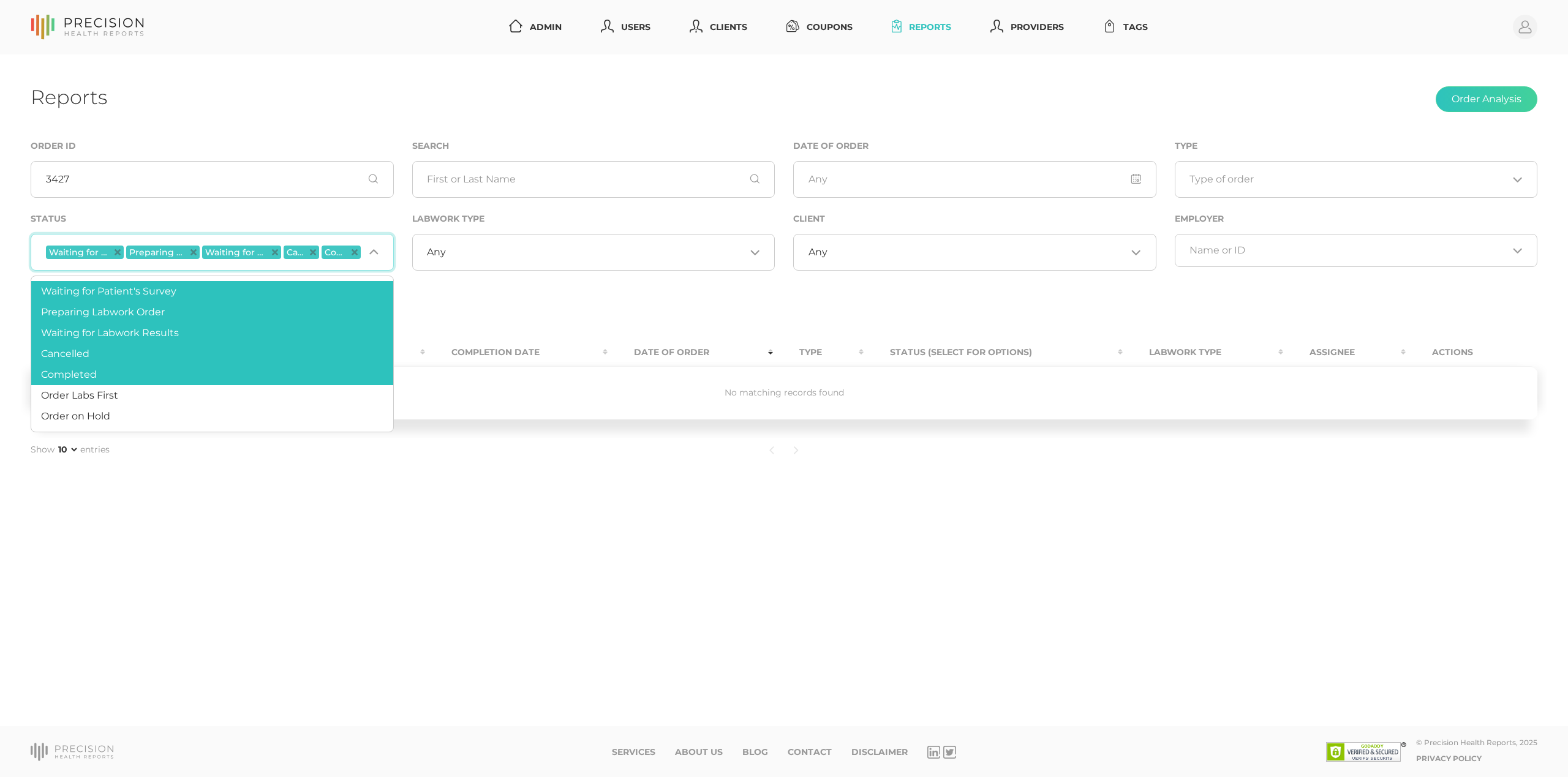
click at [285, 267] on div "Waiting for Patient's Survey Preparing Labwork Order Waiting for Labwork Result…" at bounding box center [212, 251] width 363 height 37
click at [197, 400] on li "Order Labs First" at bounding box center [212, 395] width 362 height 21
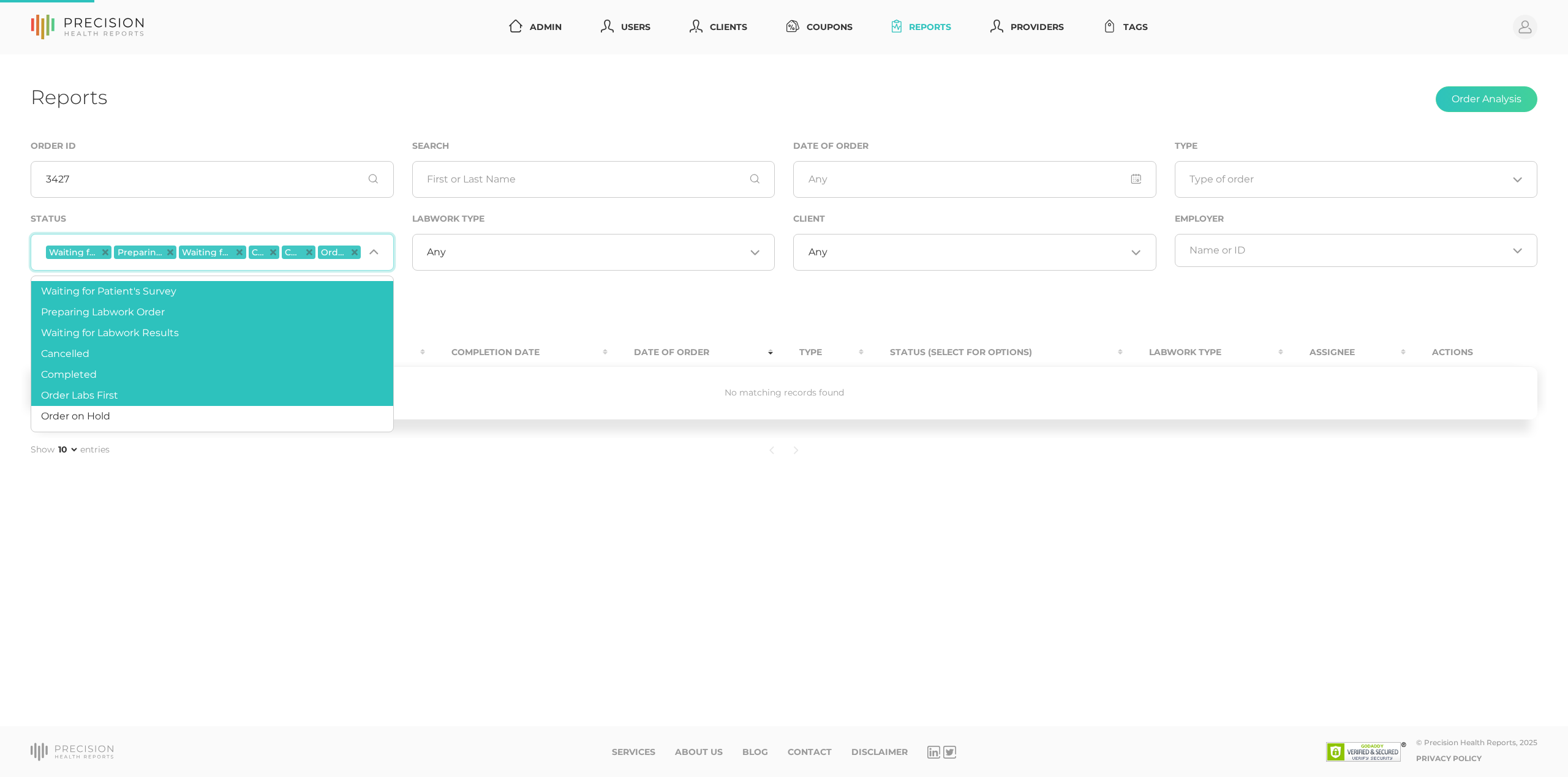
click at [274, 264] on div "Waiting for Patient's Survey Preparing Labwork Order Waiting for Labwork Result…" at bounding box center [212, 251] width 363 height 37
click at [175, 420] on li "Order on Hold" at bounding box center [212, 416] width 362 height 21
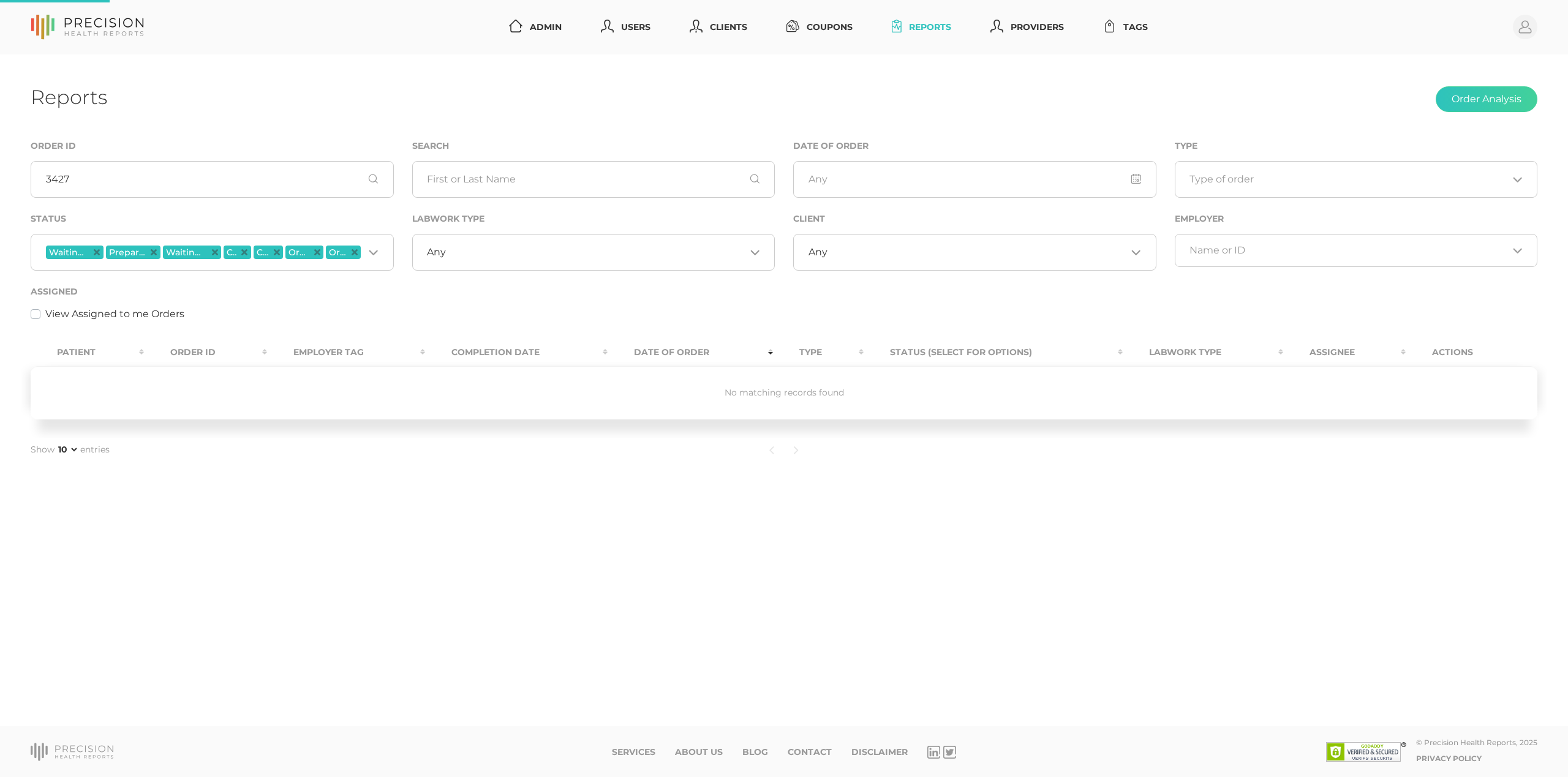
click at [314, 301] on div "Assigned View Assigned to me Orders" at bounding box center [784, 302] width 1507 height 37
click at [98, 251] on icon "Deselect Waiting for Patient's Survey" at bounding box center [96, 251] width 6 height 6
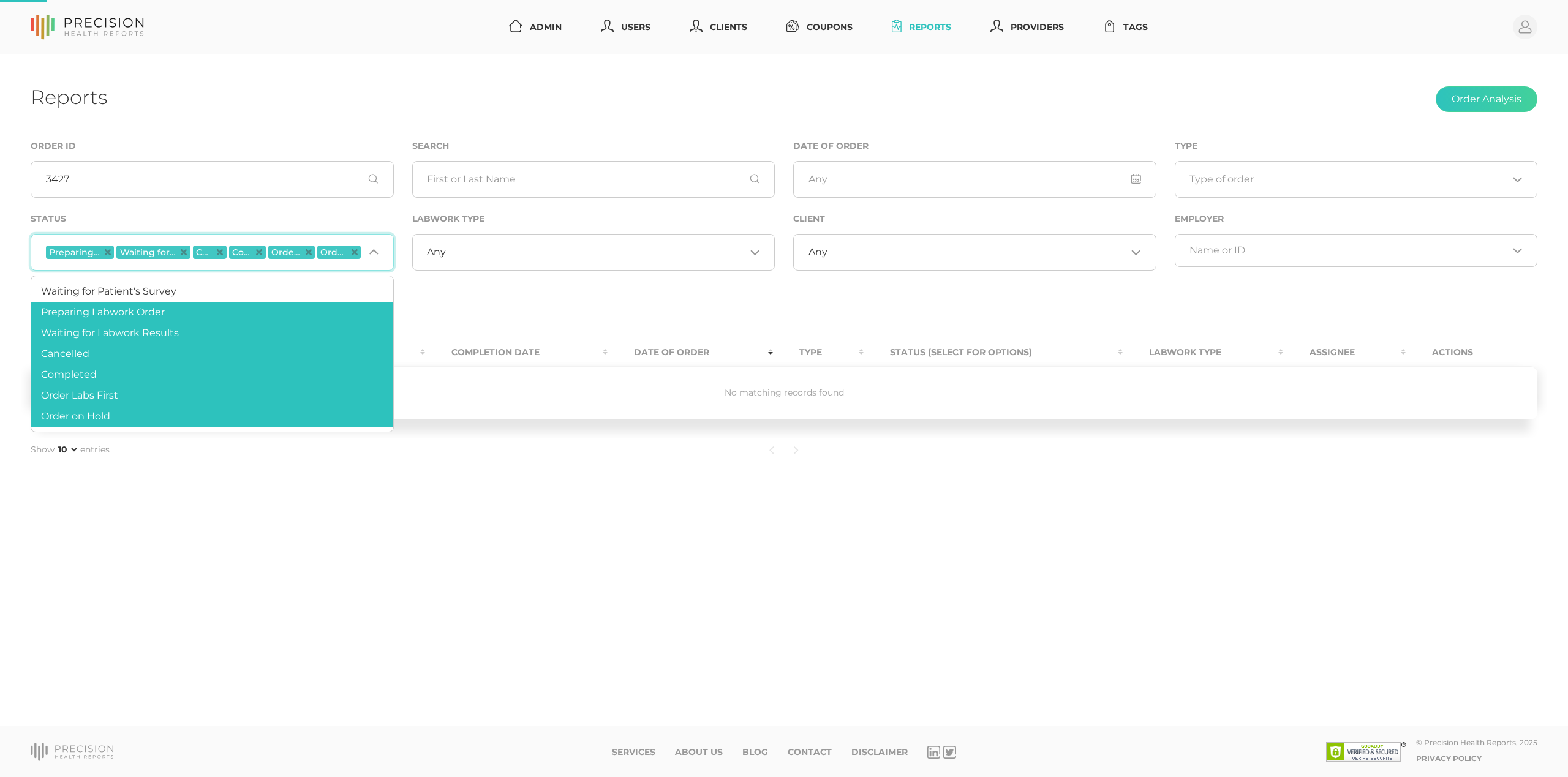
click at [98, 251] on span "Preparing Labwork Order" at bounding box center [74, 252] width 51 height 9
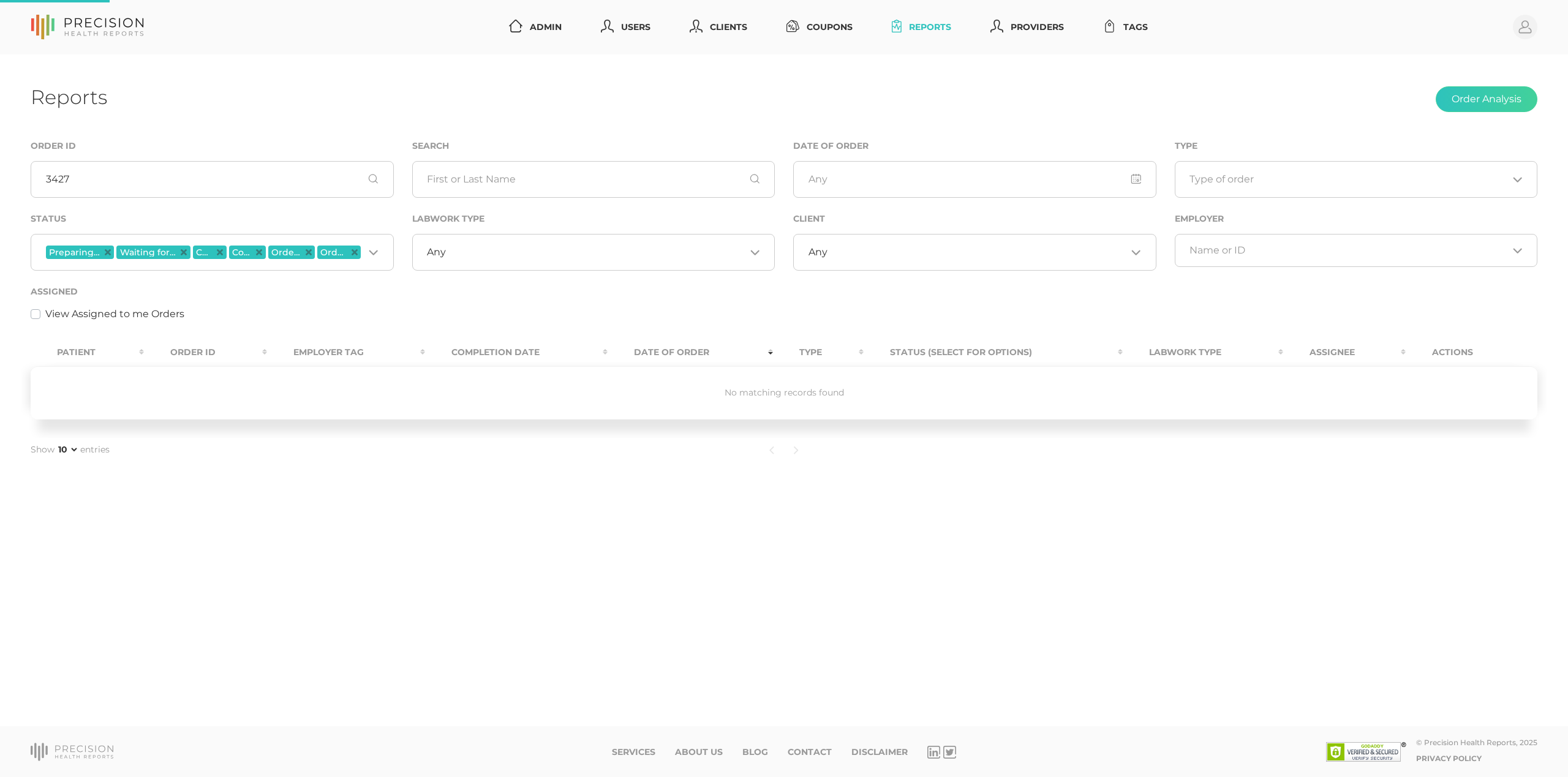
click at [98, 251] on span "Preparing Labwork Order" at bounding box center [74, 252] width 51 height 9
click at [105, 248] on span "Preparing Labwork Order" at bounding box center [80, 251] width 69 height 14
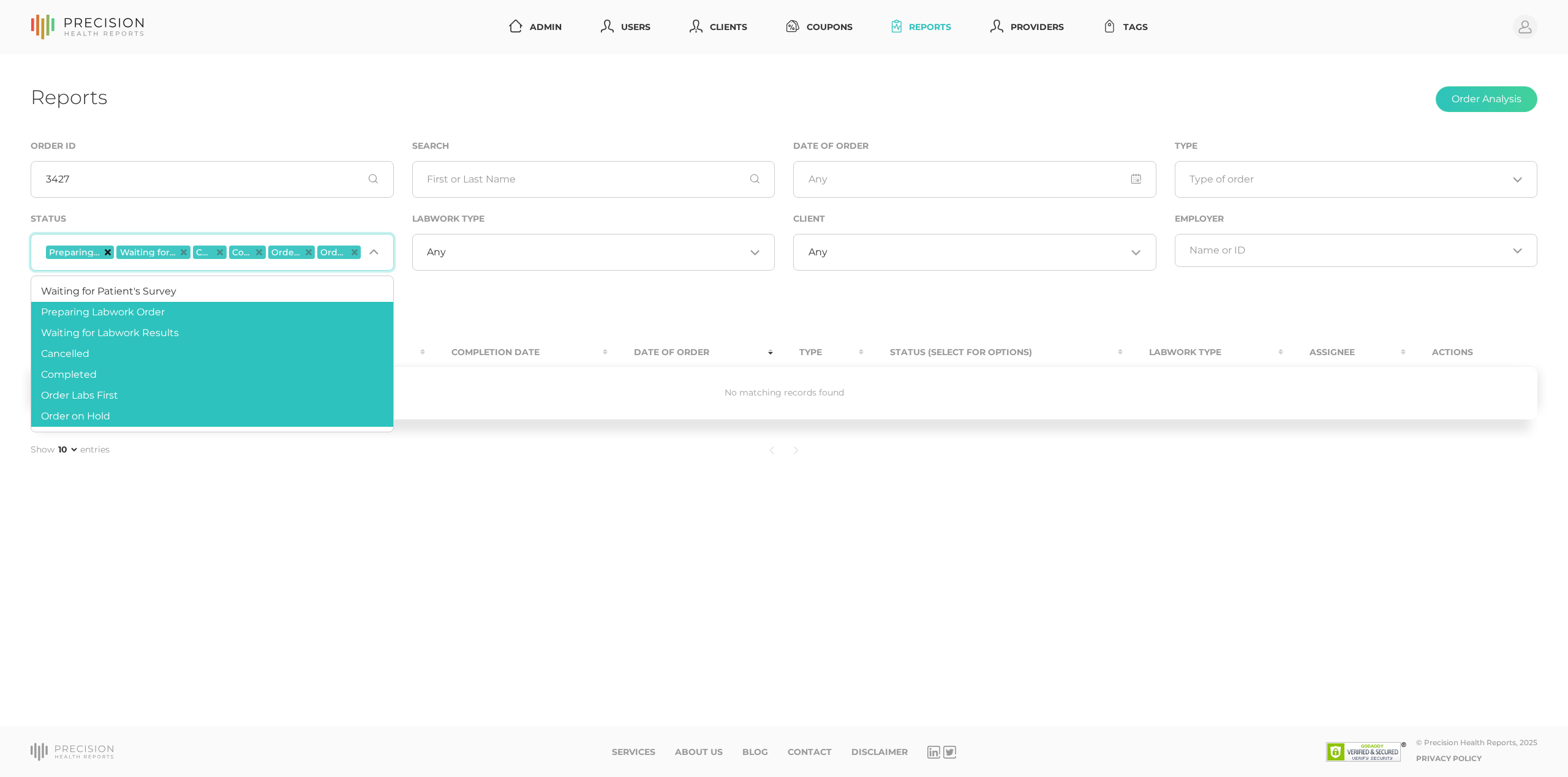
click at [106, 253] on icon "Deselect Preparing Labwork Order" at bounding box center [107, 251] width 6 height 6
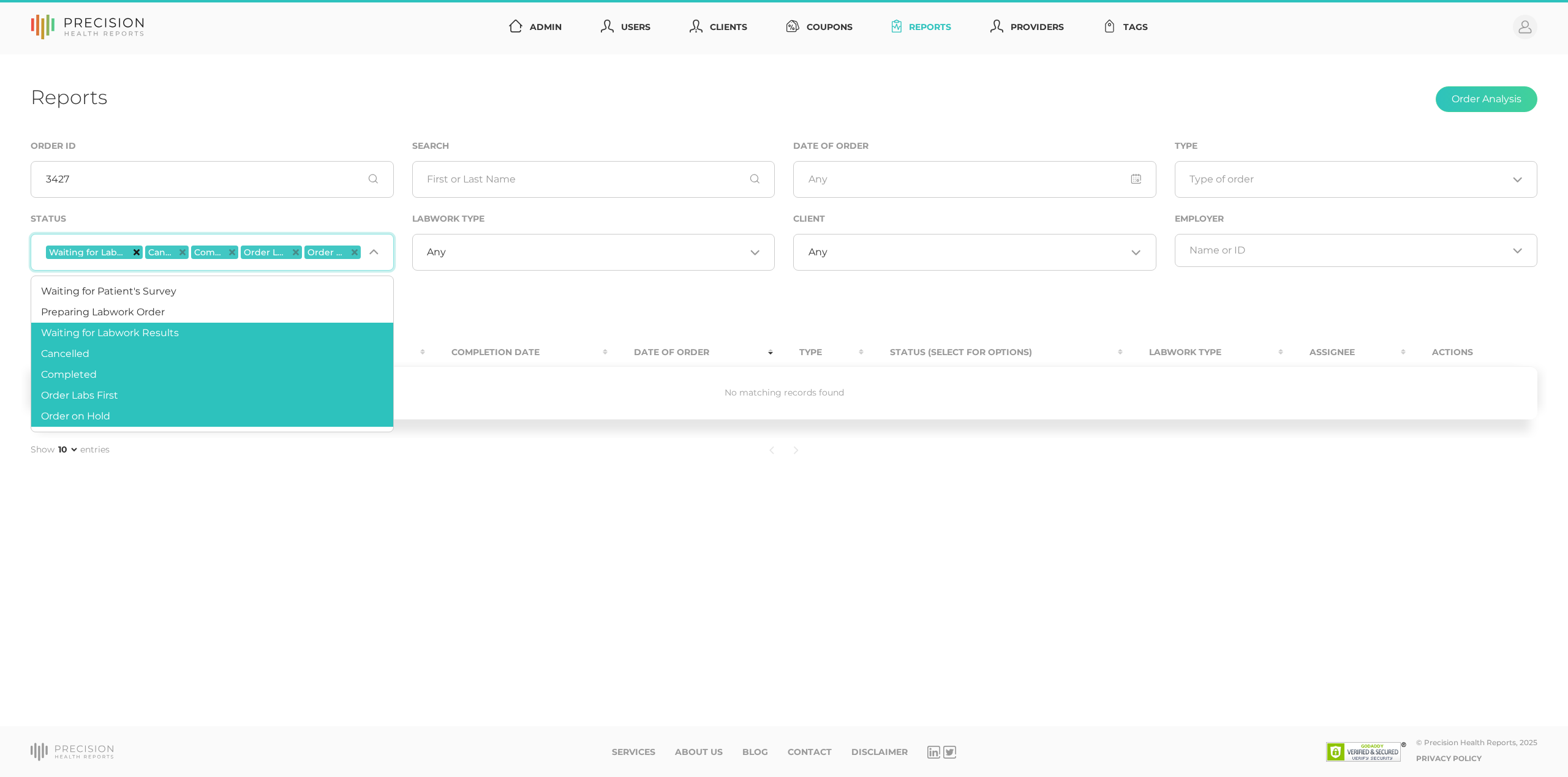
click at [133, 251] on icon "Deselect Waiting for Labwork Results" at bounding box center [136, 251] width 6 height 6
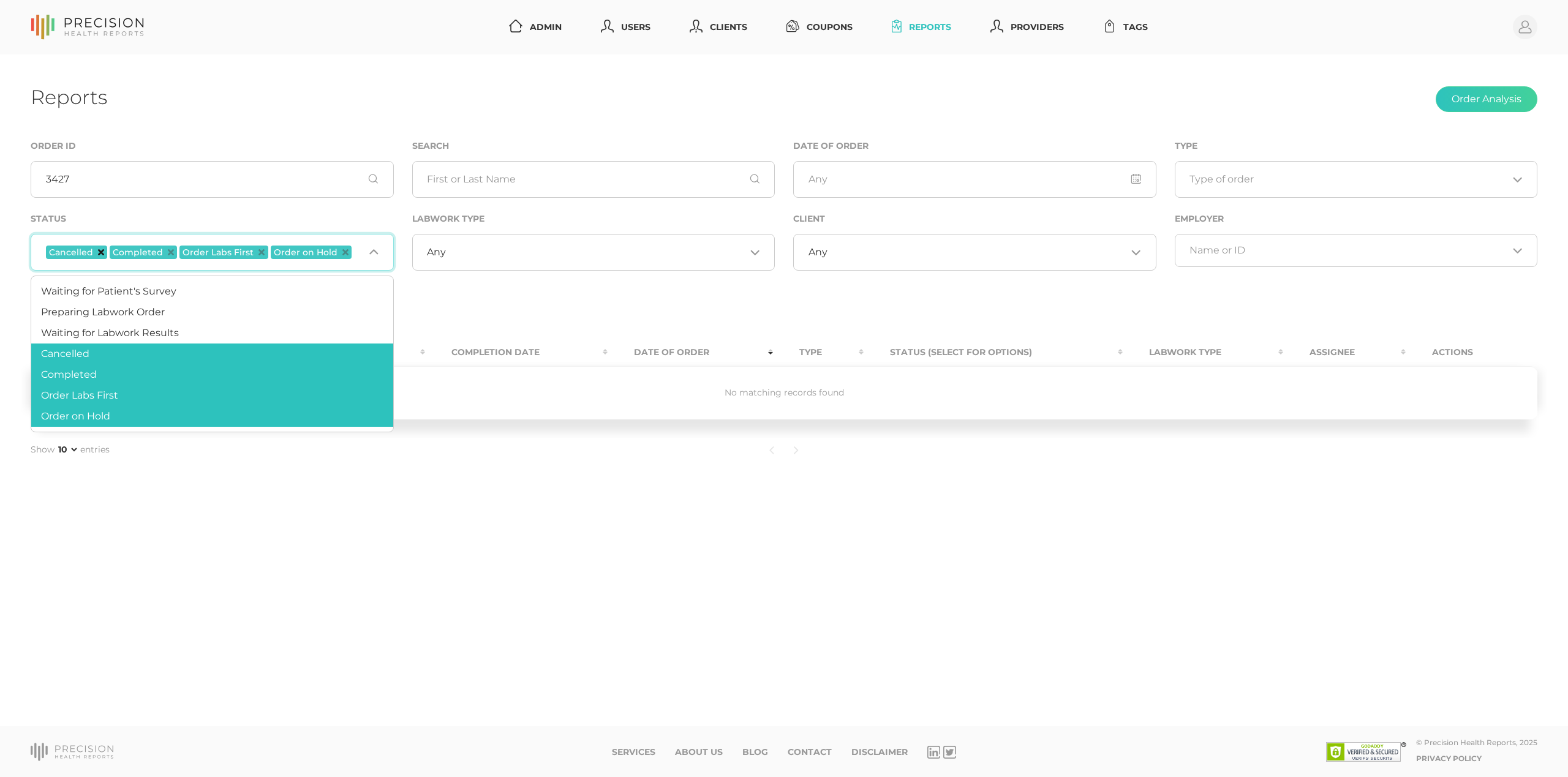
click at [100, 251] on icon "Deselect Cancelled" at bounding box center [101, 251] width 6 height 6
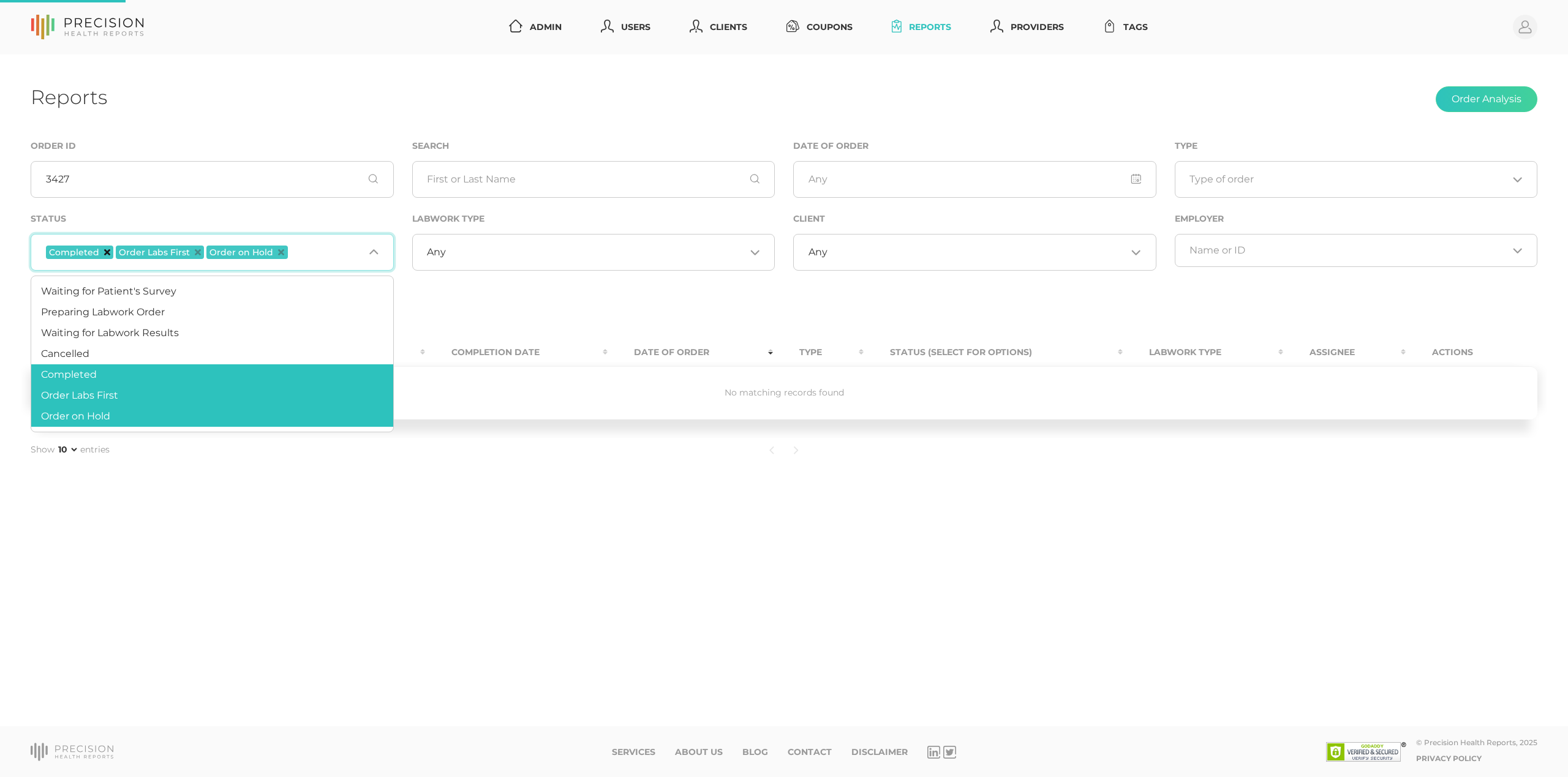
click at [104, 250] on icon "Deselect Completed" at bounding box center [106, 251] width 6 height 6
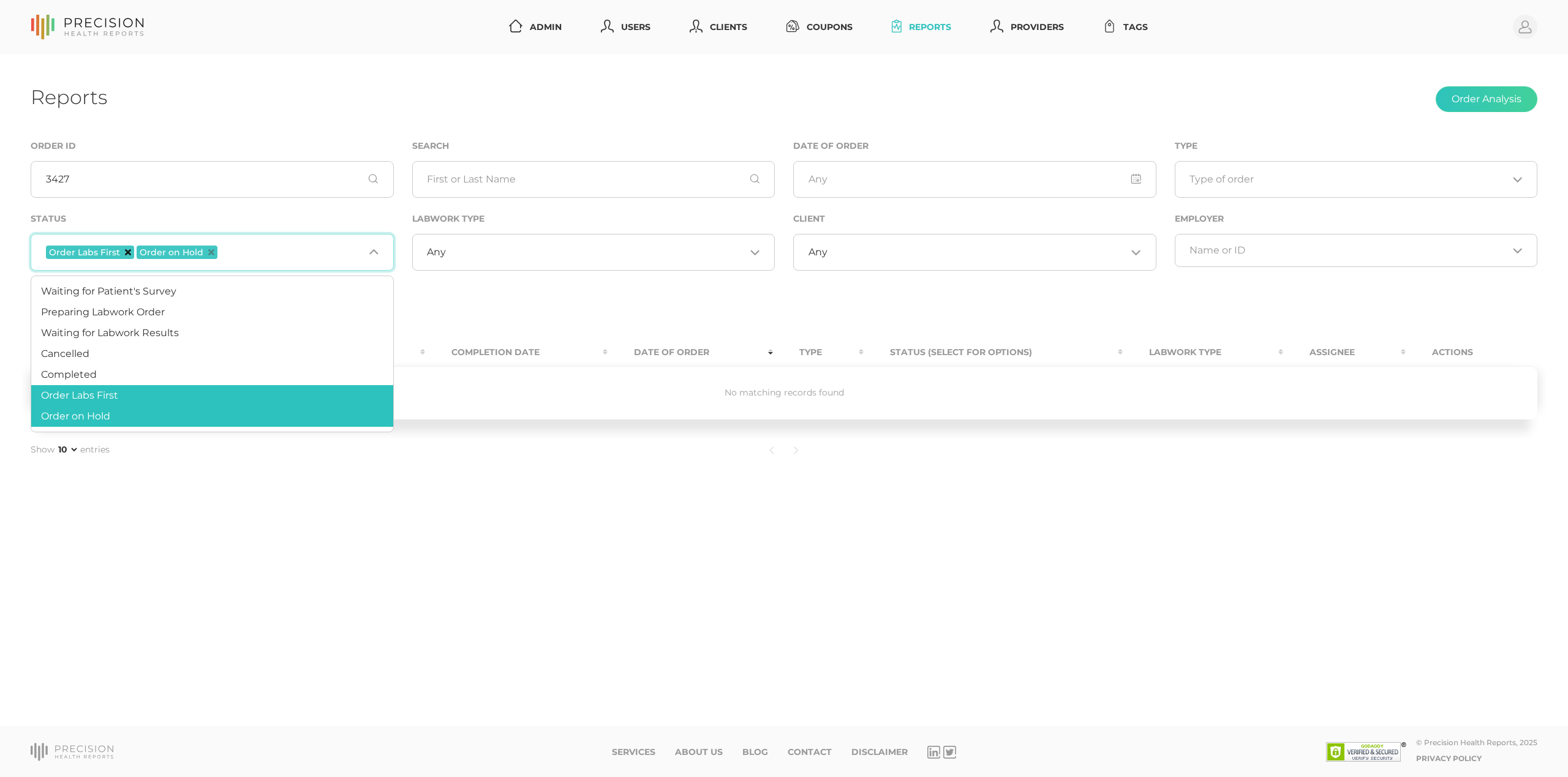
click at [125, 250] on icon "Deselect Order Labs First" at bounding box center [128, 251] width 6 height 6
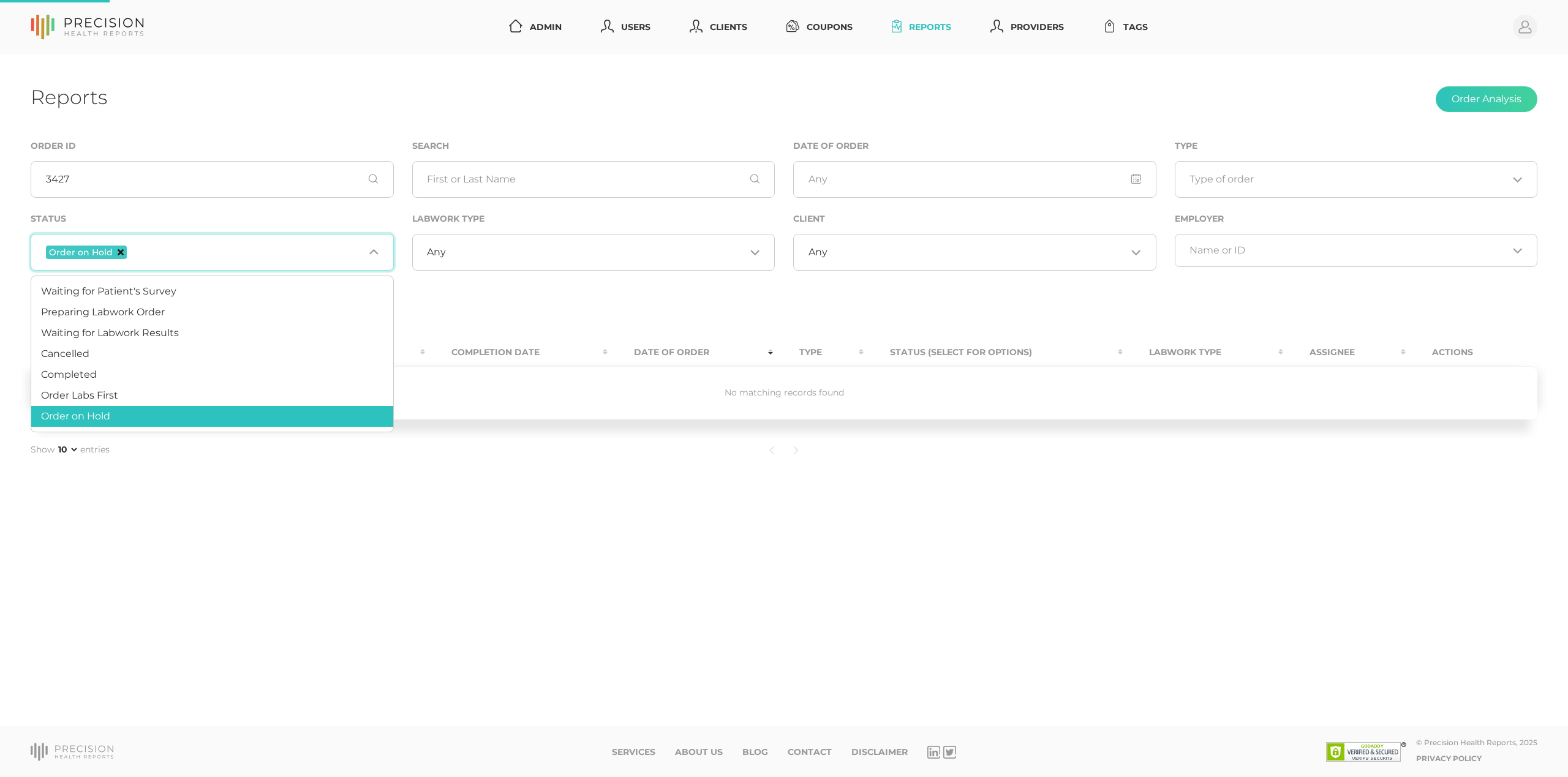
click at [122, 253] on icon "Deselect Order on Hold" at bounding box center [120, 251] width 6 height 6
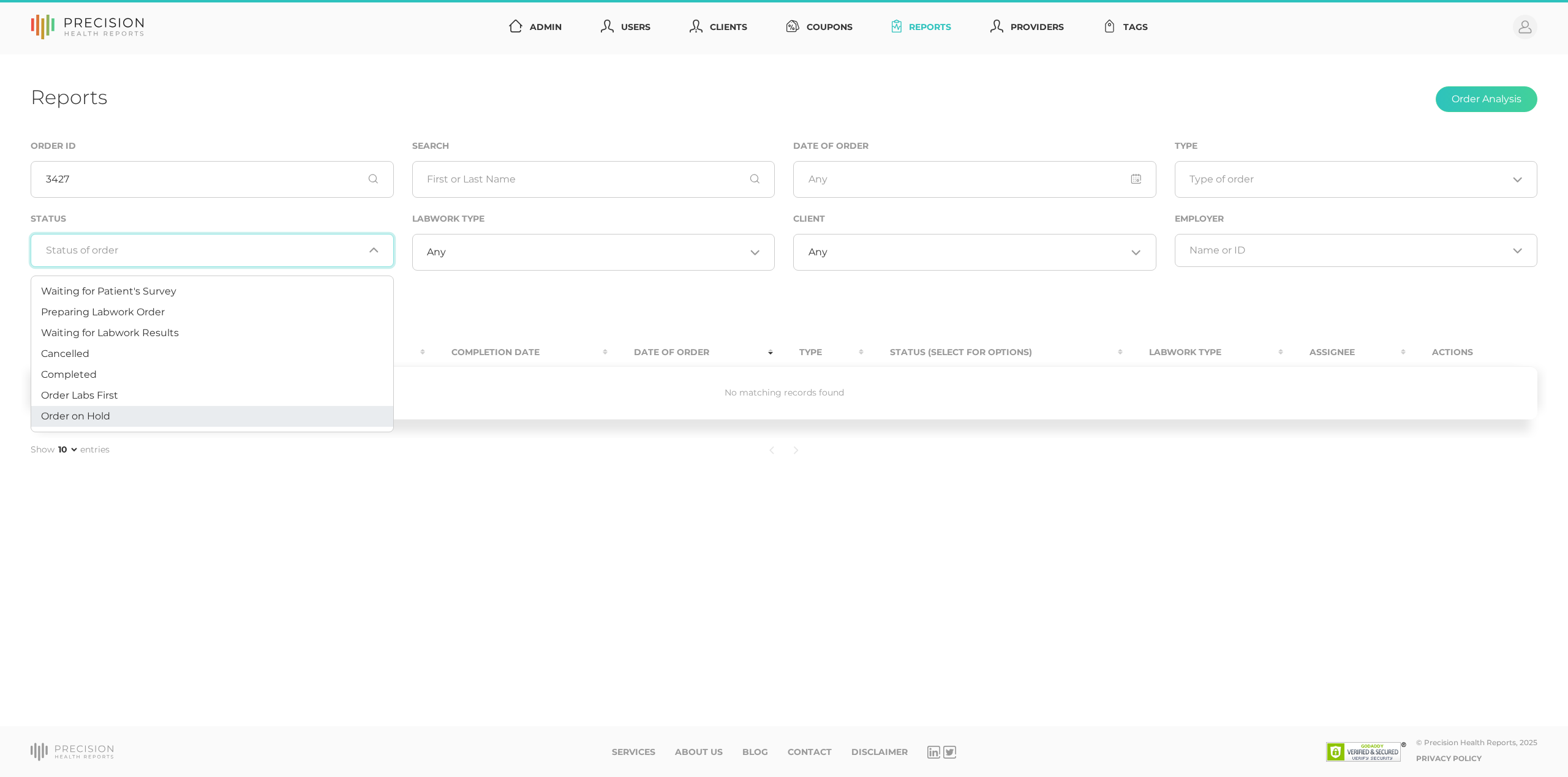
click at [387, 109] on div "Reports Order Analysis" at bounding box center [784, 99] width 1507 height 29
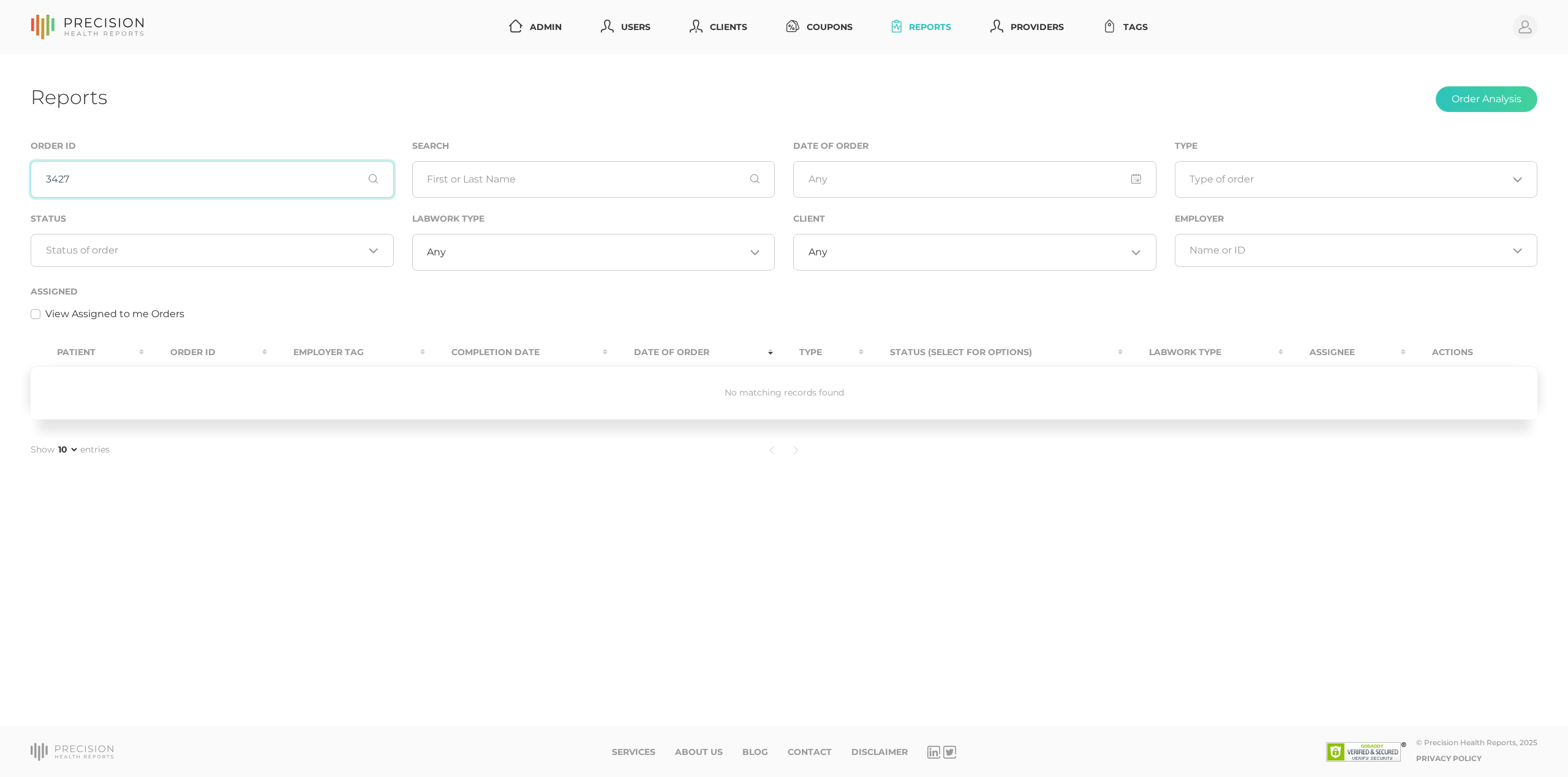
click at [109, 171] on input "3427" at bounding box center [212, 179] width 363 height 37
click at [228, 291] on div "Assigned View Assigned to me Orders" at bounding box center [784, 302] width 1507 height 37
click at [192, 355] on th "Order ID" at bounding box center [206, 352] width 124 height 28
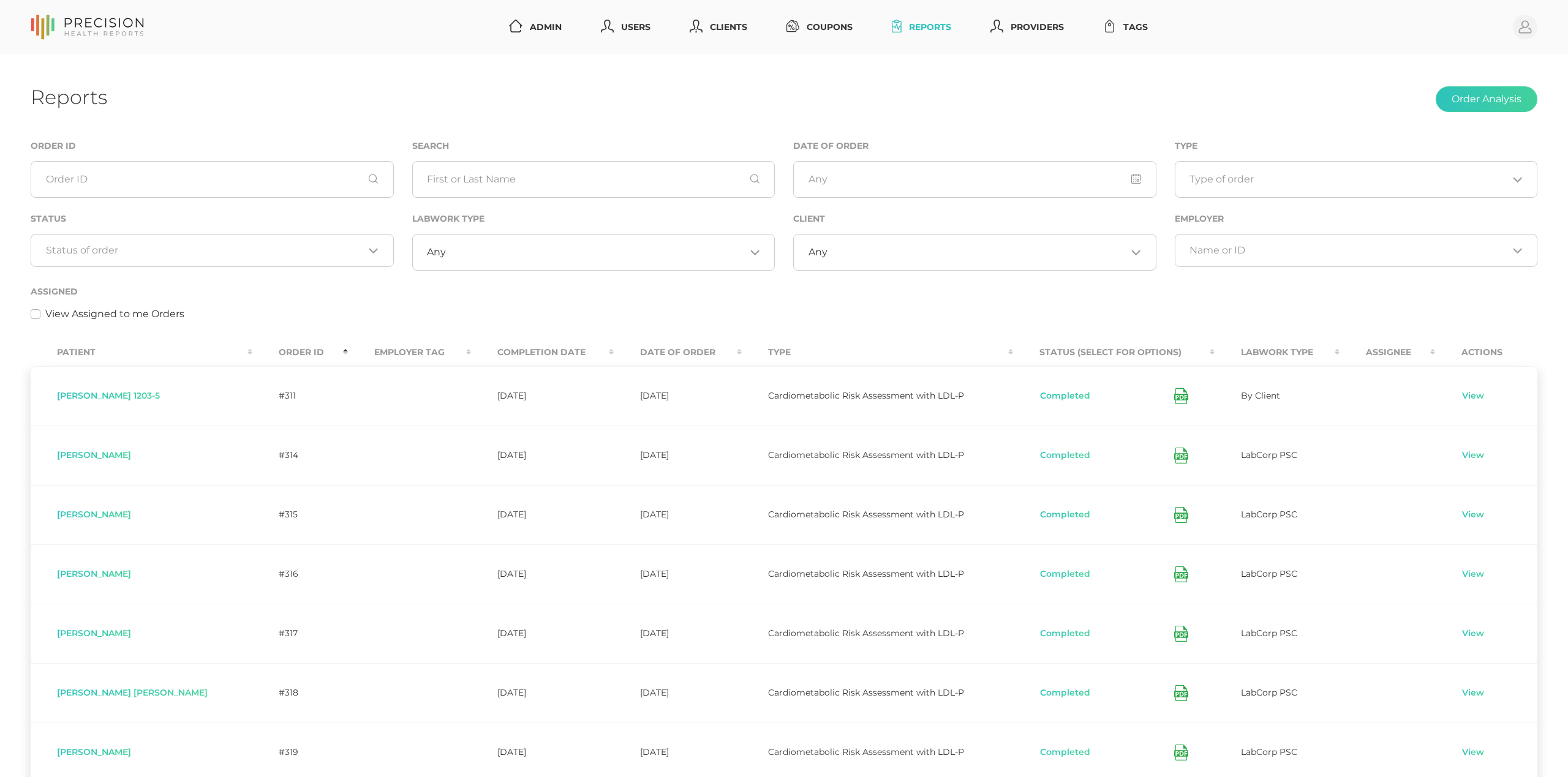
click at [252, 356] on th "Order ID" at bounding box center [300, 352] width 96 height 28
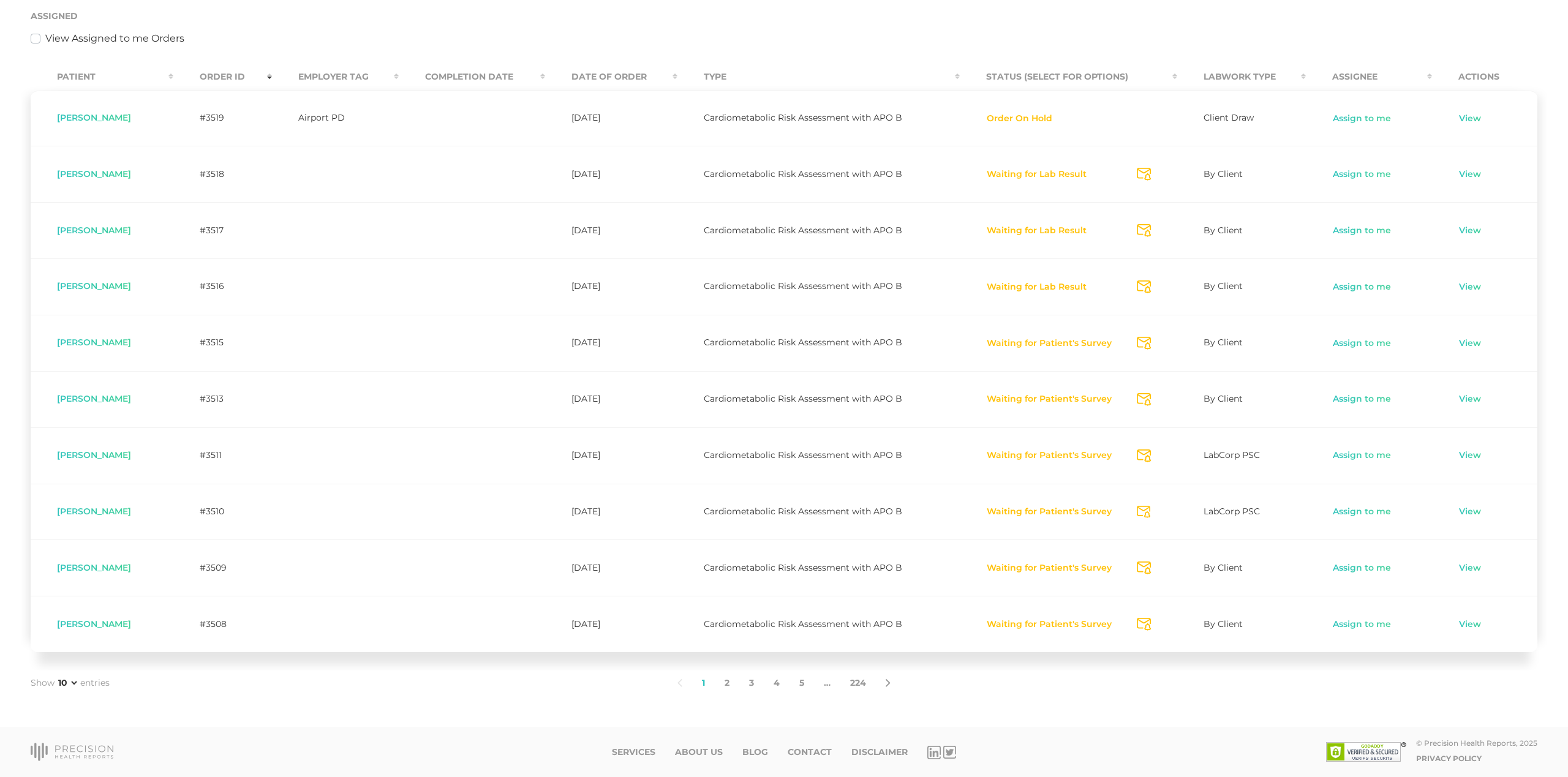
scroll to position [278, 0]
select select "75"
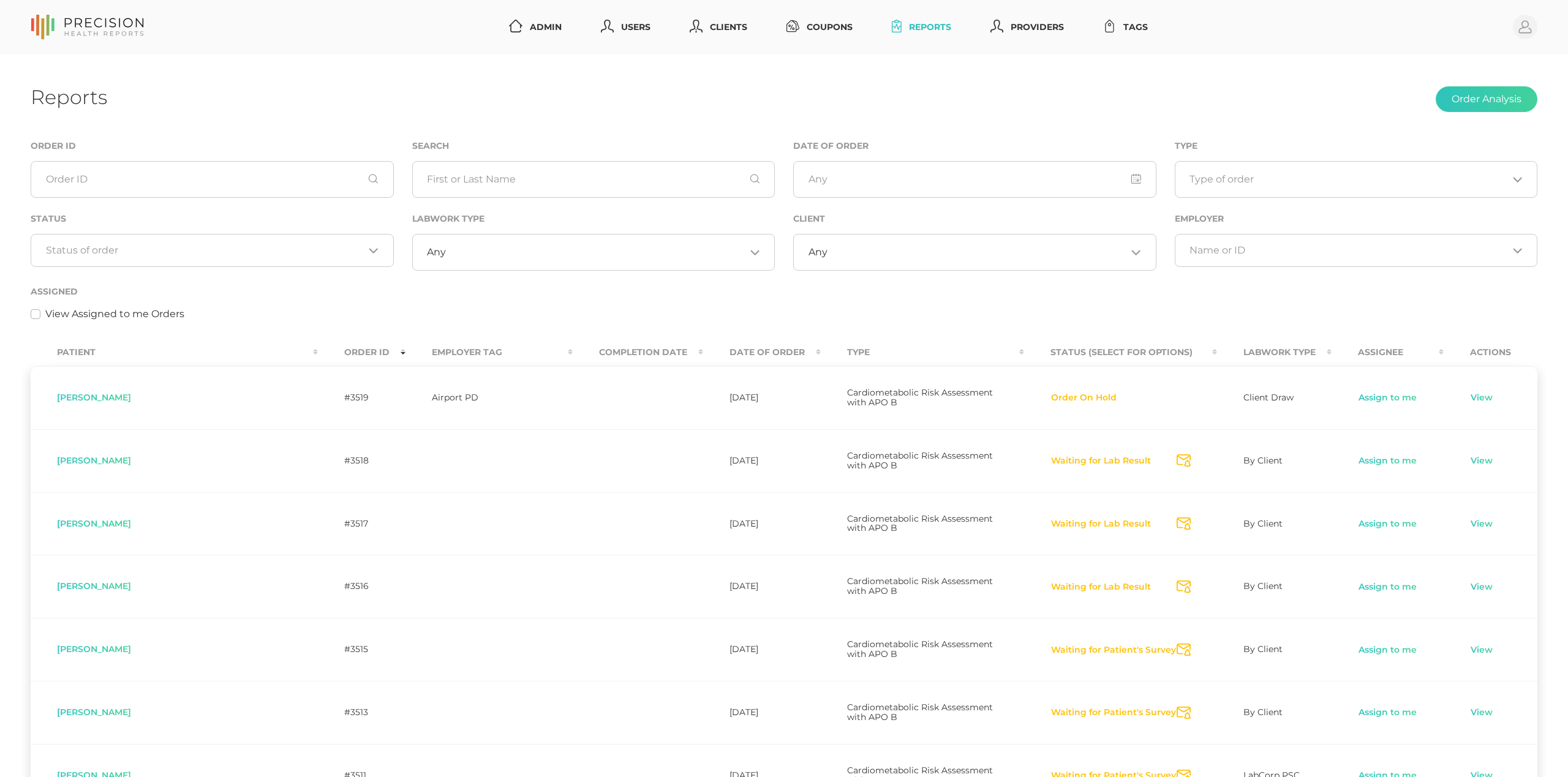
scroll to position [0, 0]
click at [301, 252] on input "Search for option" at bounding box center [205, 251] width 318 height 13
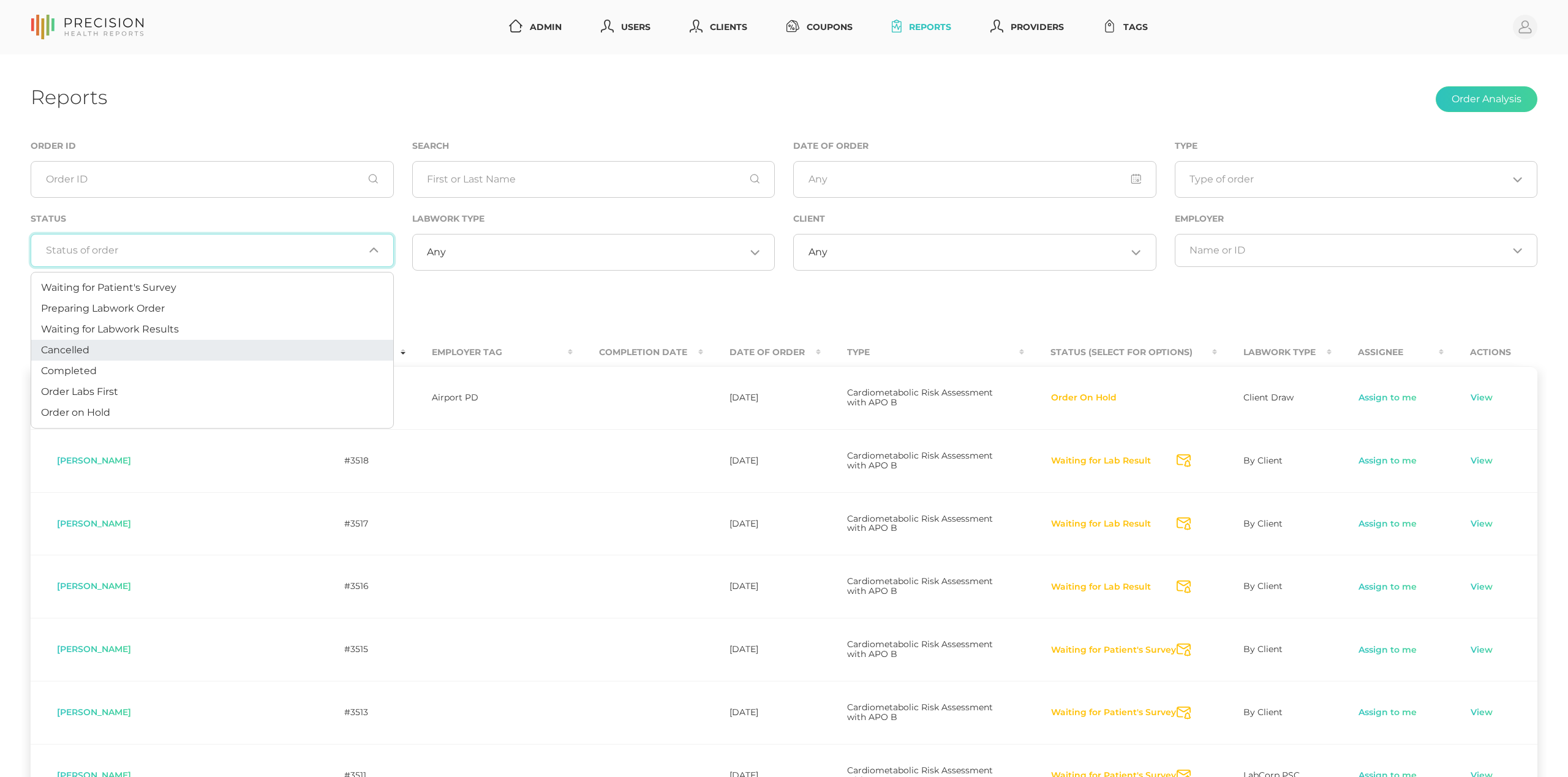
click at [288, 342] on li "Cancelled" at bounding box center [212, 350] width 362 height 21
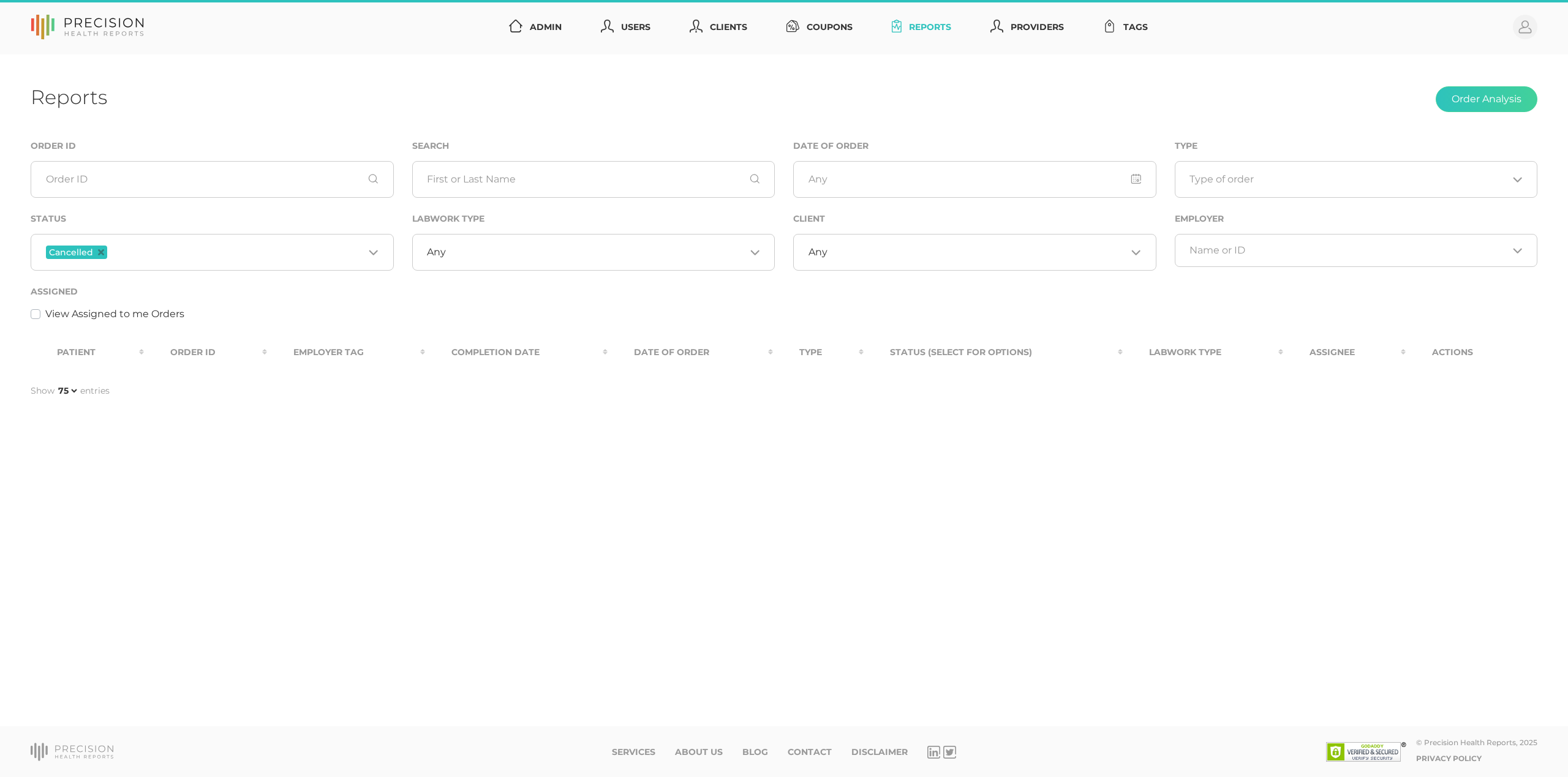
select select "75"
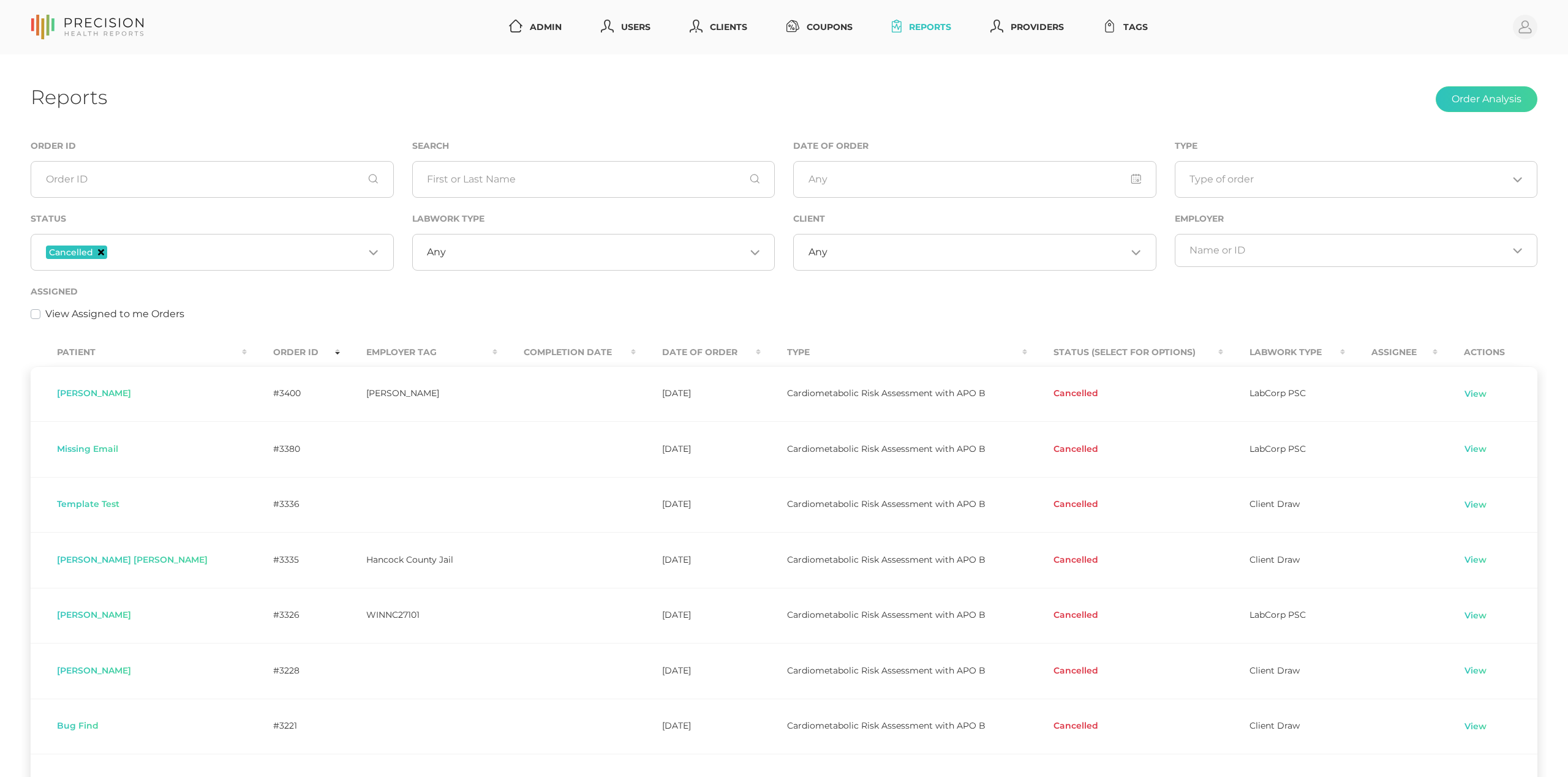
click at [99, 253] on icon "Deselect Cancelled" at bounding box center [101, 251] width 6 height 6
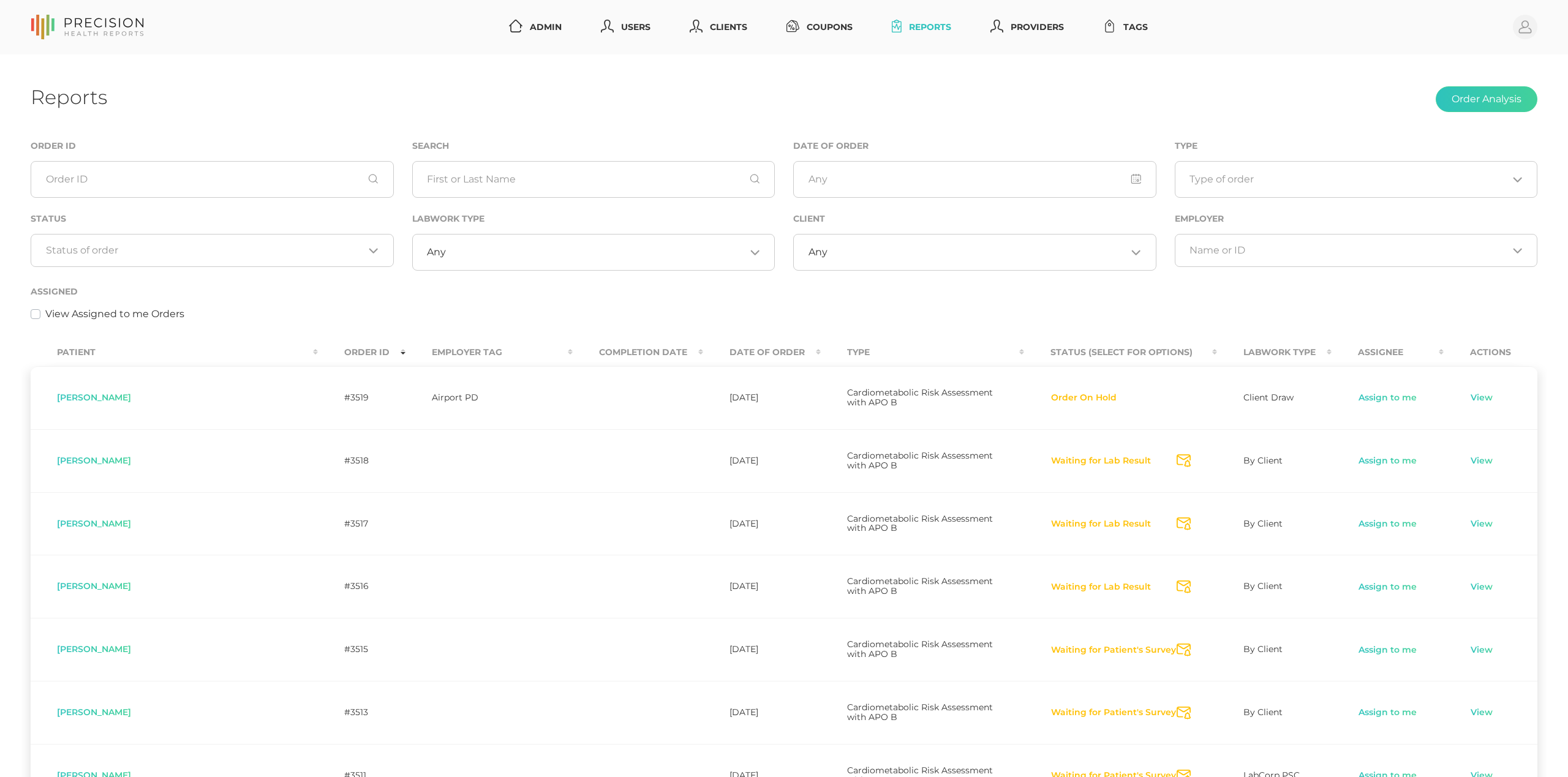
click at [321, 293] on div "Assigned View Assigned to me Orders" at bounding box center [784, 302] width 1507 height 37
click at [547, 23] on link "Admin" at bounding box center [535, 27] width 62 height 23
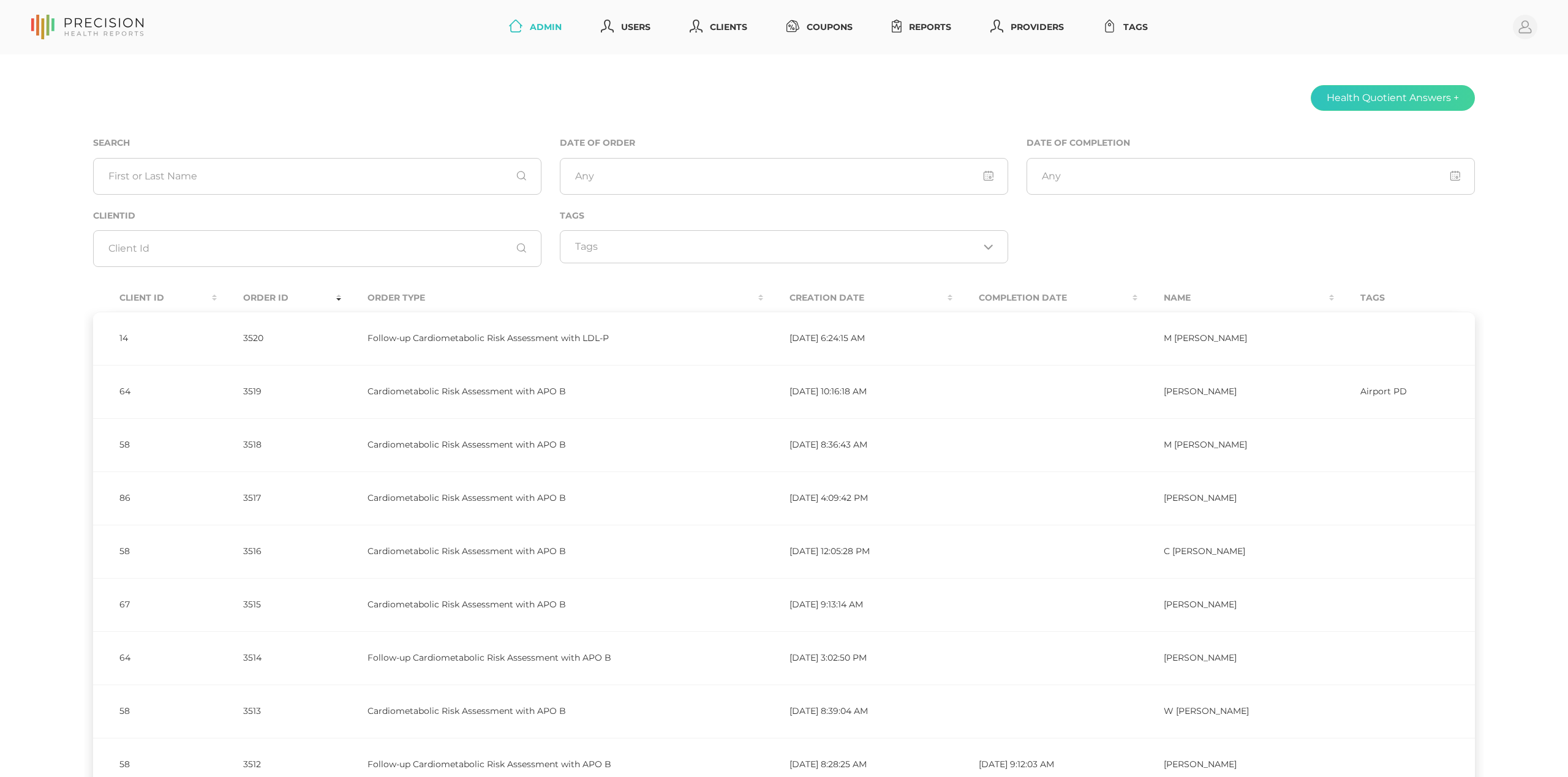
click at [247, 300] on th "Order ID" at bounding box center [279, 297] width 124 height 28
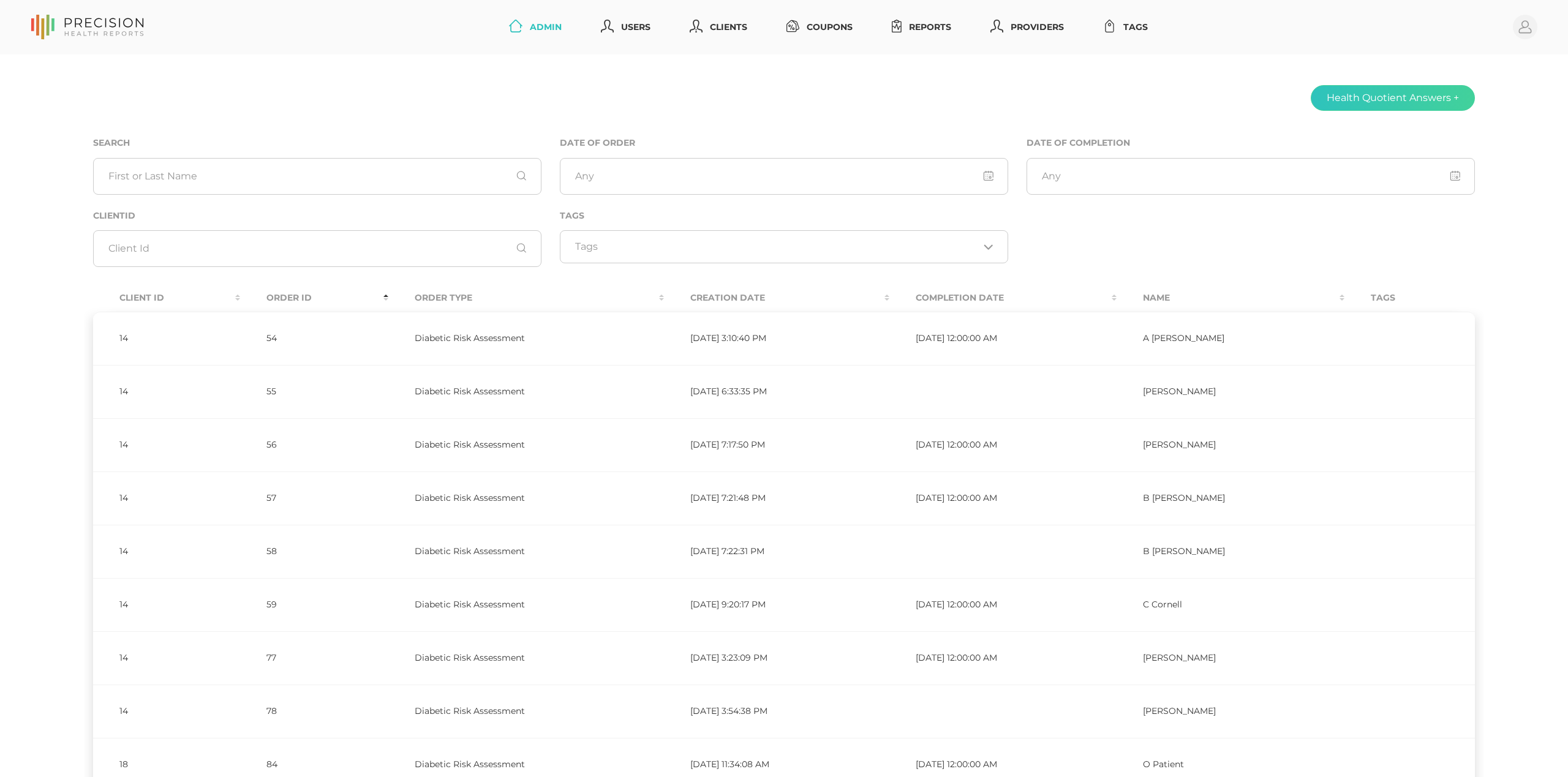
click at [261, 297] on th "Order ID" at bounding box center [314, 297] width 148 height 28
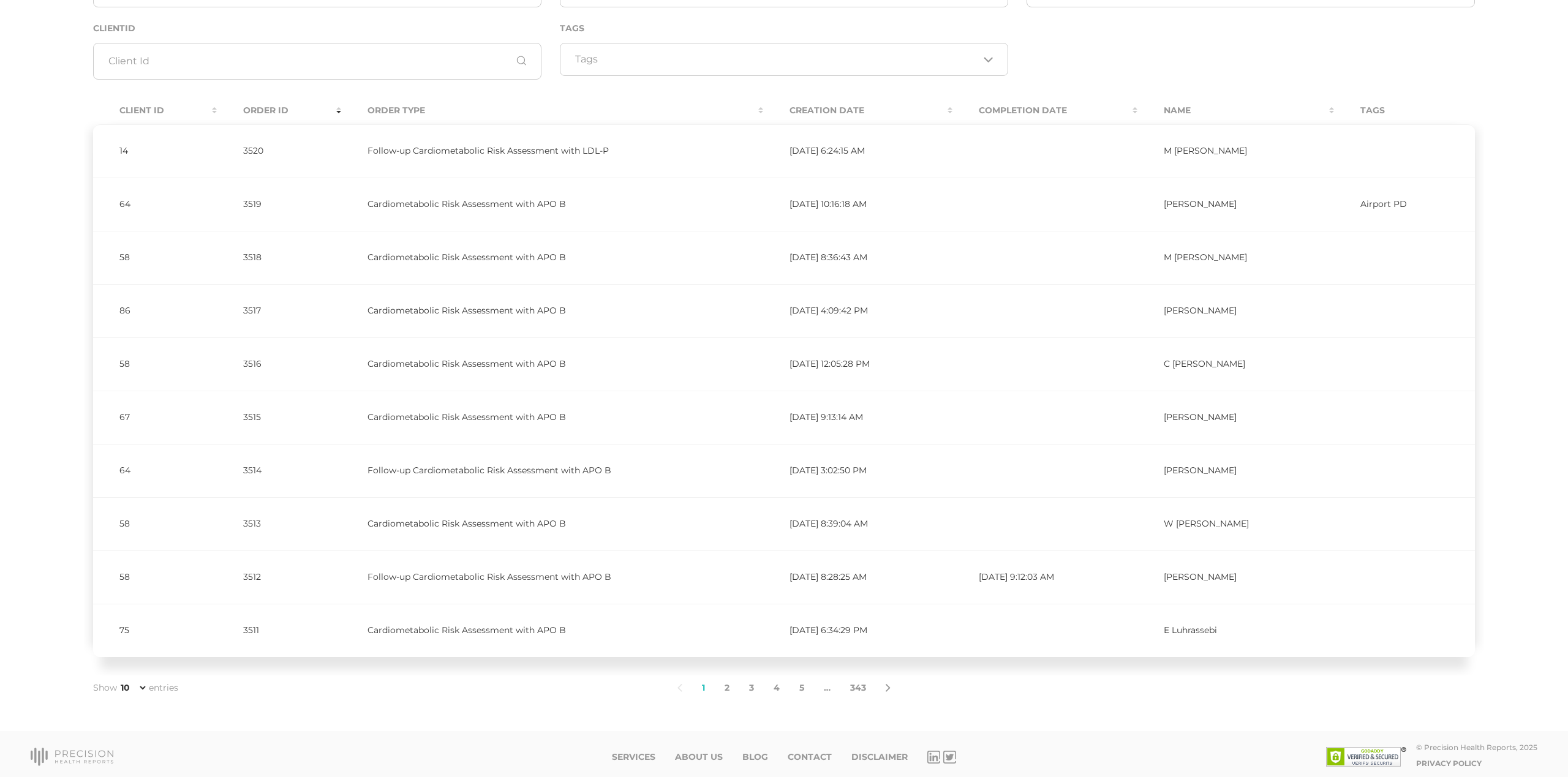
scroll to position [187, 0]
select select "100"
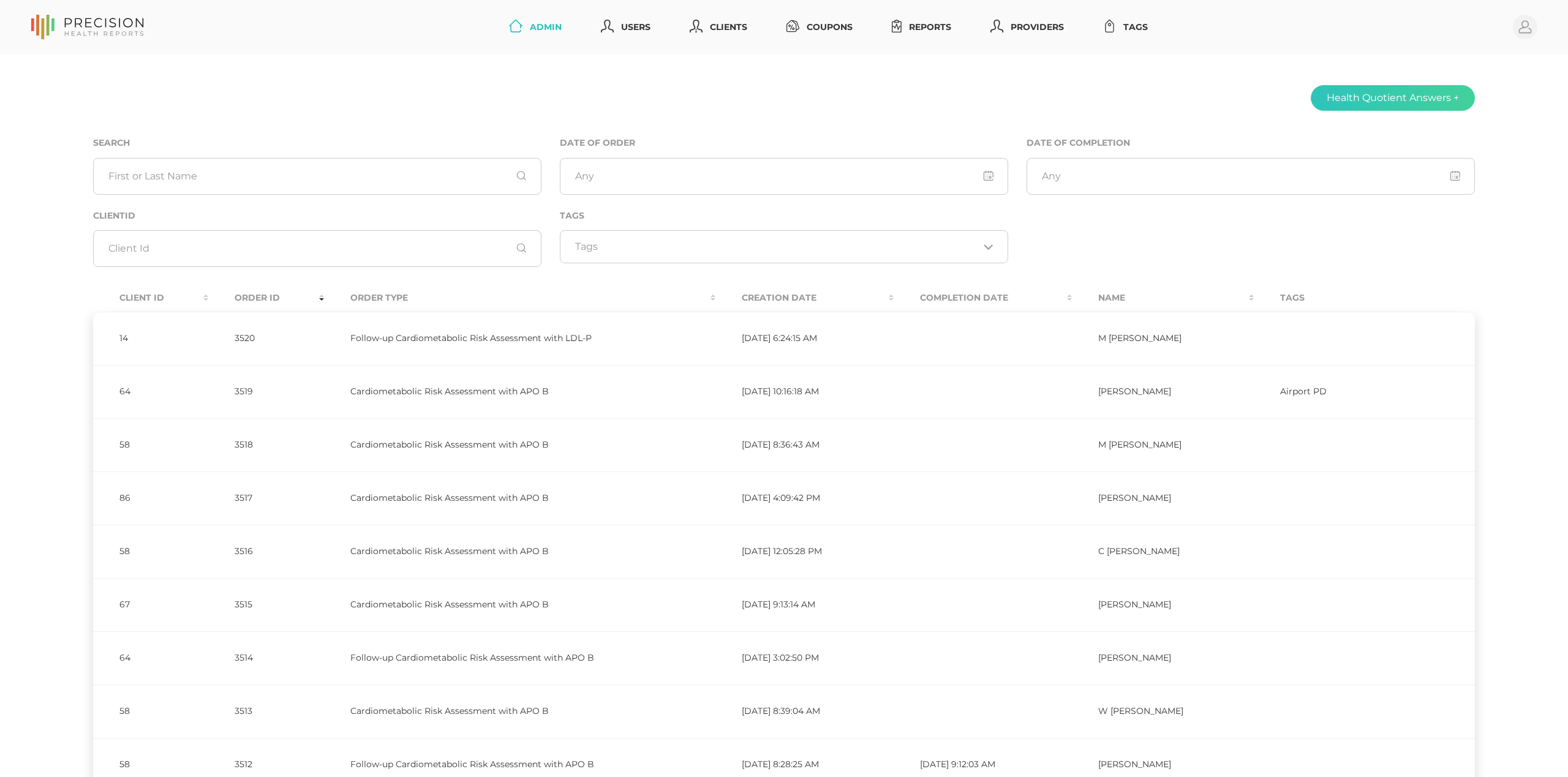
scroll to position [0, 0]
click at [937, 23] on link "Reports" at bounding box center [922, 27] width 69 height 23
select select "75"
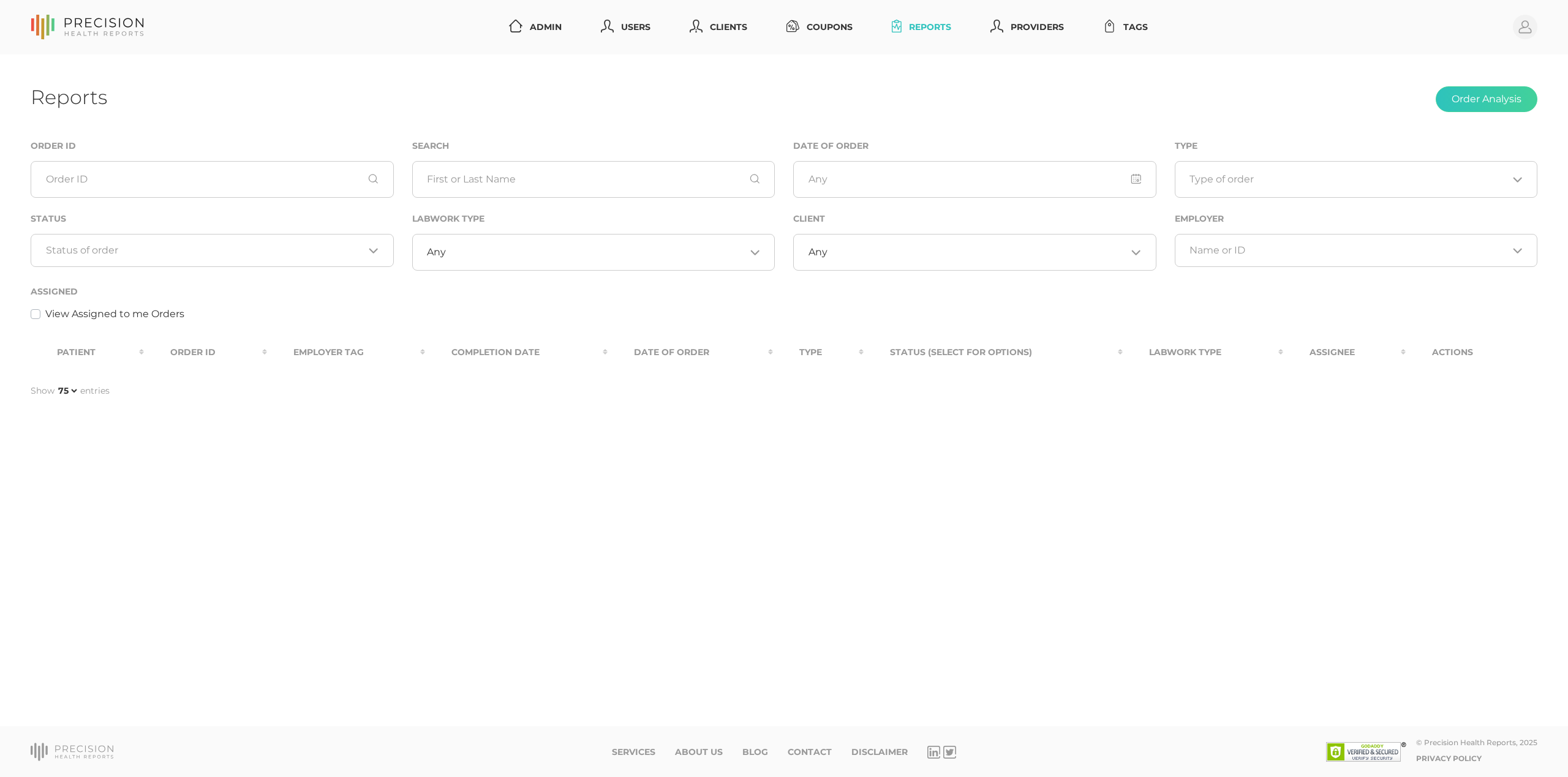
click at [478, 251] on input "Search for option" at bounding box center [596, 252] width 299 height 13
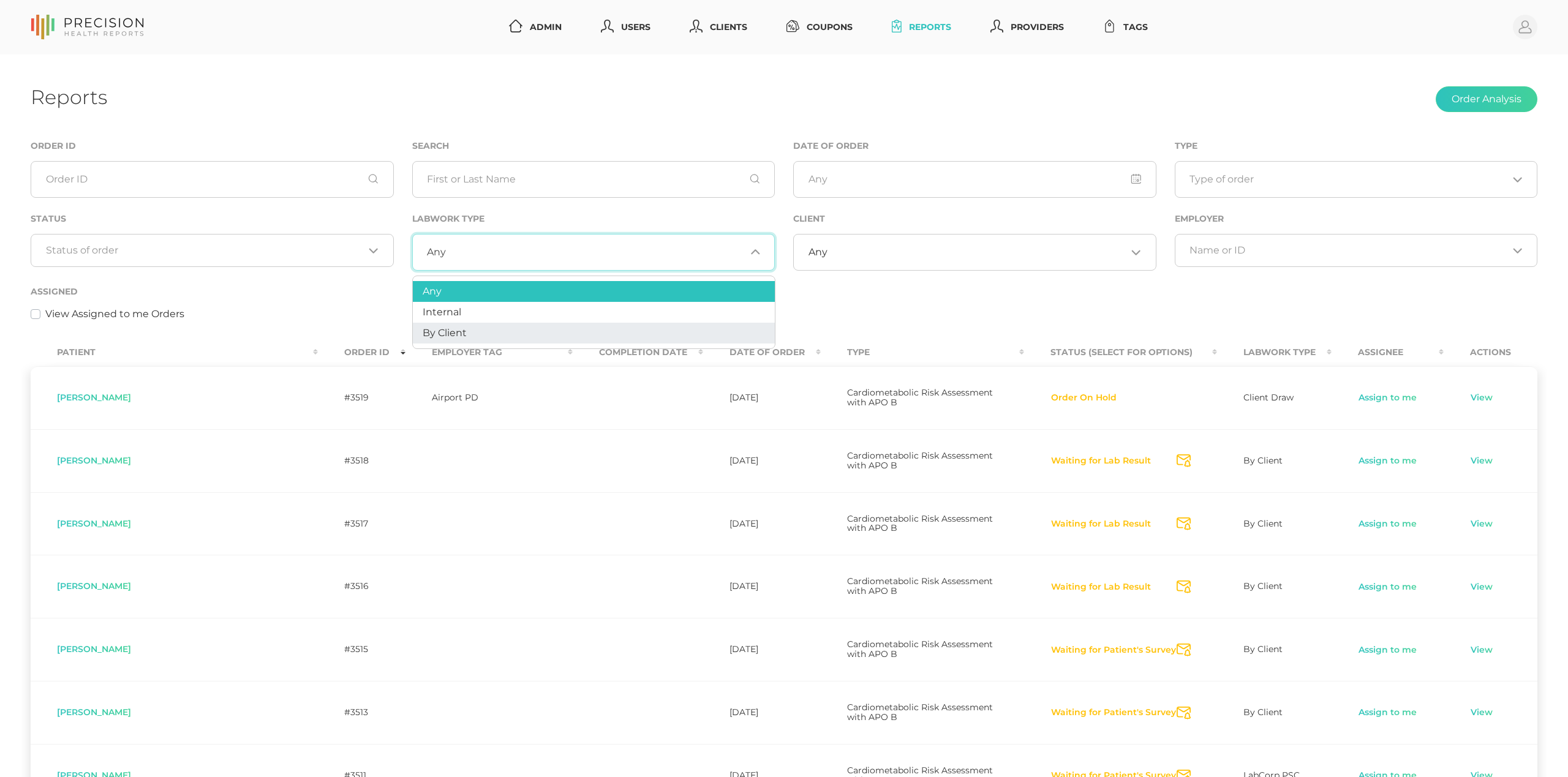
click at [452, 331] on span "By Client" at bounding box center [445, 333] width 44 height 12
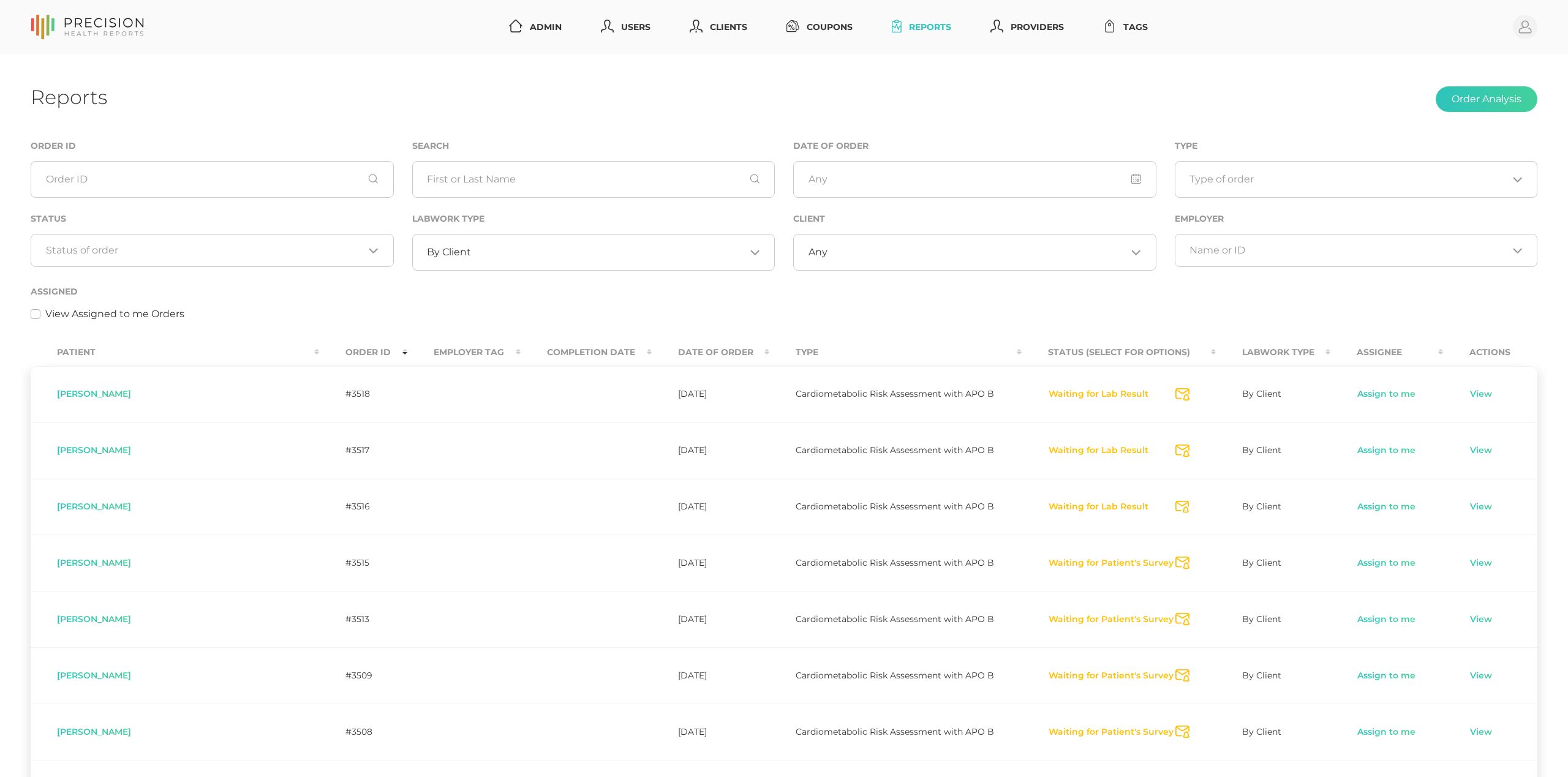
click at [319, 352] on th "Order ID" at bounding box center [363, 352] width 88 height 28
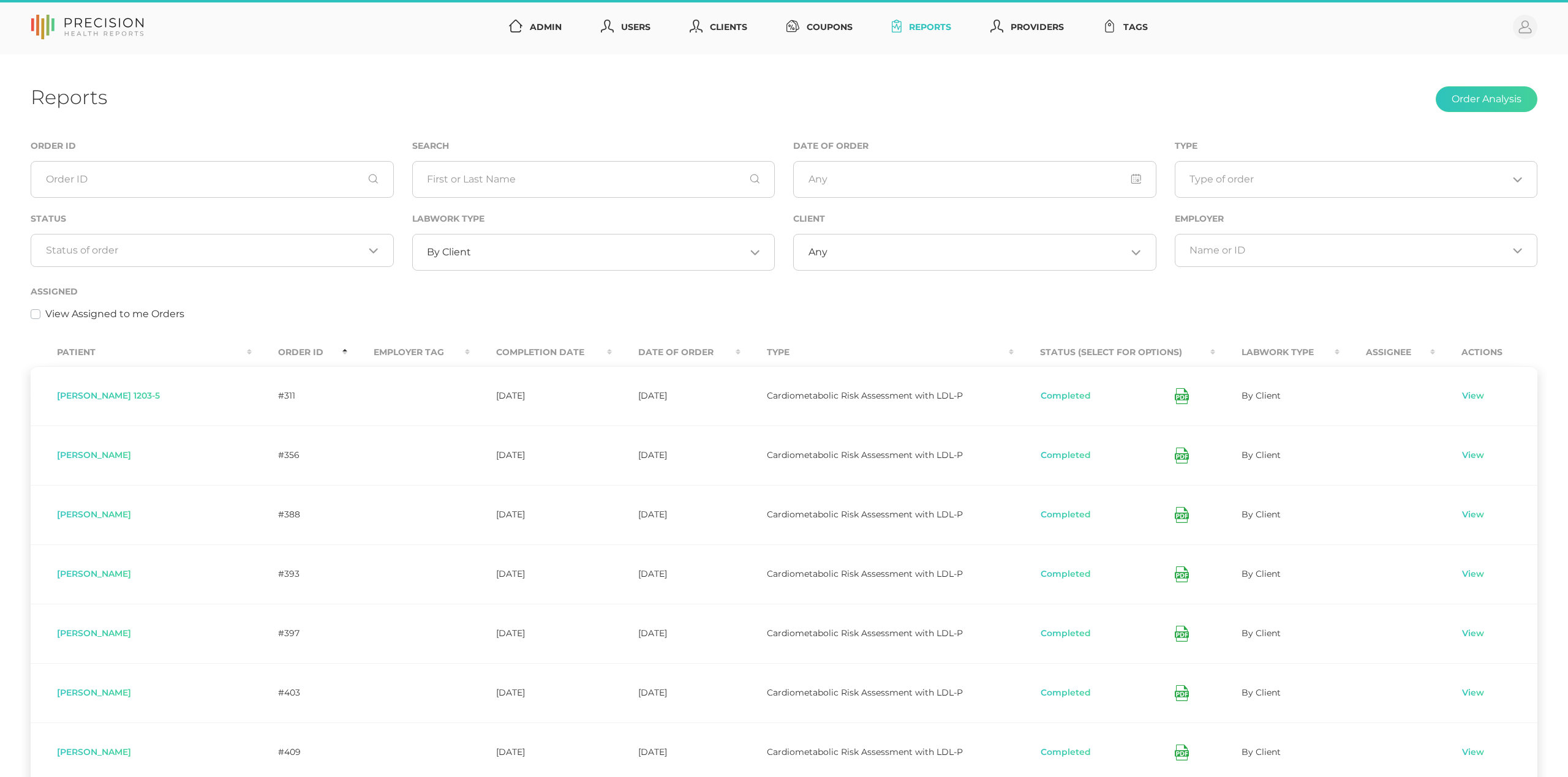
click at [276, 352] on th "Order ID" at bounding box center [299, 352] width 96 height 28
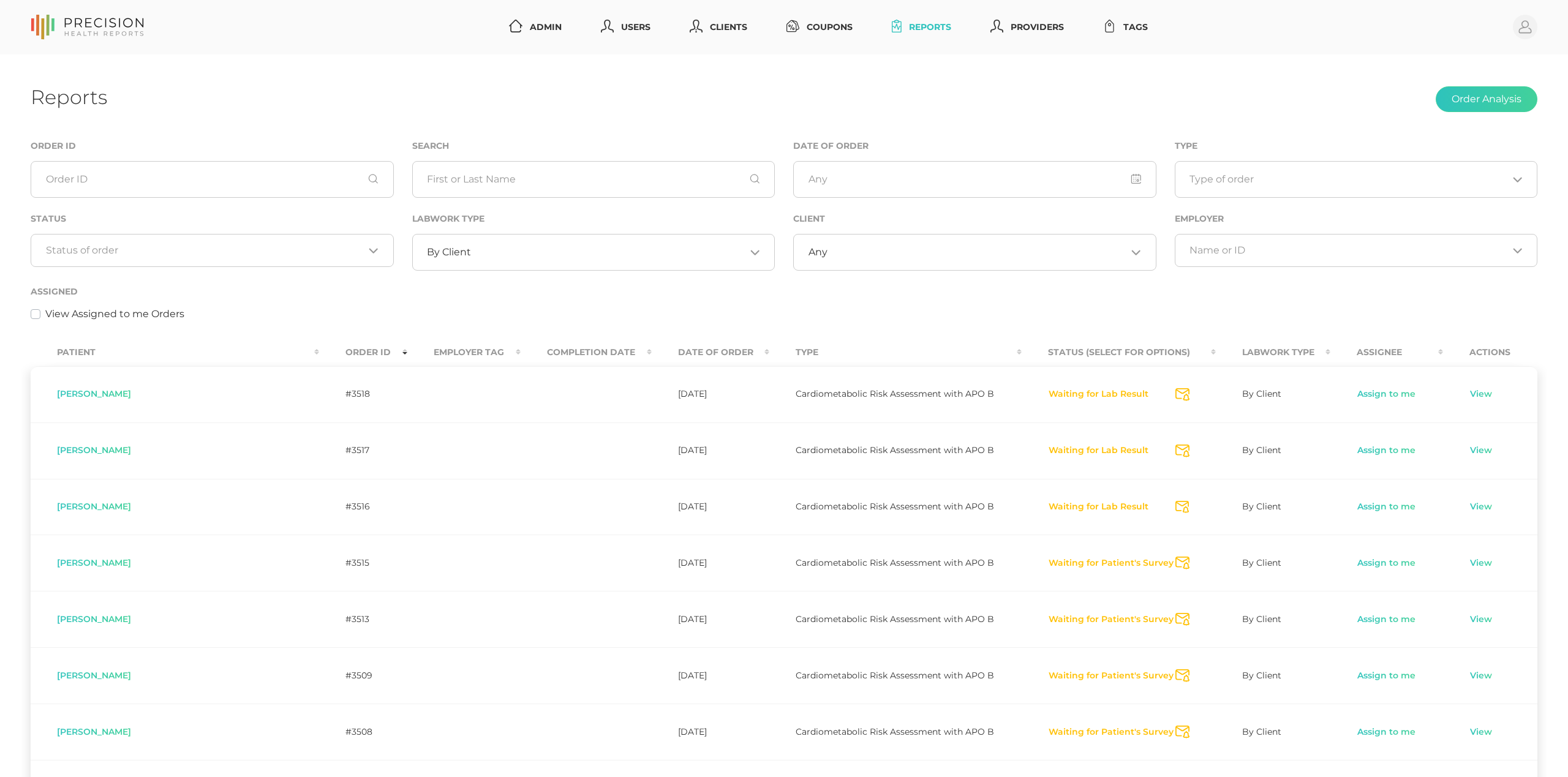
click at [483, 258] on input "Search for option" at bounding box center [608, 252] width 274 height 13
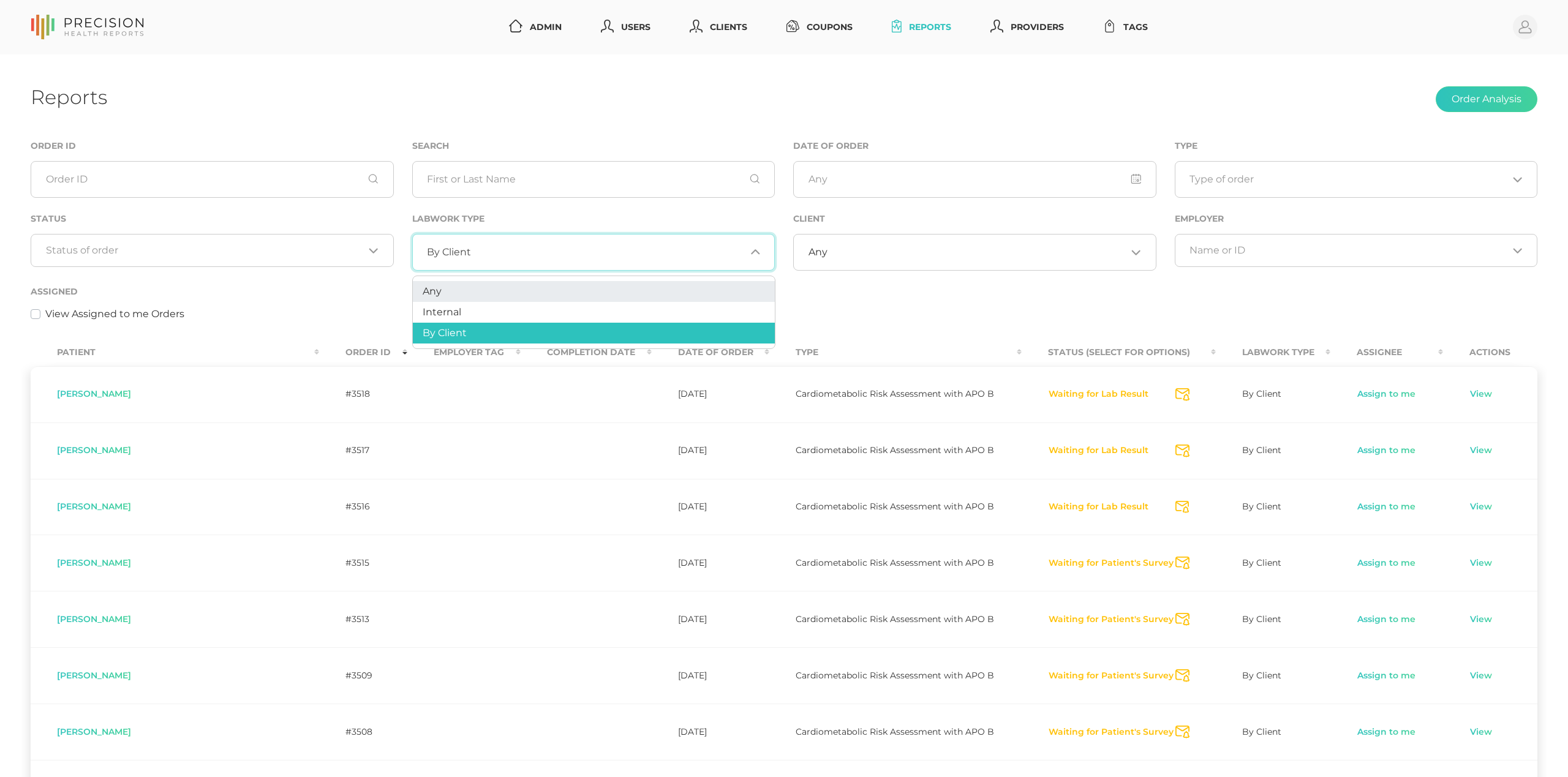
click at [422, 288] on li "Any" at bounding box center [593, 291] width 362 height 21
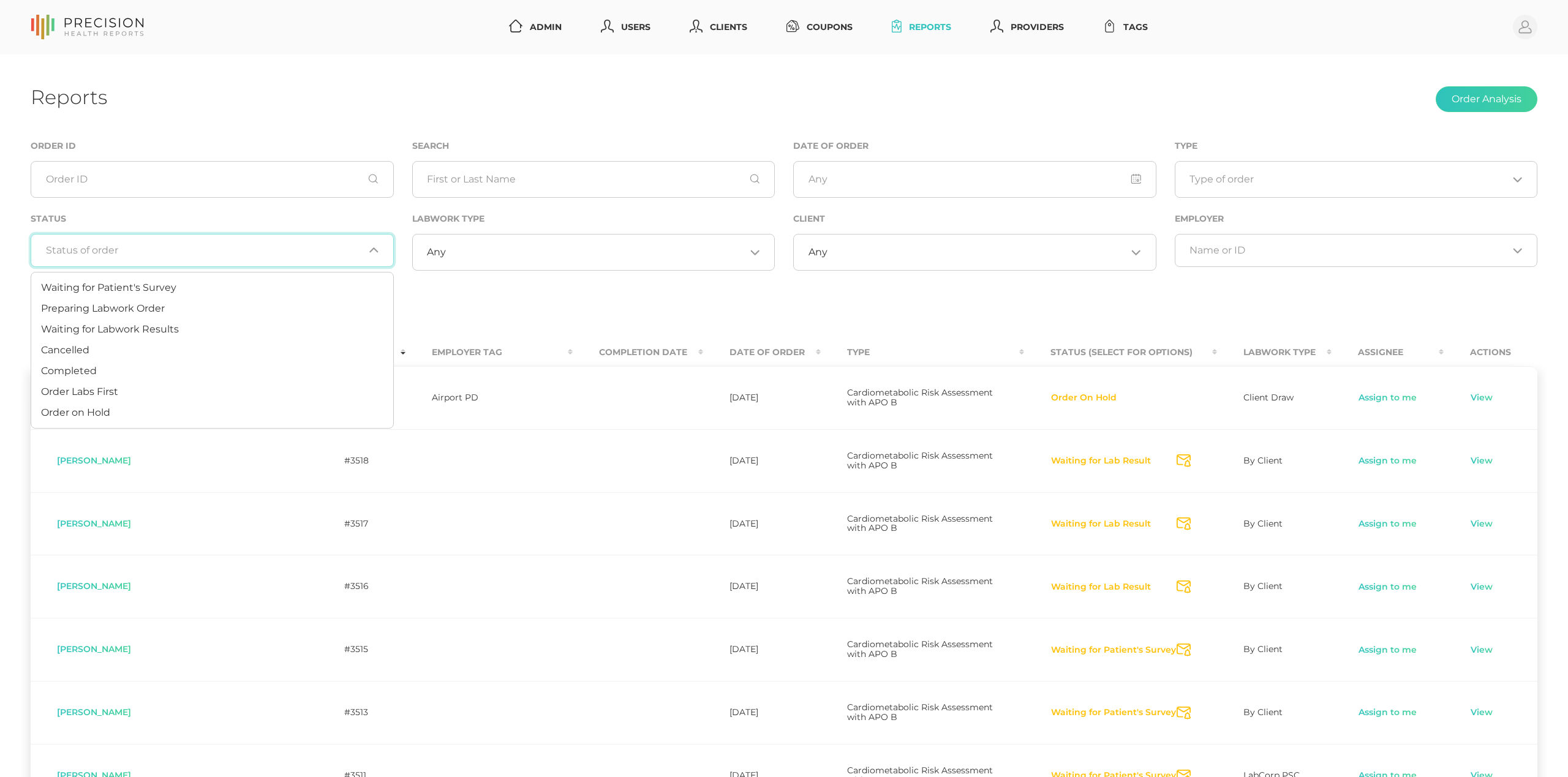
click at [221, 247] on input "Search for option" at bounding box center [205, 251] width 318 height 13
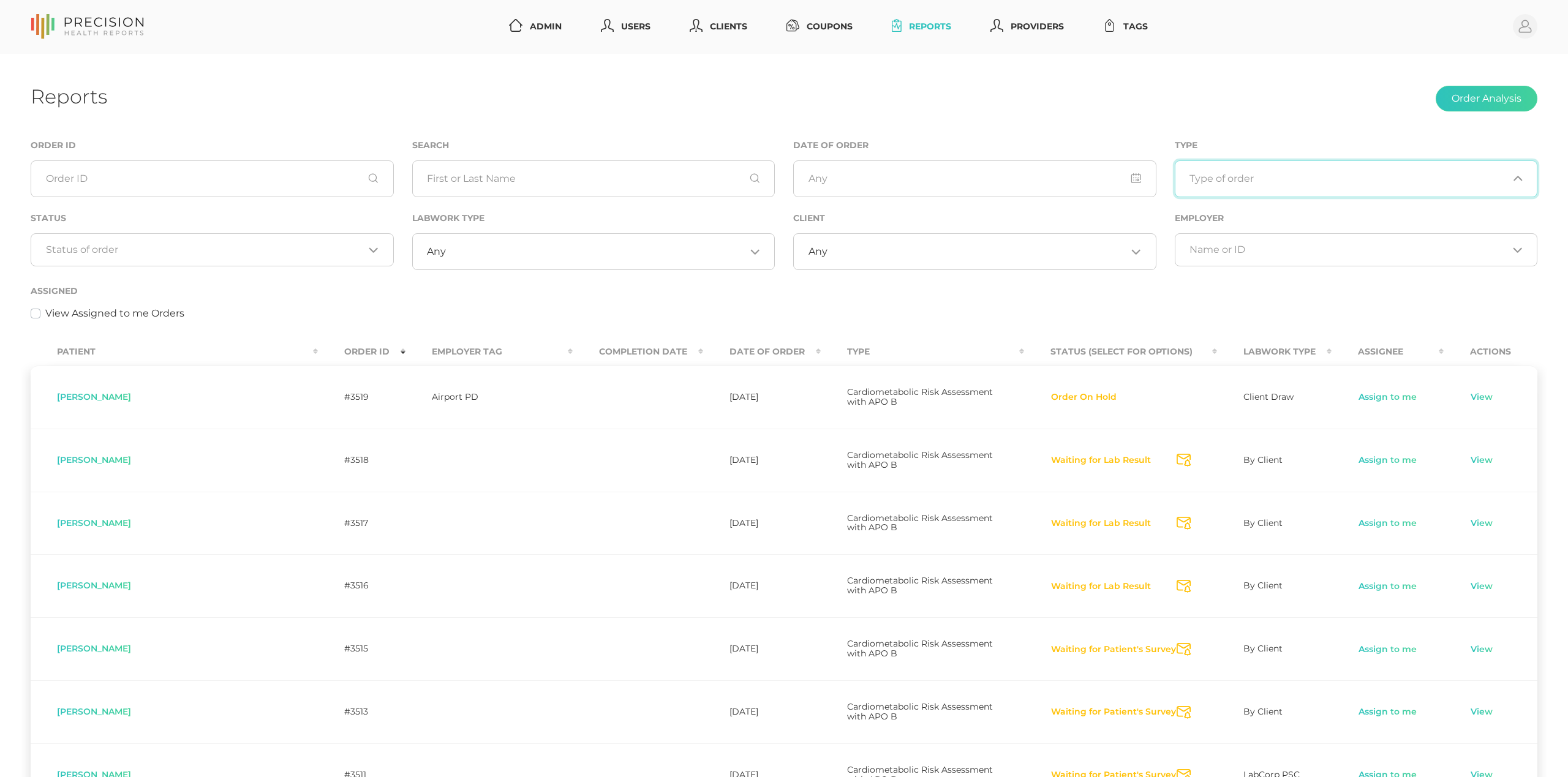
click at [1282, 178] on input "Search for option" at bounding box center [1348, 179] width 318 height 13
click at [1199, 219] on span "Any" at bounding box center [1194, 216] width 19 height 12
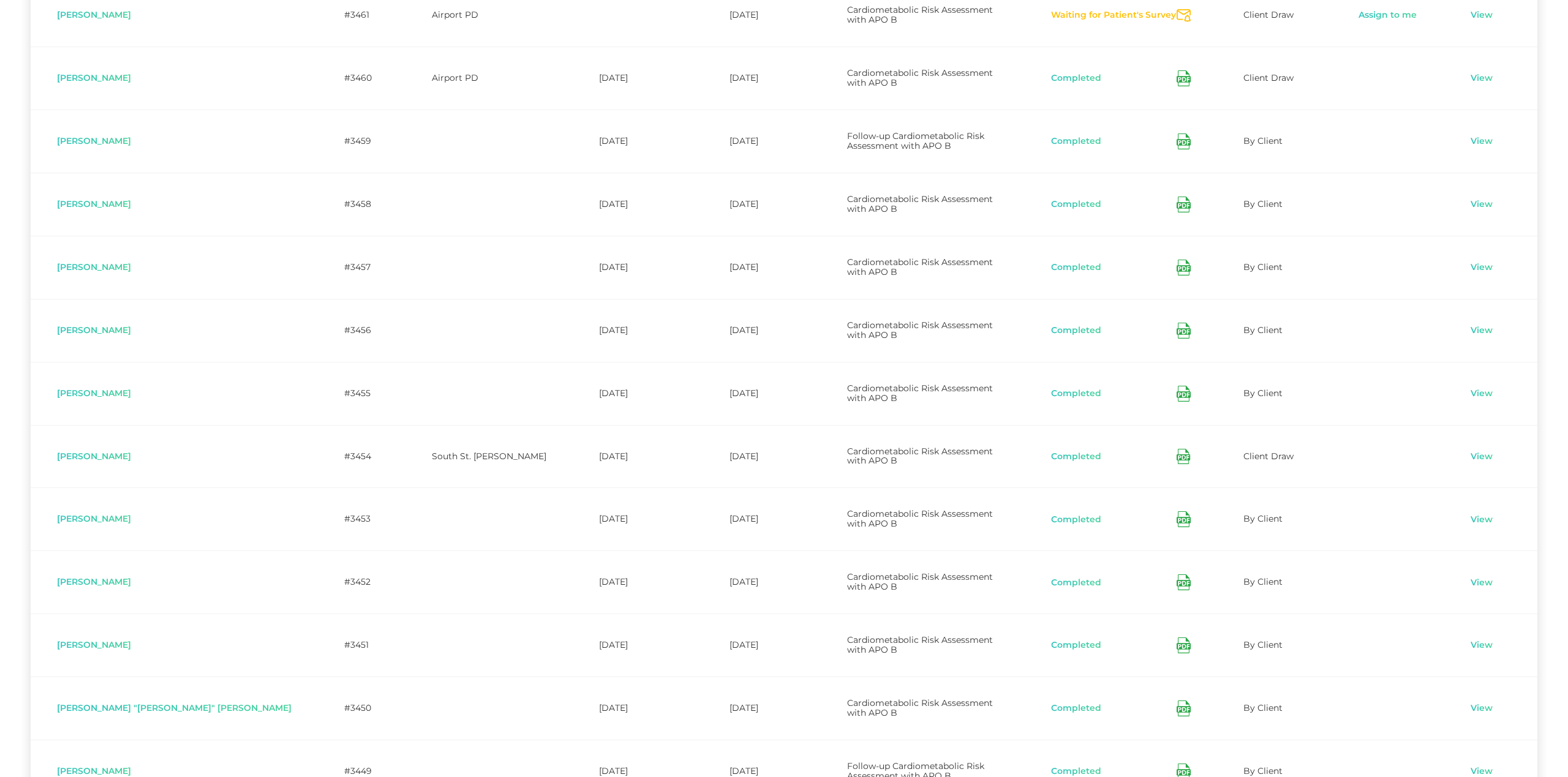
scroll to position [4099, 0]
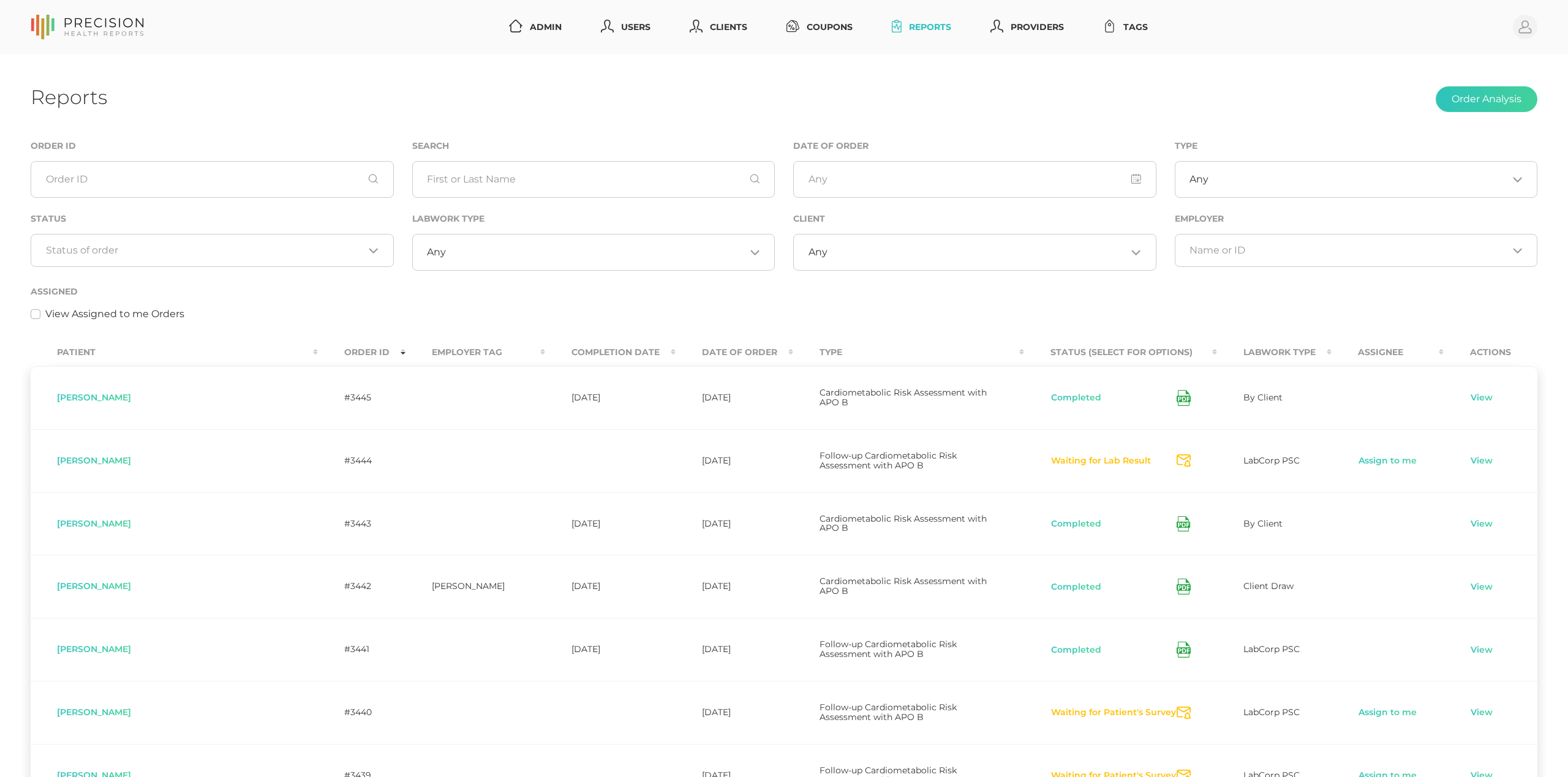
scroll to position [0, 0]
click at [513, 179] on input "text" at bounding box center [593, 179] width 363 height 37
paste input "Sinouthasy"
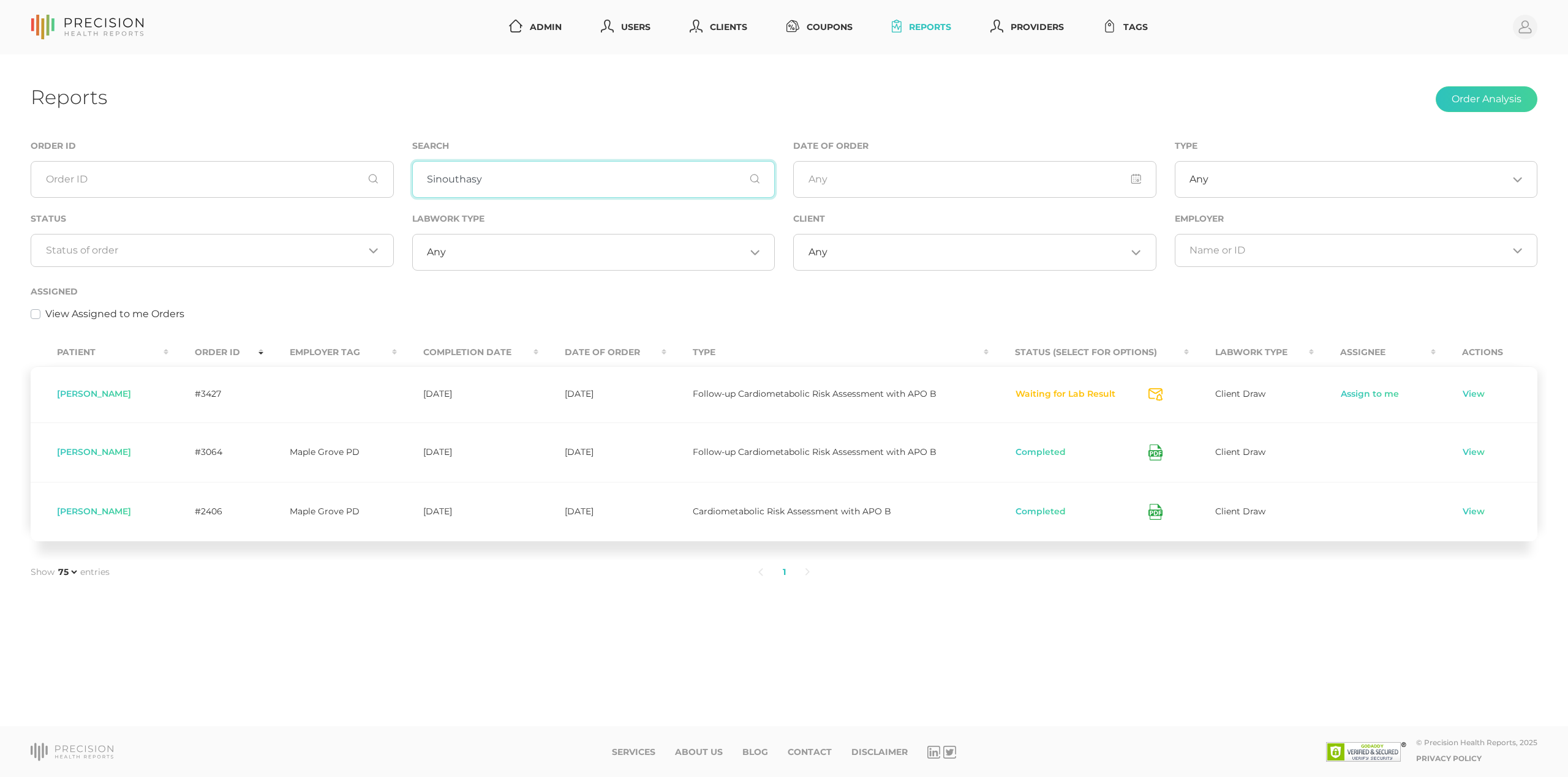
type input "Sinouthasy"
drag, startPoint x: 261, startPoint y: 449, endPoint x: 309, endPoint y: 450, distance: 48.0
click at [262, 449] on td "#3064" at bounding box center [215, 452] width 95 height 59
drag, startPoint x: 294, startPoint y: 453, endPoint x: 388, endPoint y: 459, distance: 94.2
click at [388, 459] on td "Maple Grove PD" at bounding box center [329, 452] width 133 height 59
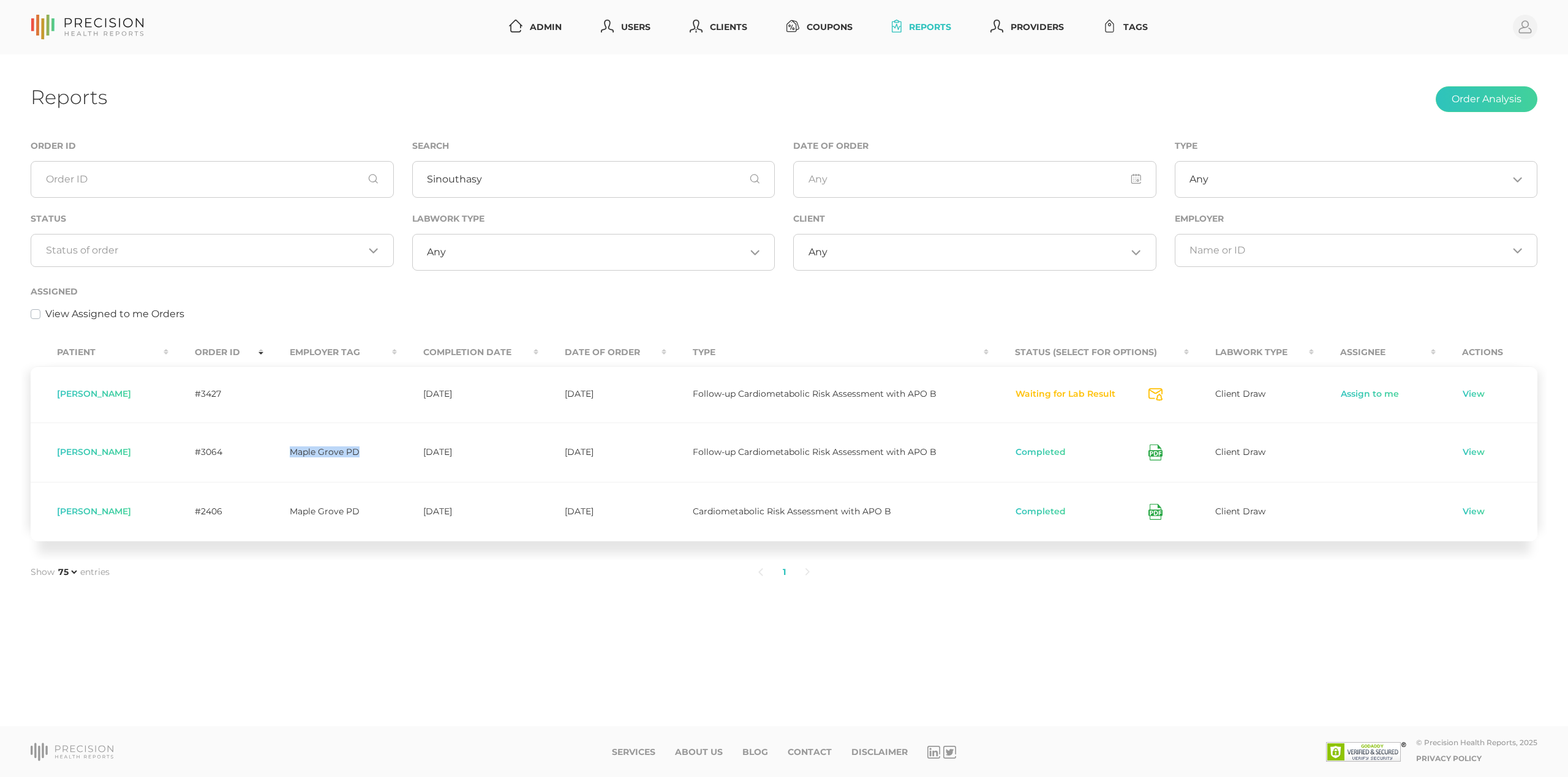
copy td "Maple Grove PD"
click at [1473, 395] on link "View" at bounding box center [1473, 395] width 23 height 13
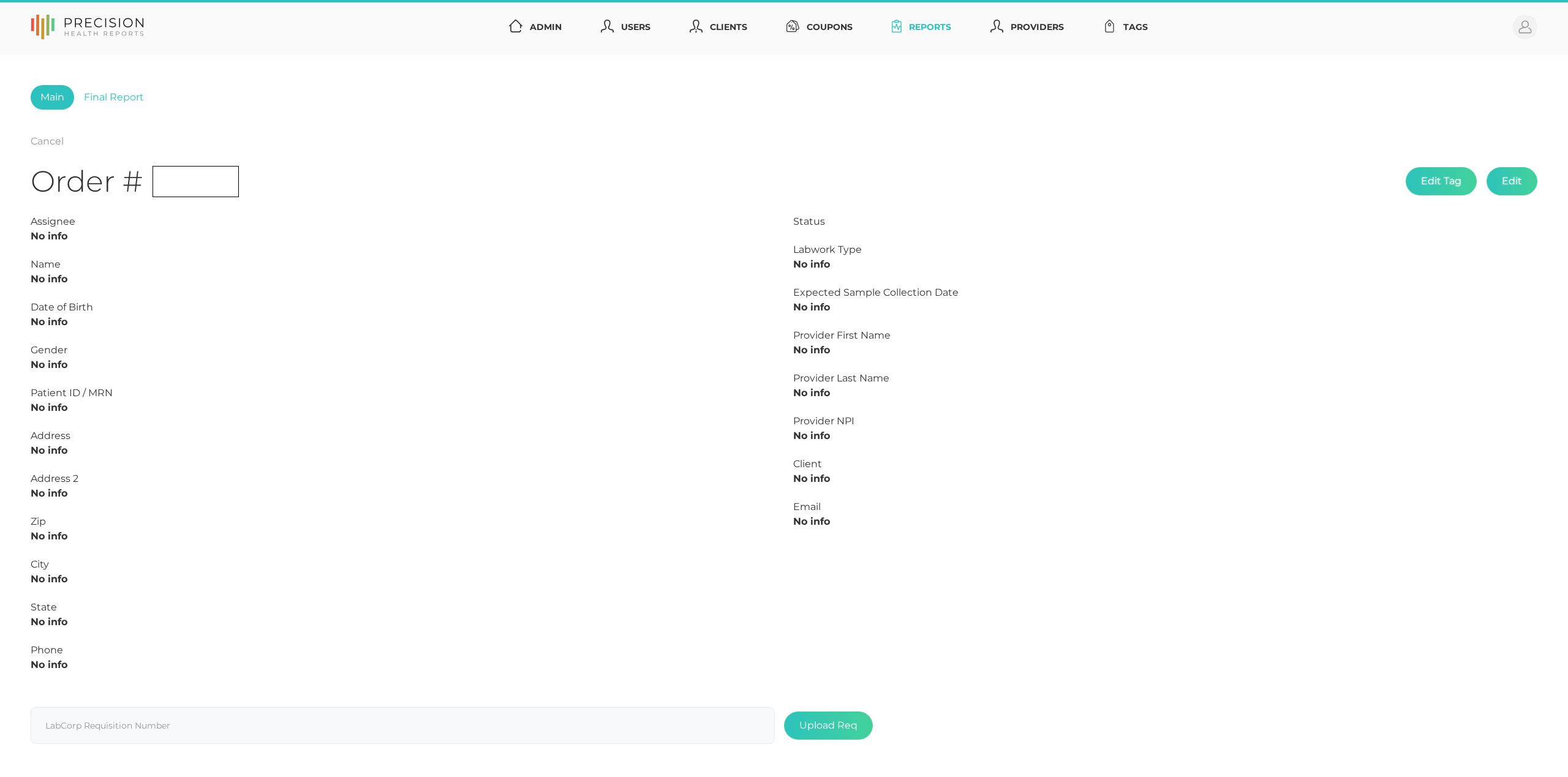
type input "L2504785118"
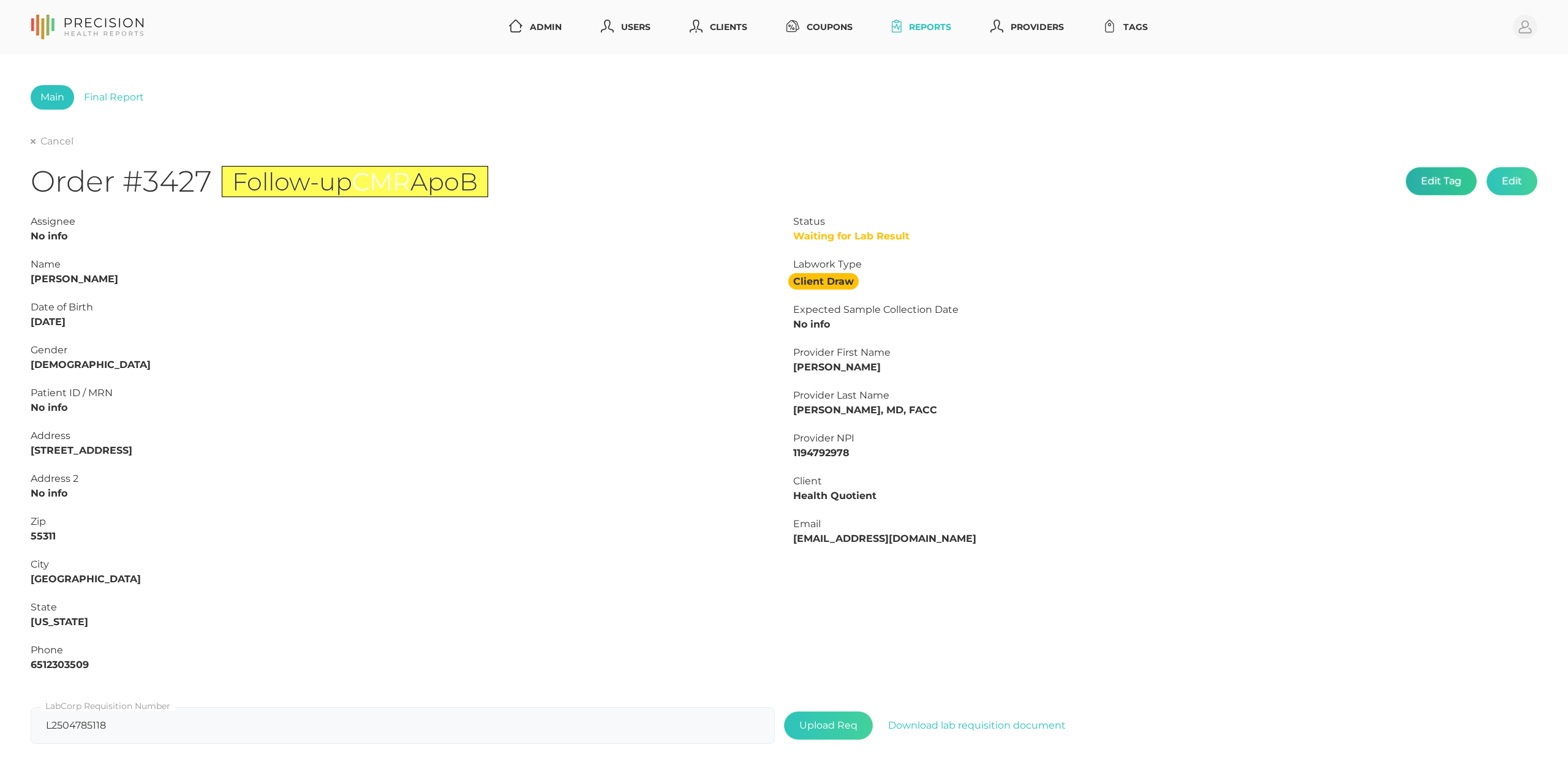
click at [1444, 177] on button "Edit Tag" at bounding box center [1441, 180] width 71 height 28
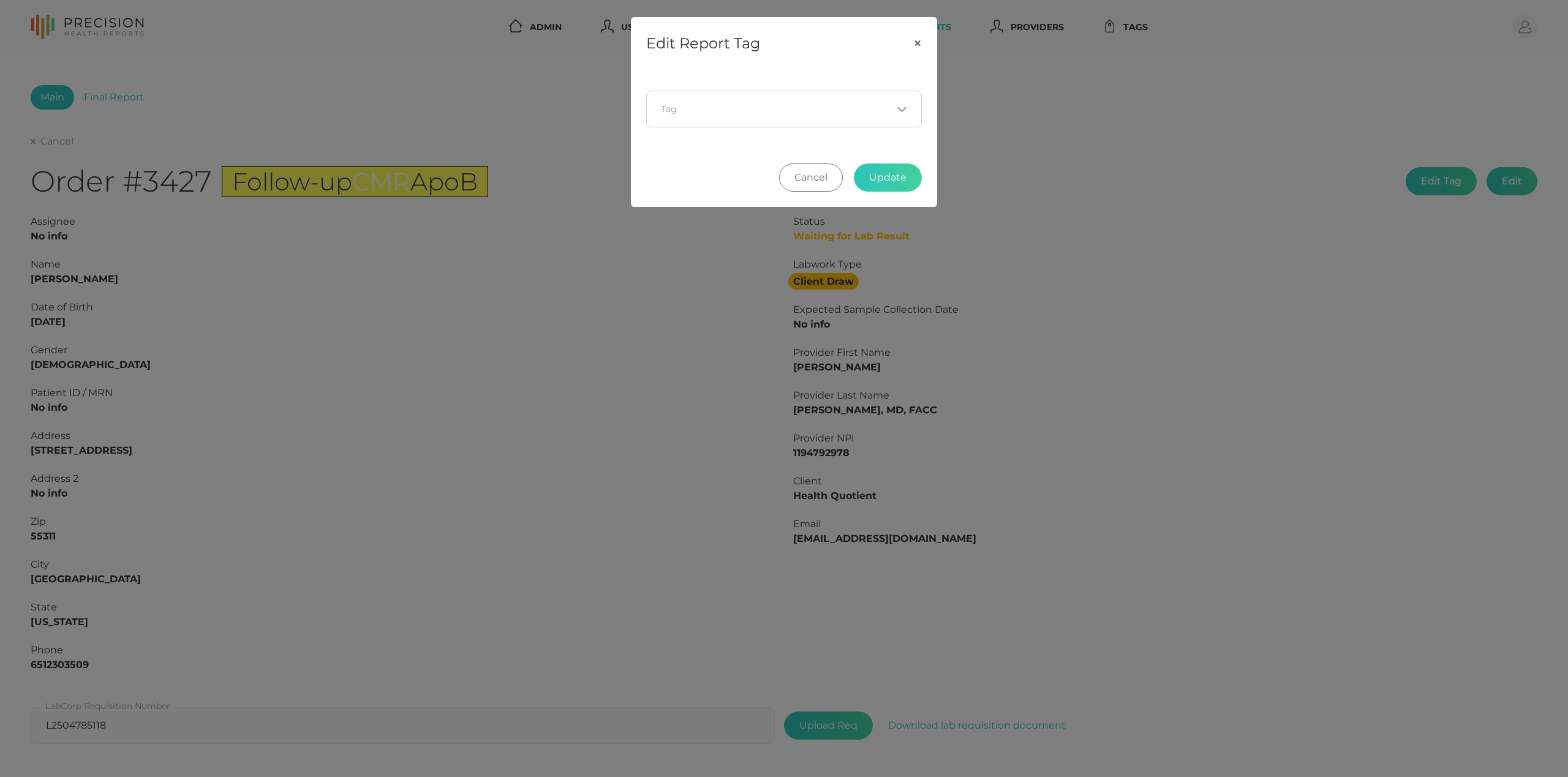
click at [713, 115] on div "Loading..." at bounding box center [784, 109] width 276 height 37
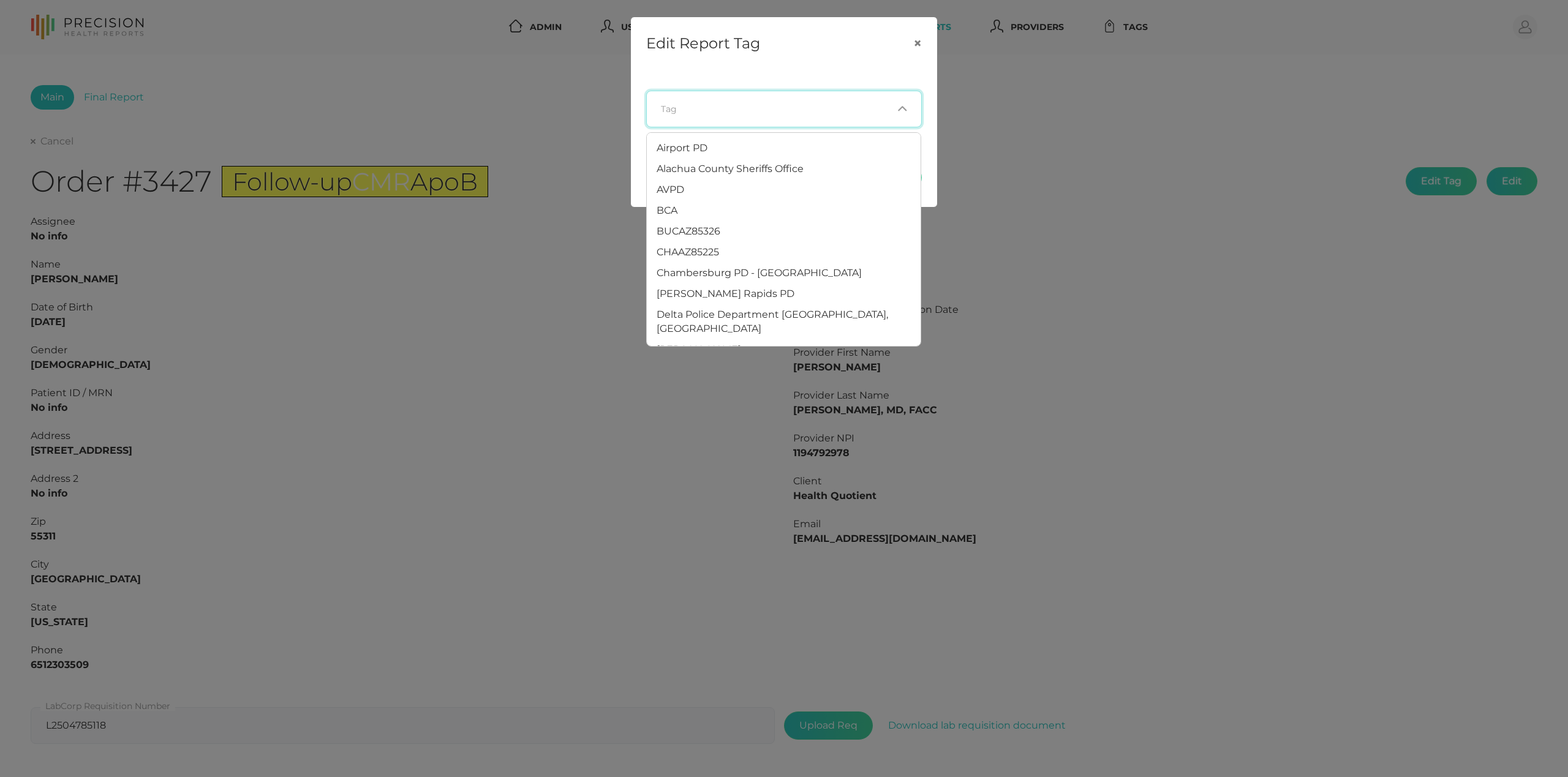
paste input "Maple Grove PD"
type input "Maple Grove PD"
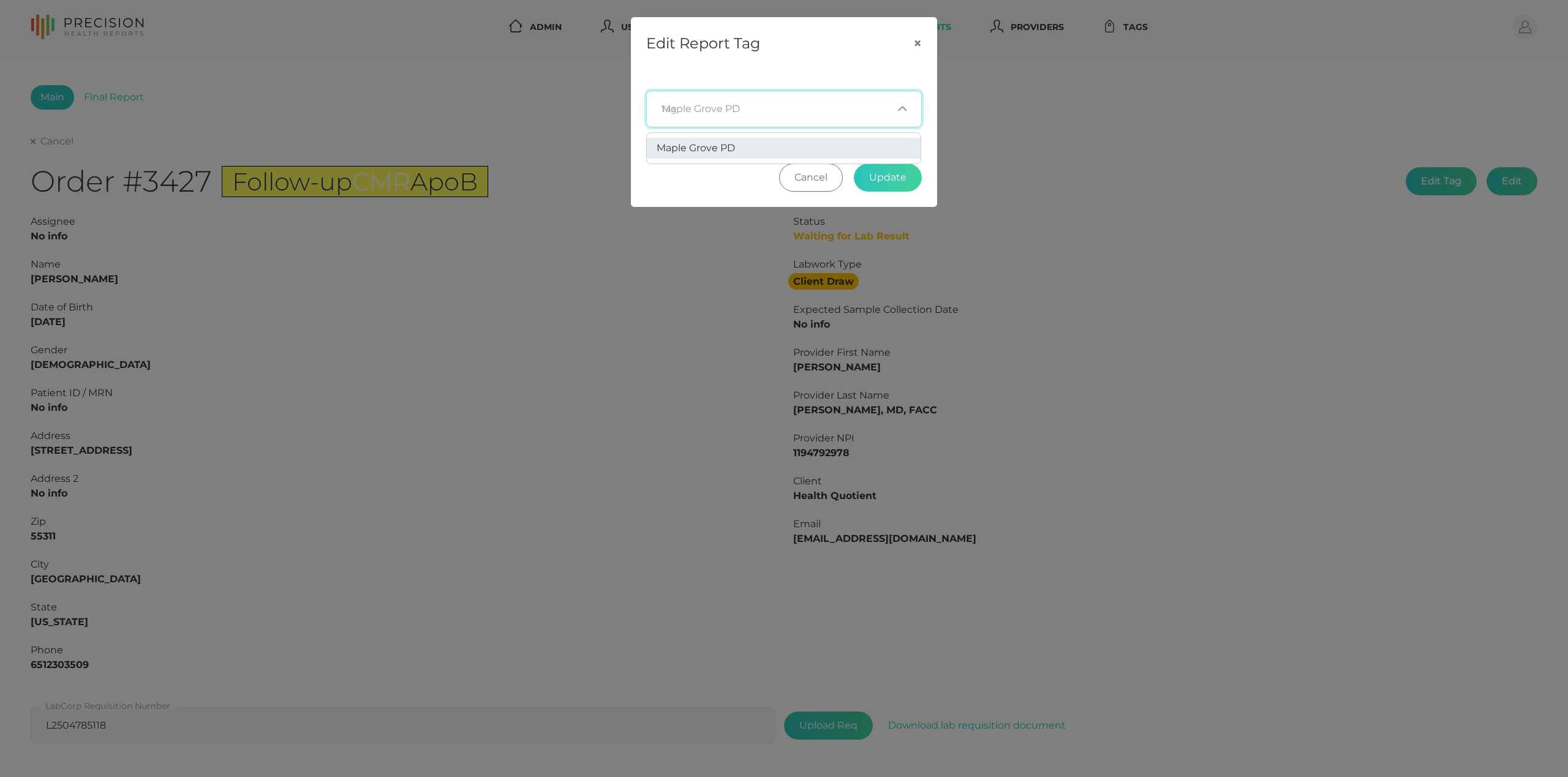
click at [703, 147] on span "Maple Grove PD" at bounding box center [695, 148] width 78 height 12
click at [904, 182] on button "Update" at bounding box center [887, 177] width 68 height 28
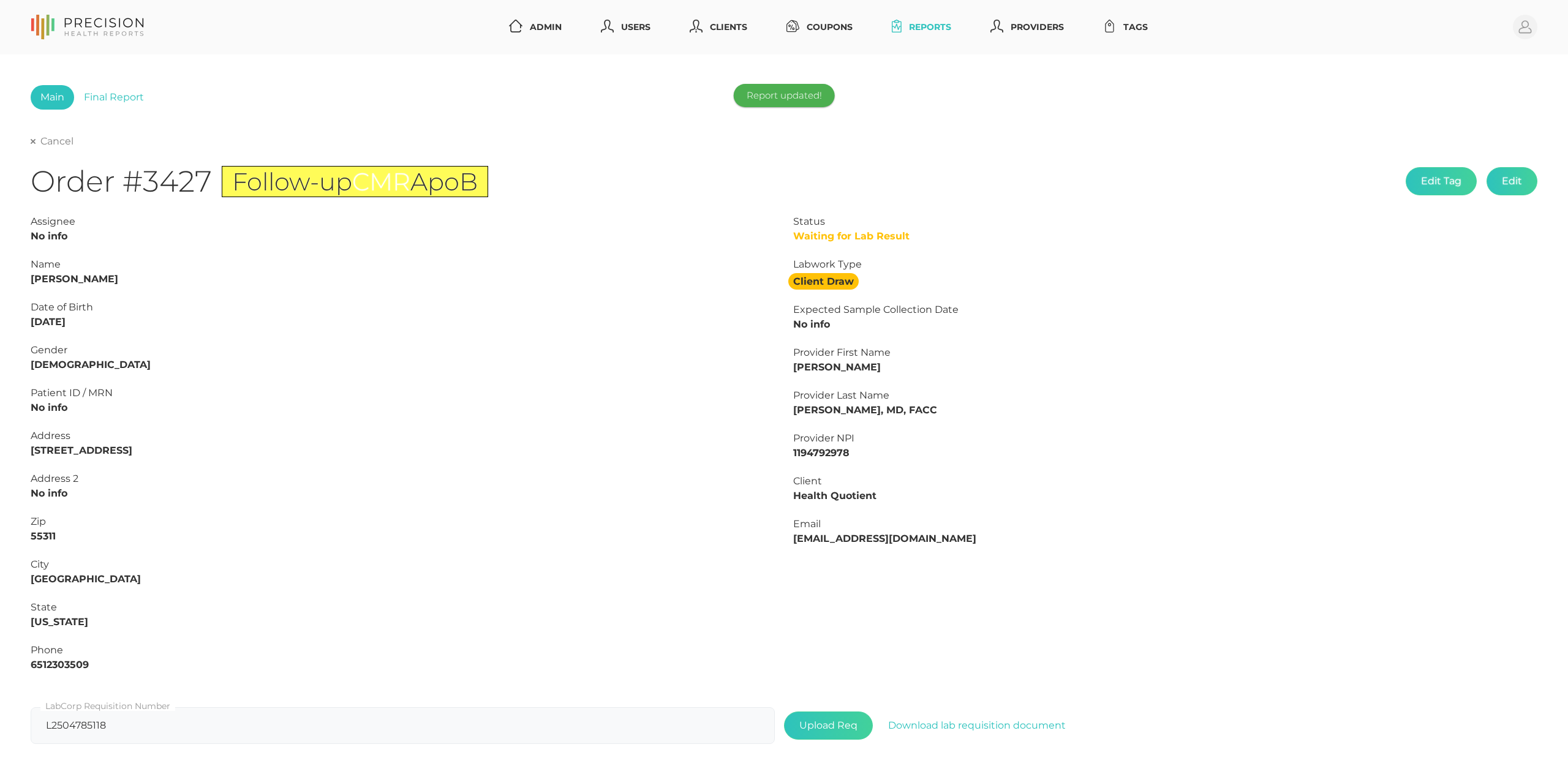
click at [45, 141] on link "Cancel" at bounding box center [52, 142] width 43 height 13
select select "75"
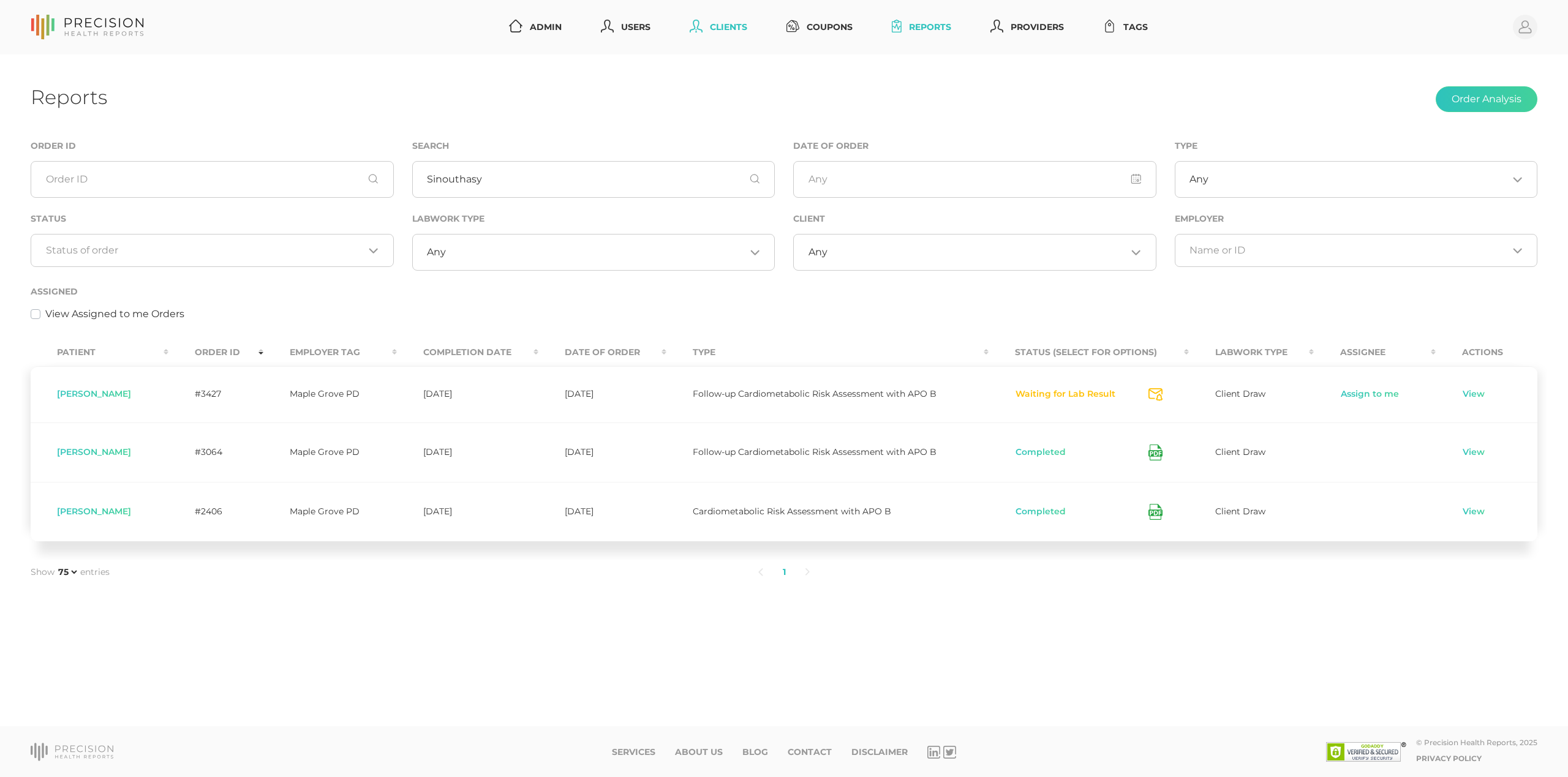
click at [723, 28] on link "Clients" at bounding box center [718, 27] width 68 height 23
select select "75"
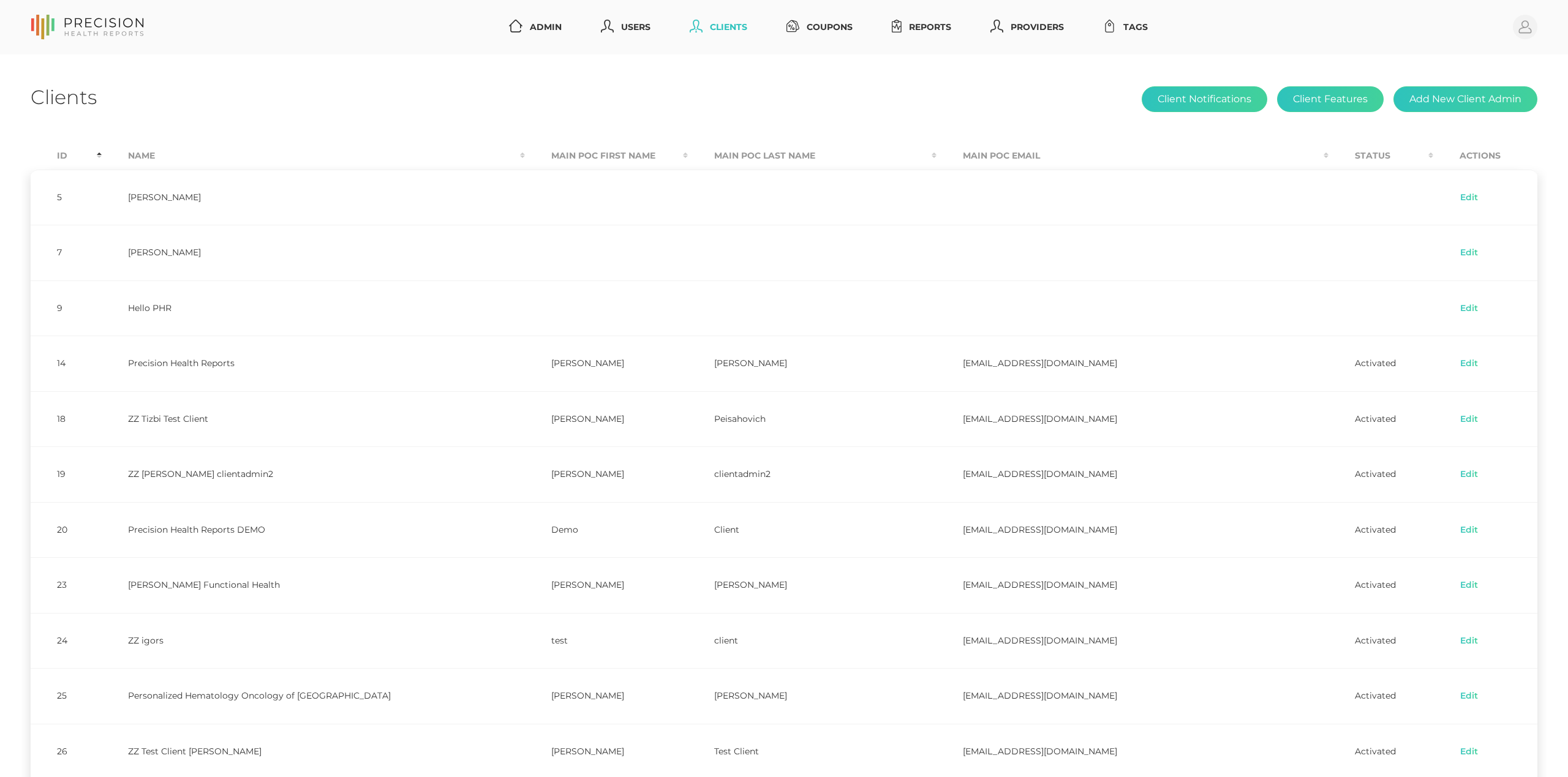
click at [65, 151] on th "Id" at bounding box center [66, 156] width 71 height 28
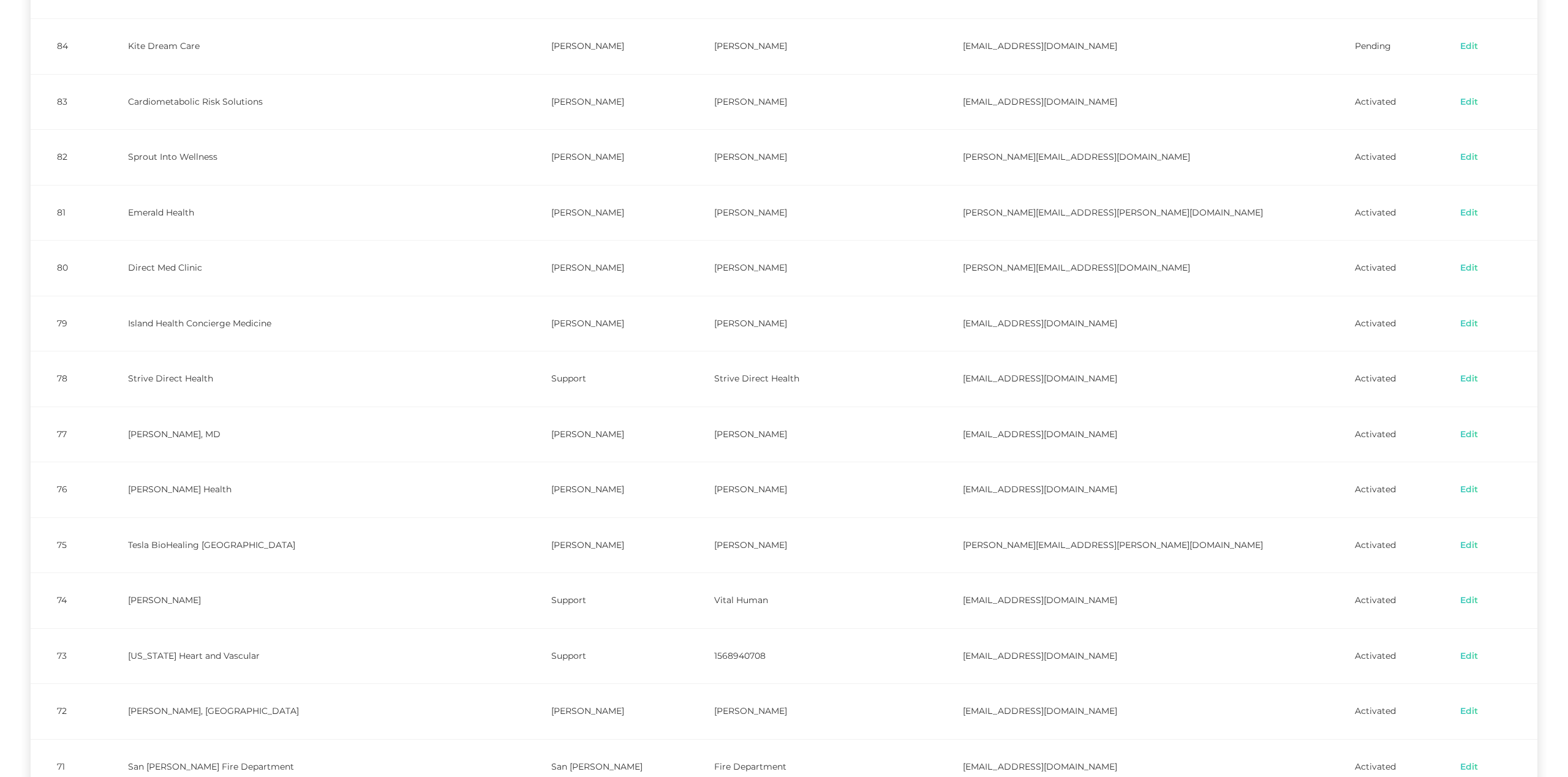
scroll to position [351, 0]
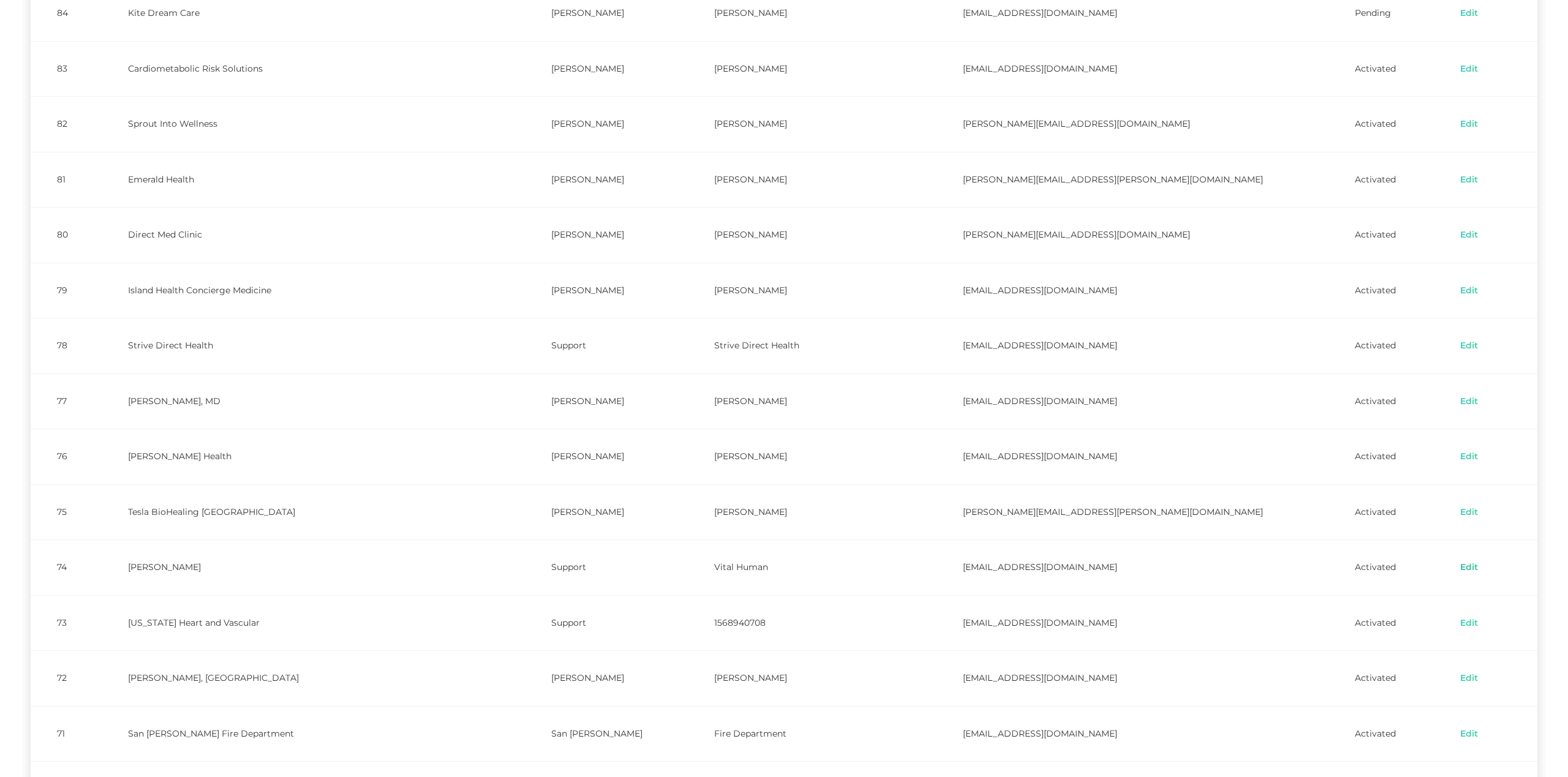
click at [1460, 573] on link "Edit" at bounding box center [1469, 568] width 19 height 13
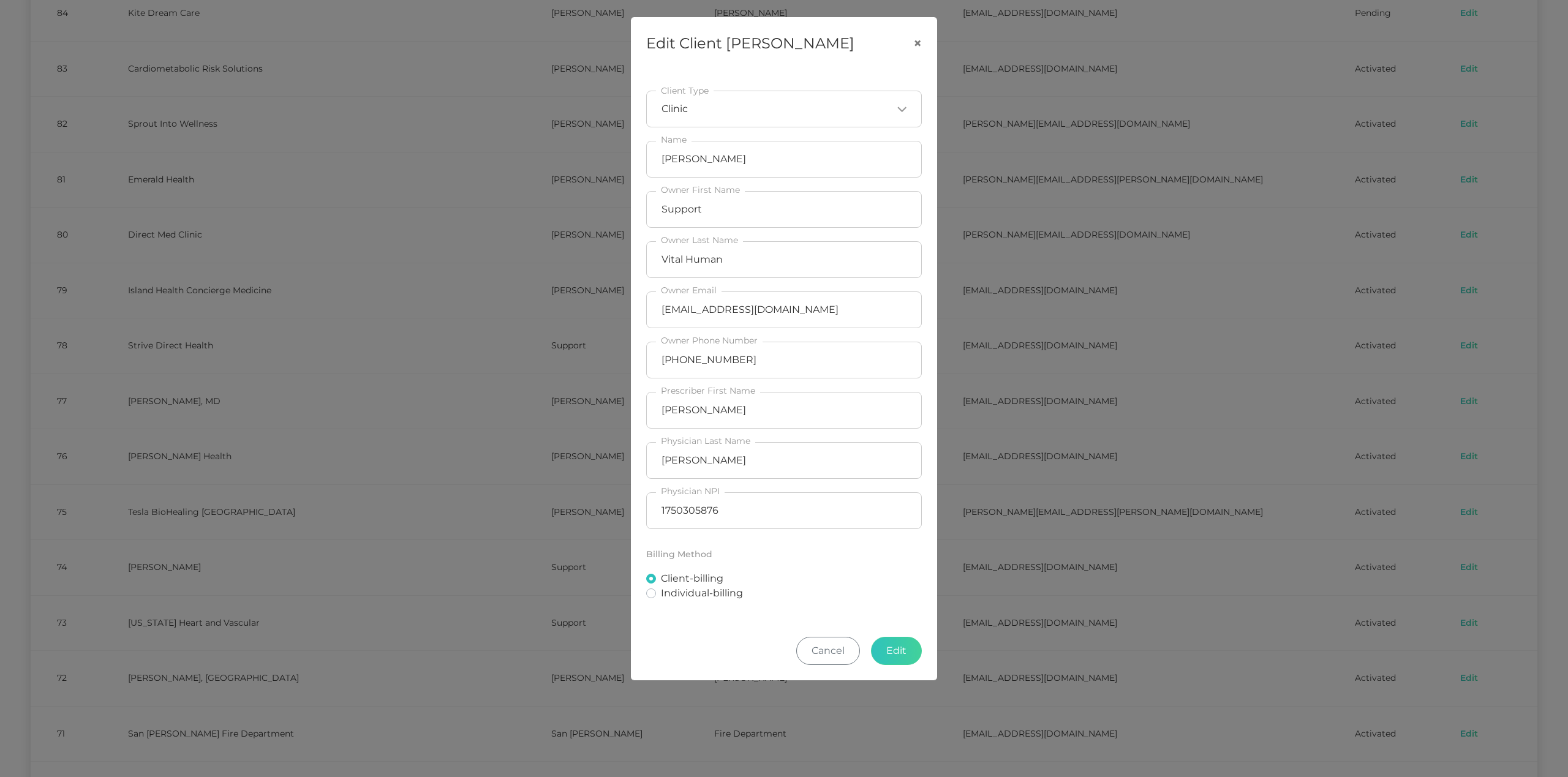
click at [420, 194] on div "Edit Client Daniel Chong ND × Clinic Loading... Client Type Daniel Chong ND Nam…" at bounding box center [784, 388] width 1568 height 777
